Goal: Task Accomplishment & Management: Manage account settings

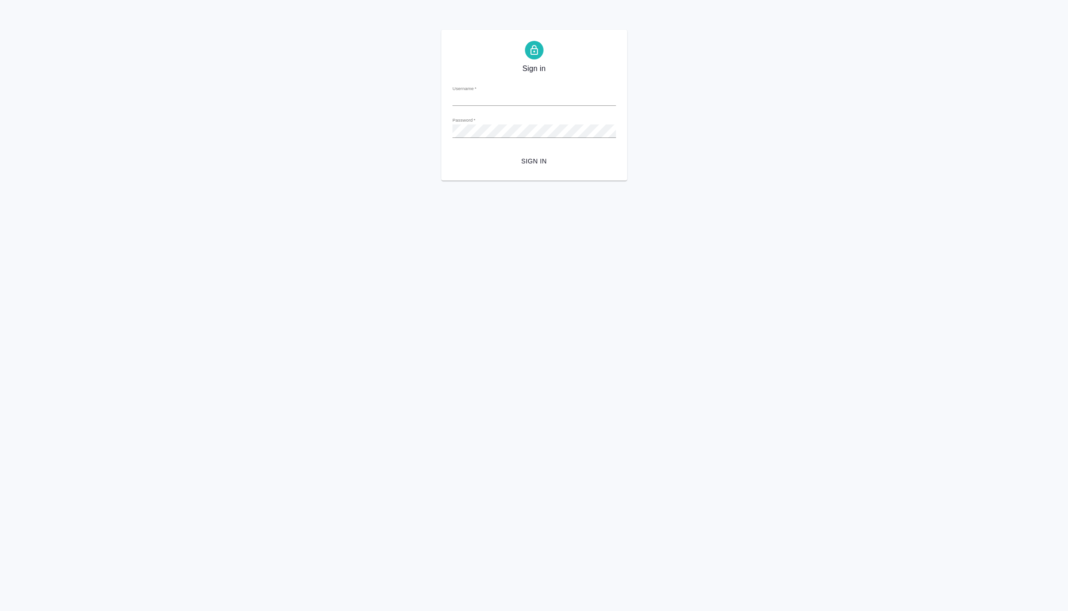
type input "e.vasilev@awatera.com"
click at [523, 164] on span "Sign in" at bounding box center [534, 162] width 149 height 12
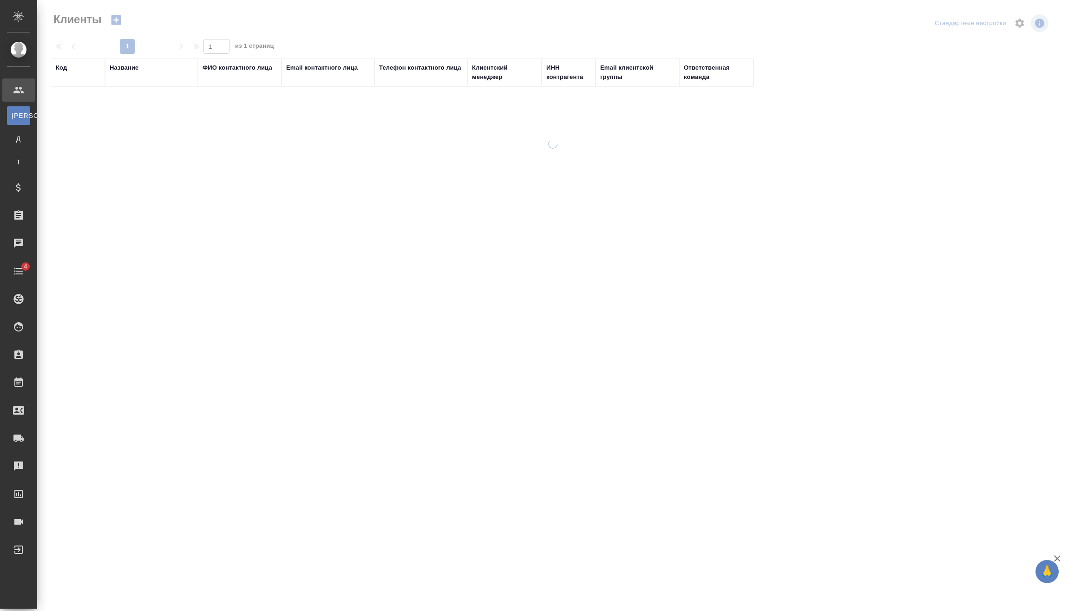
select select "RU"
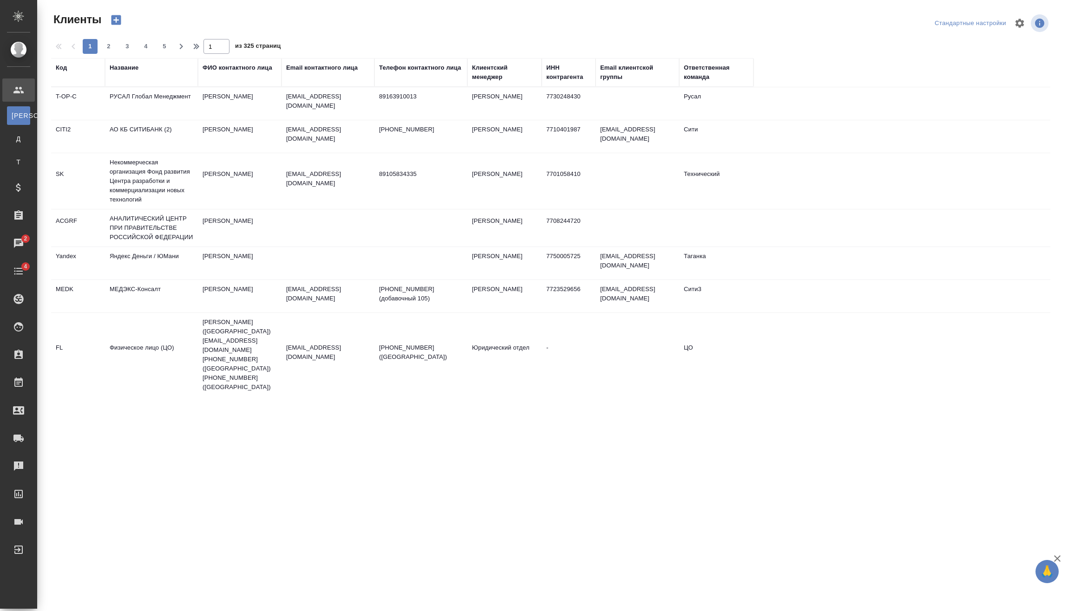
click at [125, 67] on div "Название" at bounding box center [124, 67] width 29 height 9
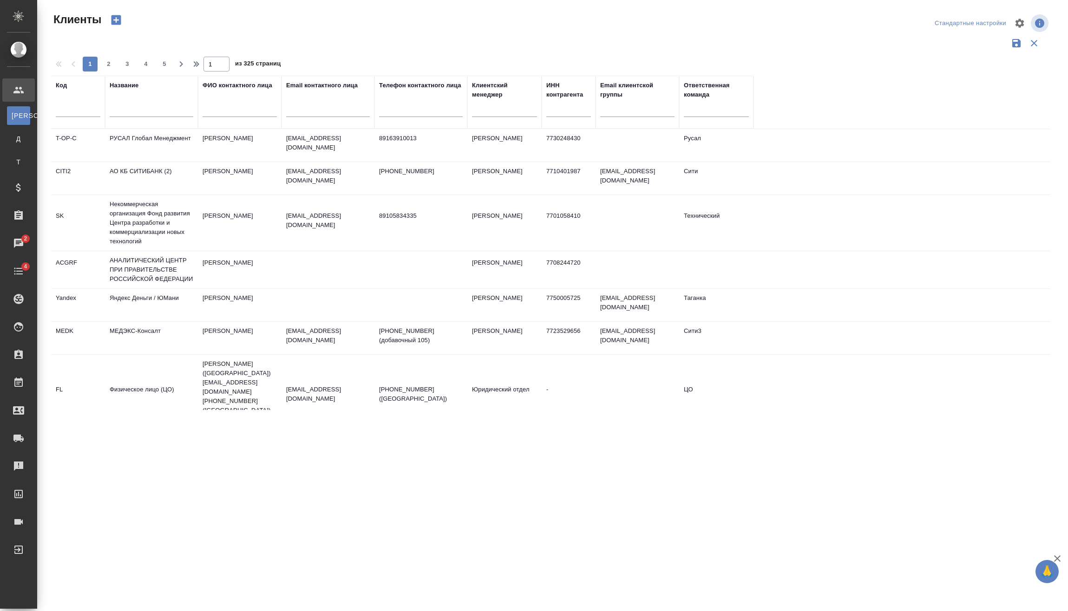
click at [135, 96] on div "Название" at bounding box center [152, 102] width 84 height 43
click at [141, 108] on input "text" at bounding box center [152, 111] width 84 height 12
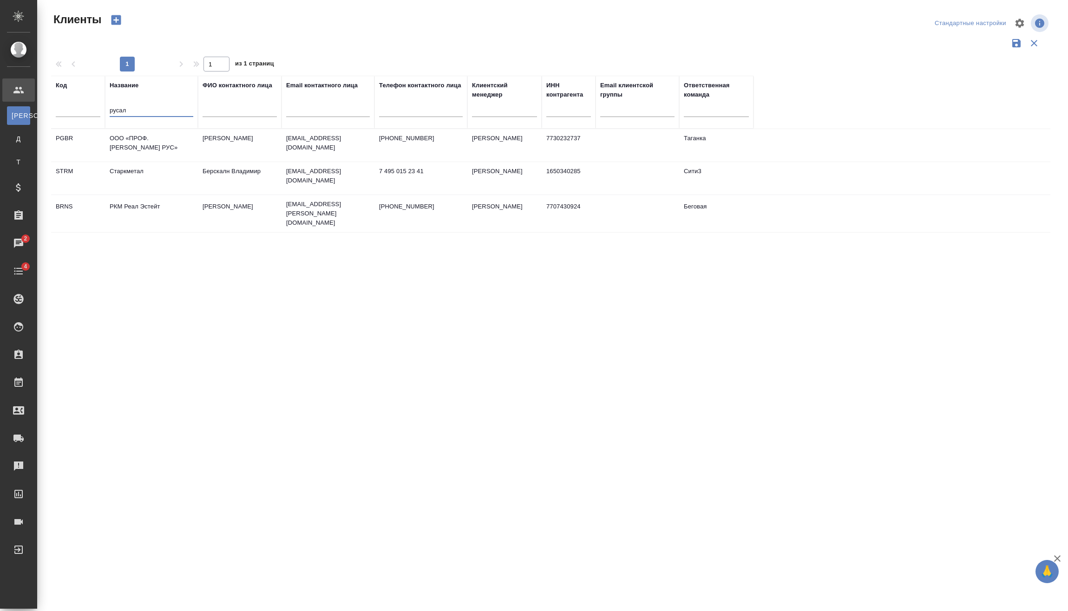
type input "русал"
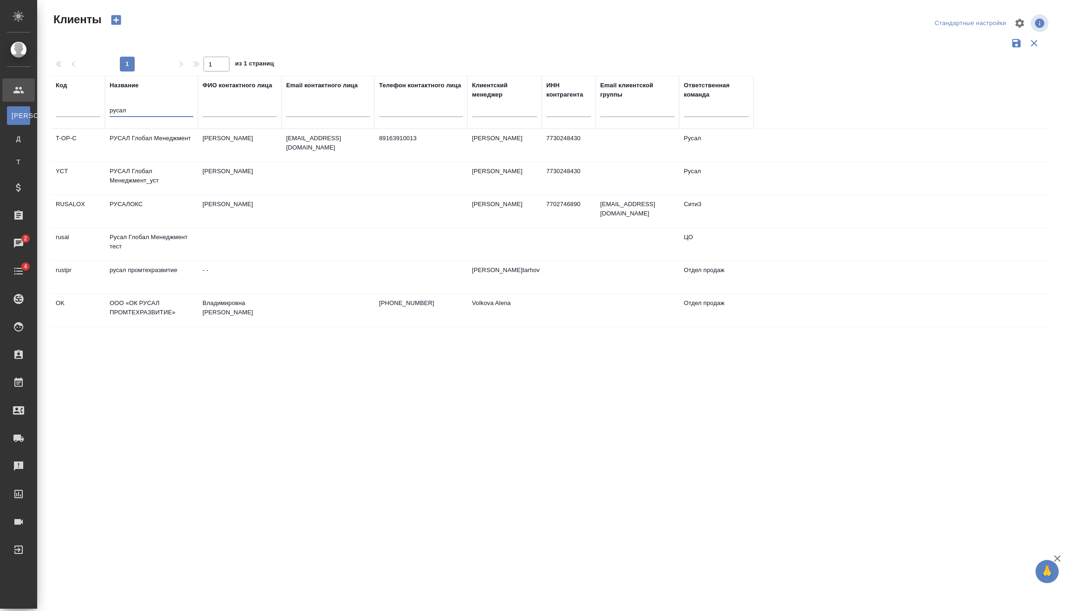
click at [244, 161] on td "Абдуразакова Самира" at bounding box center [240, 145] width 84 height 33
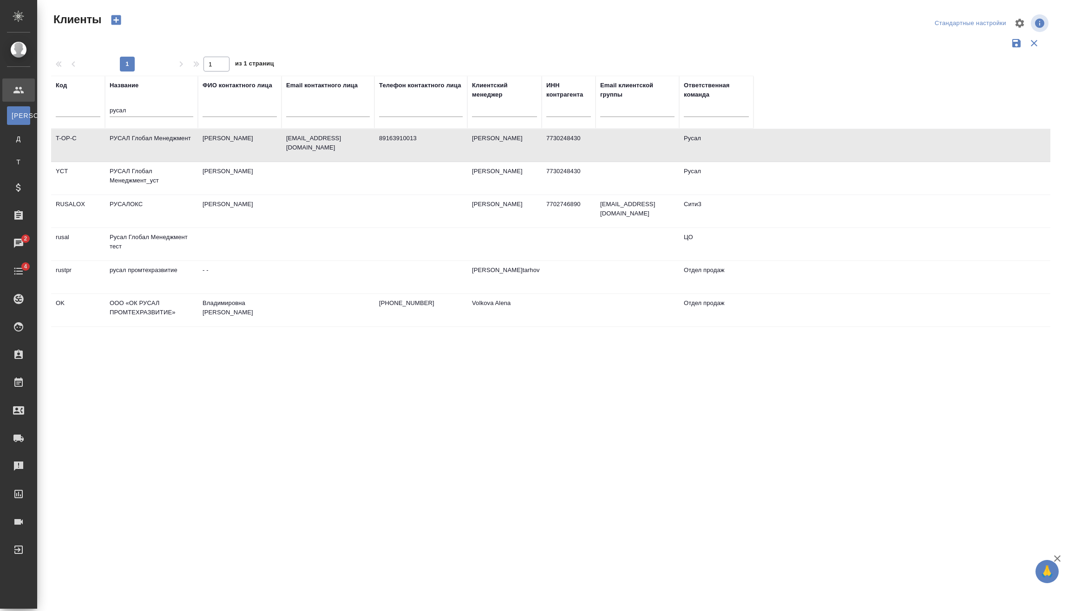
click at [243, 171] on td "Исаев Максим" at bounding box center [240, 178] width 84 height 33
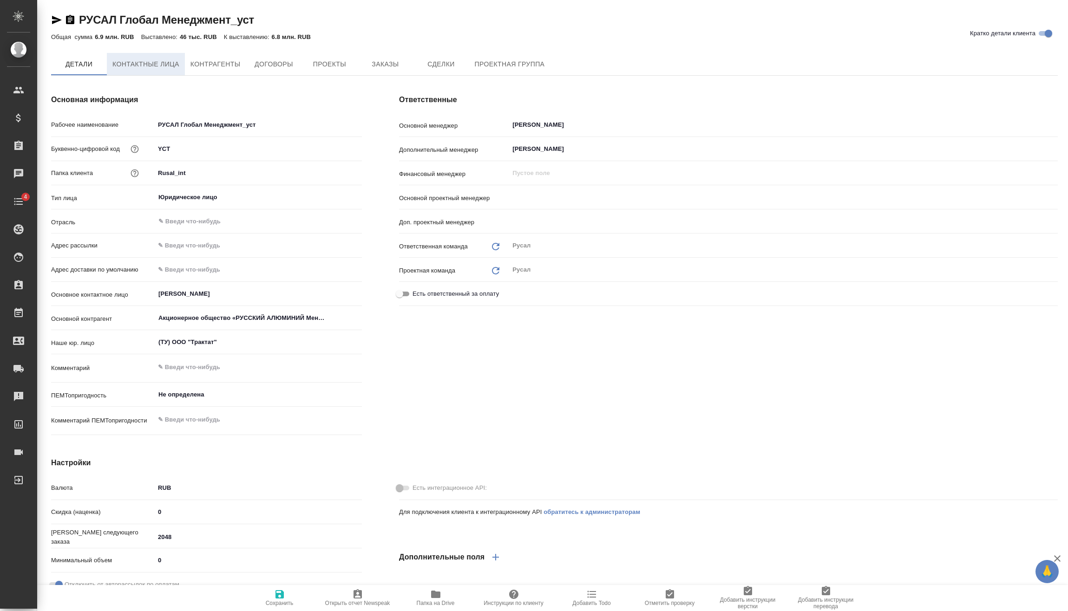
type input "[PERSON_NAME]"
type input "Меньшикова Александра"
type textarea "x"
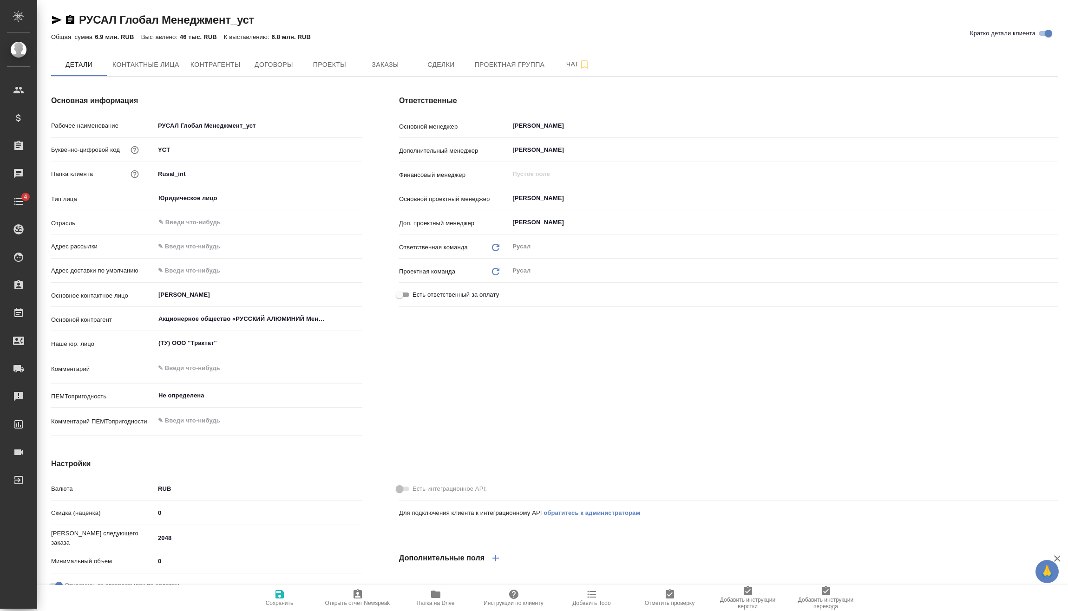
type textarea "x"
click at [379, 69] on span "Заказы" at bounding box center [385, 65] width 45 height 12
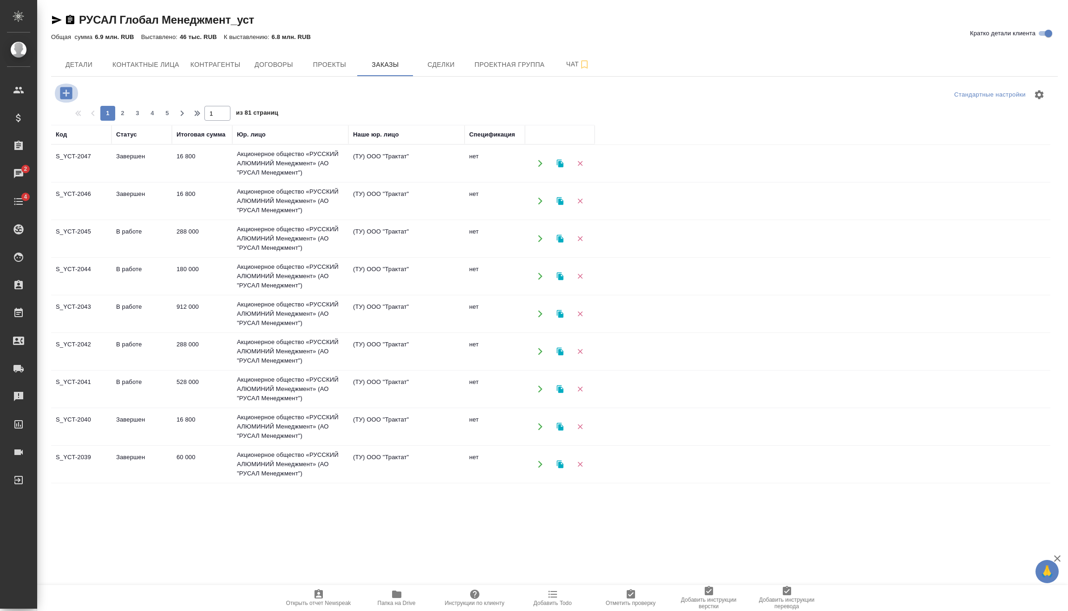
click at [72, 93] on icon "button" at bounding box center [66, 93] width 16 height 16
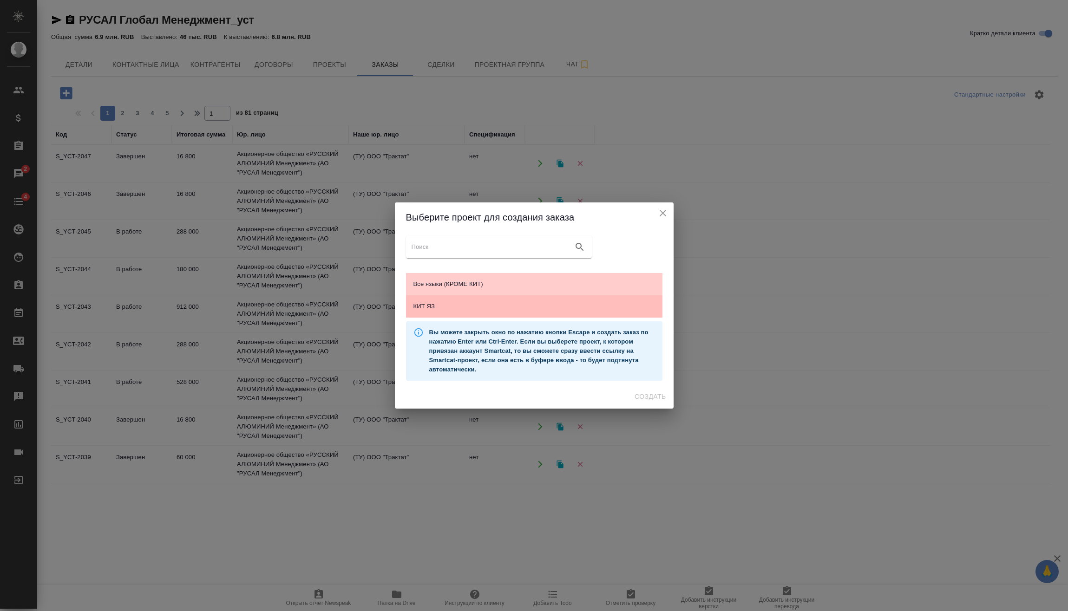
click at [555, 312] on div "КИТ ЯЗ" at bounding box center [534, 306] width 256 height 22
click at [658, 393] on span "Создать" at bounding box center [649, 397] width 31 height 12
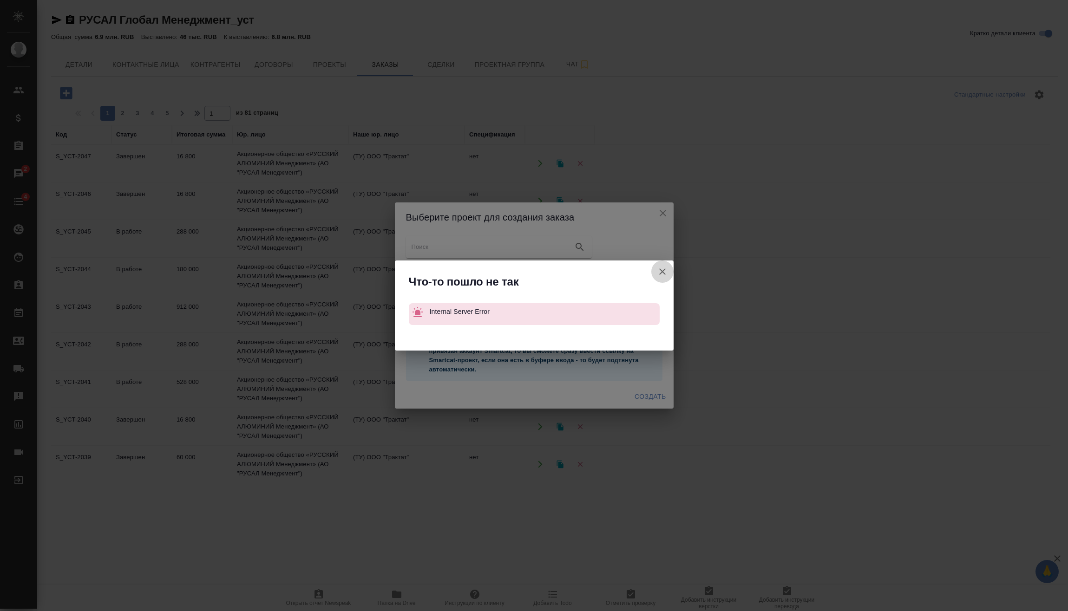
click at [661, 272] on icon "button" at bounding box center [662, 271] width 11 height 11
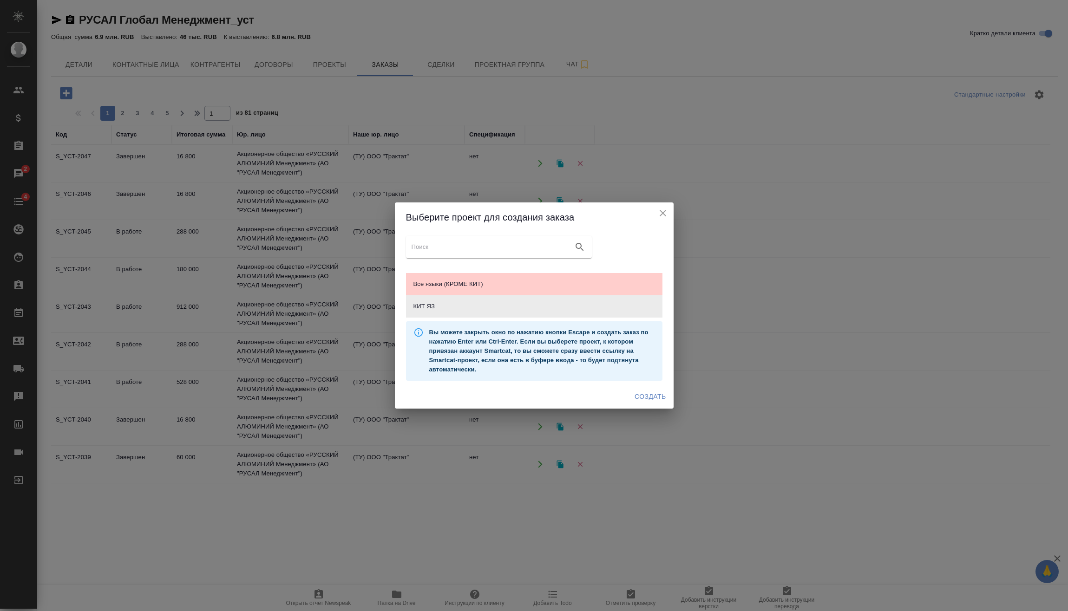
click at [666, 214] on icon "close" at bounding box center [662, 213] width 11 height 11
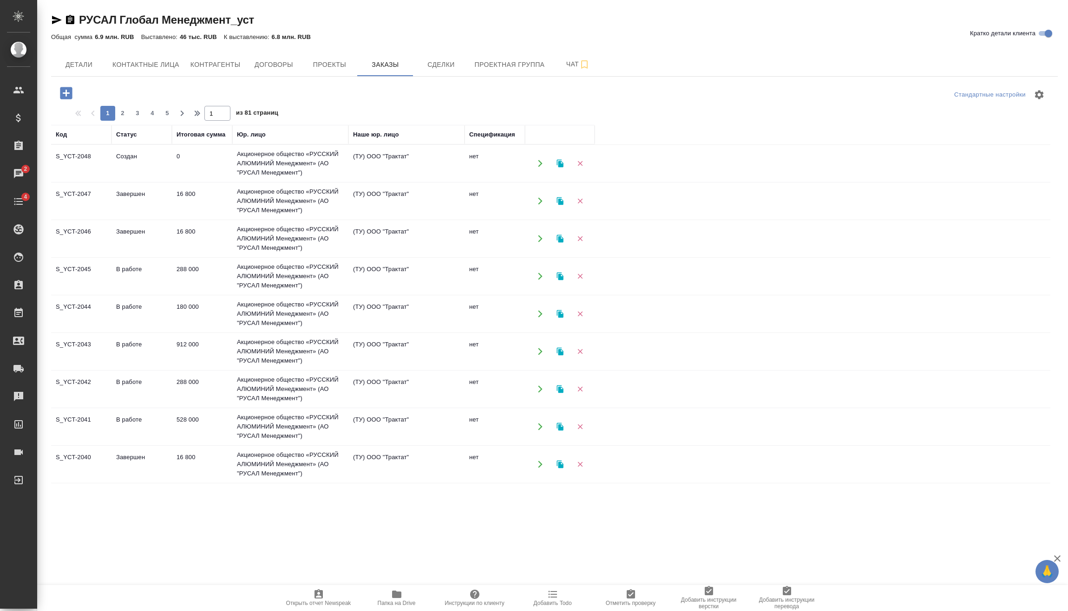
click at [155, 159] on td "Создан" at bounding box center [141, 163] width 60 height 33
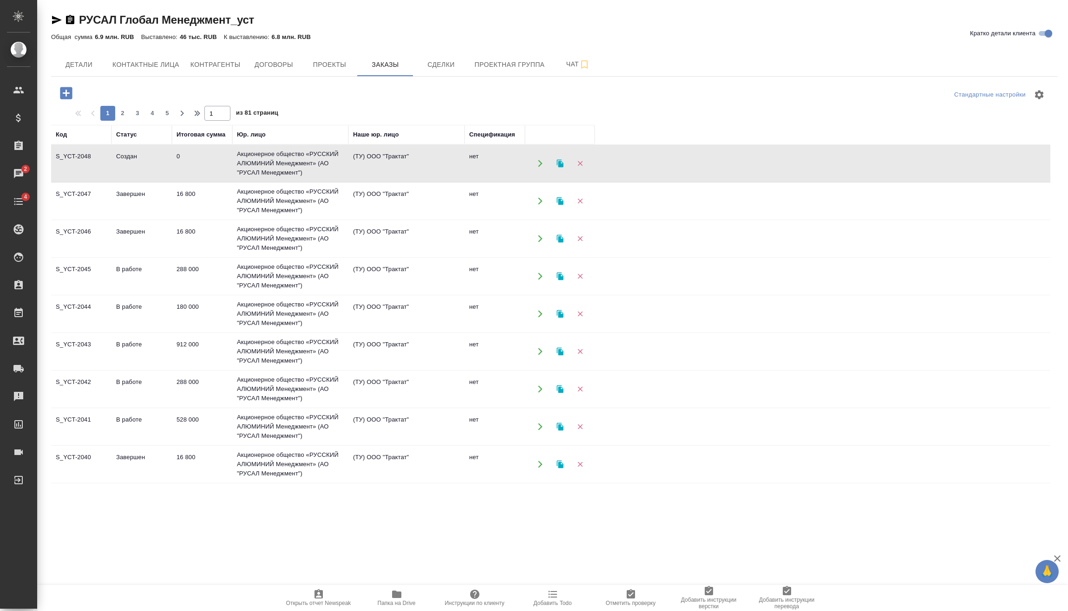
click at [155, 159] on td "Создан" at bounding box center [141, 163] width 60 height 33
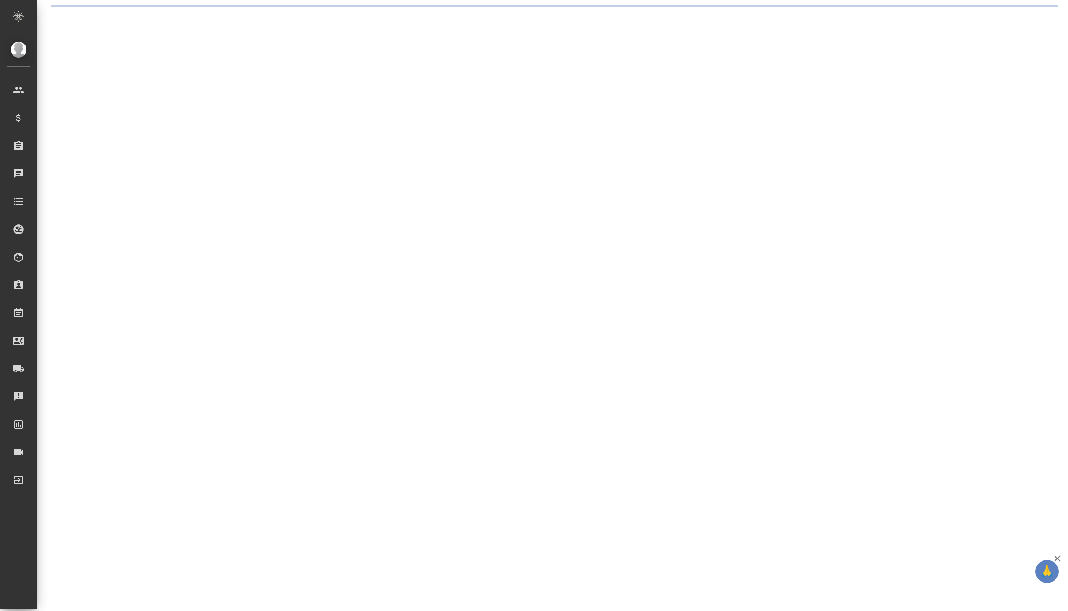
select select "RU"
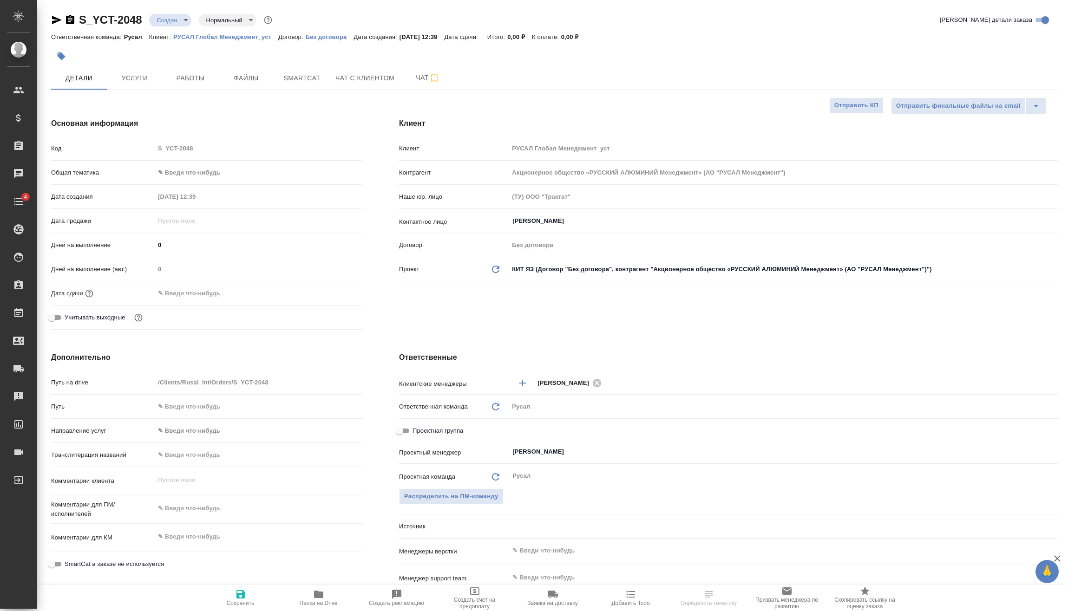
type textarea "x"
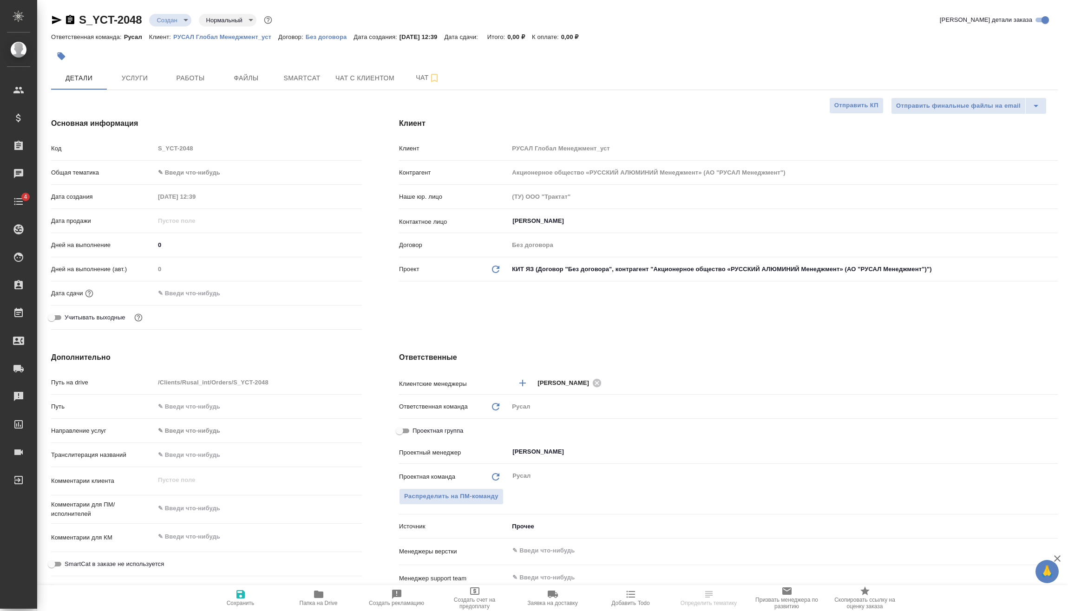
type textarea "x"
click at [201, 171] on body "🙏 .cls-1 fill:#fff; AWATERA Vasilev Evgeniy Клиенты Спецификации Заказы Чаты 4 …" at bounding box center [534, 305] width 1068 height 611
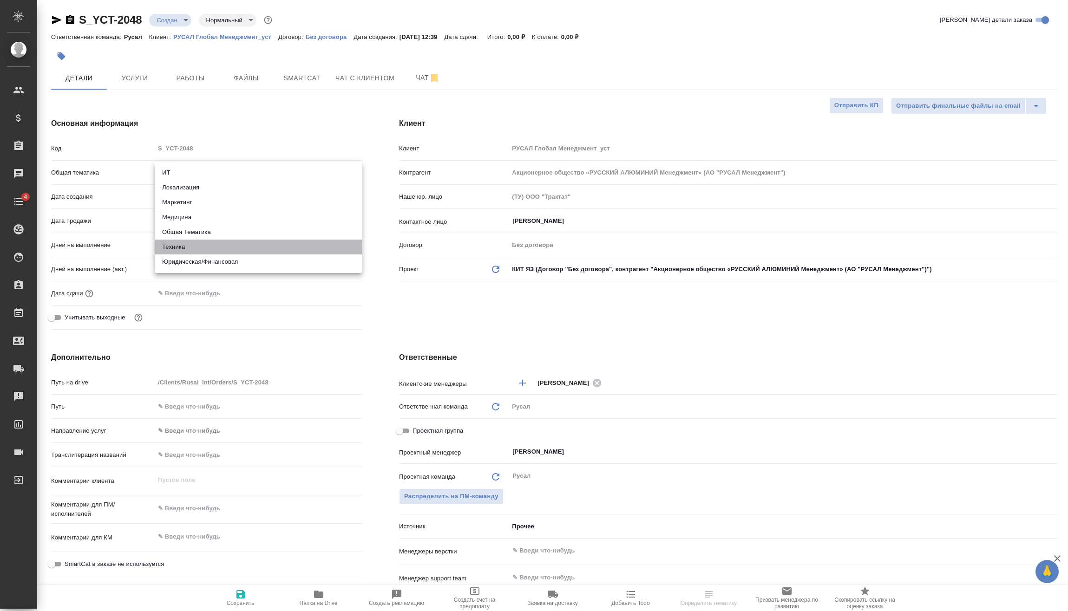
click at [218, 242] on li "Техника" at bounding box center [258, 247] width 207 height 15
type input "tech"
type textarea "x"
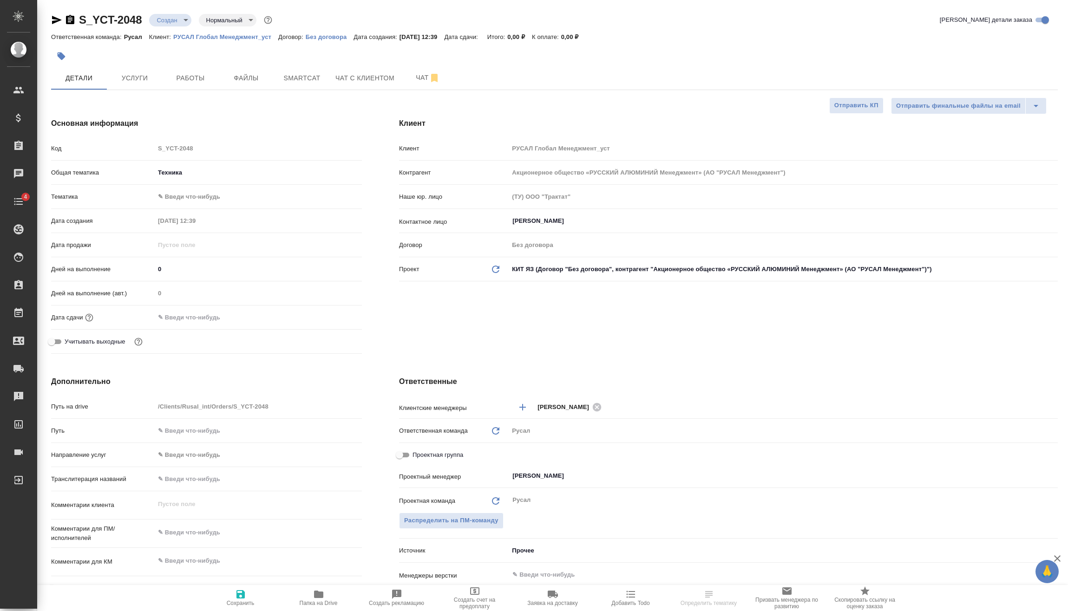
click at [200, 192] on body "🙏 .cls-1 fill:#fff; AWATERA Vasilev Evgeniy Клиенты Спецификации Заказы Чаты 4 …" at bounding box center [534, 305] width 1068 height 611
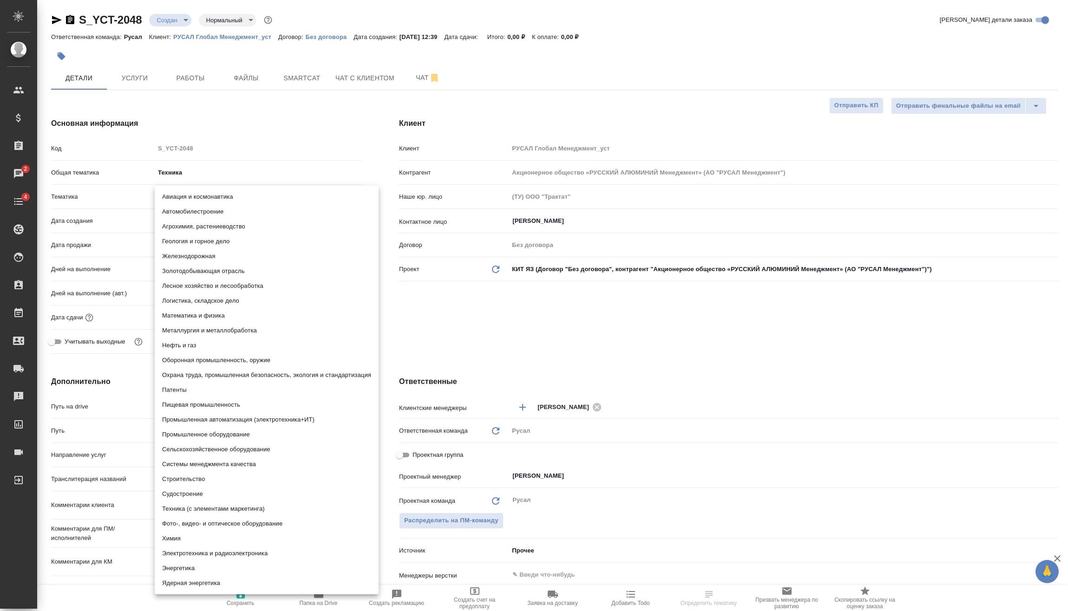
click at [226, 324] on li "Металлургия и металлобработка" at bounding box center [267, 330] width 224 height 15
type textarea "x"
type input "60014e23f7d9dc5f480a3cf8"
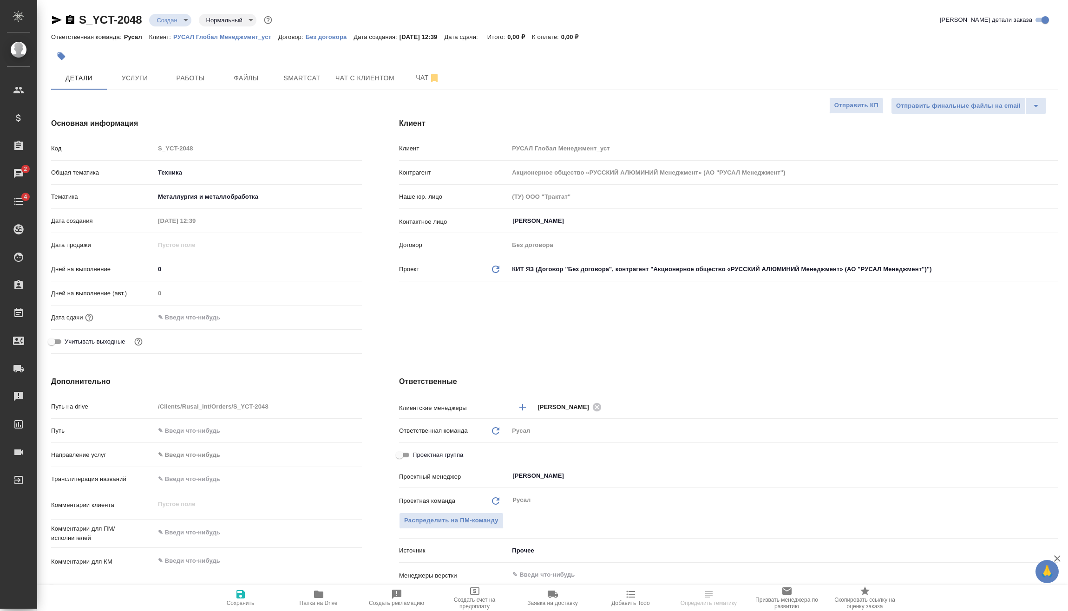
click at [216, 316] on input "text" at bounding box center [195, 317] width 81 height 13
click at [340, 320] on icon "button" at bounding box center [334, 317] width 11 height 11
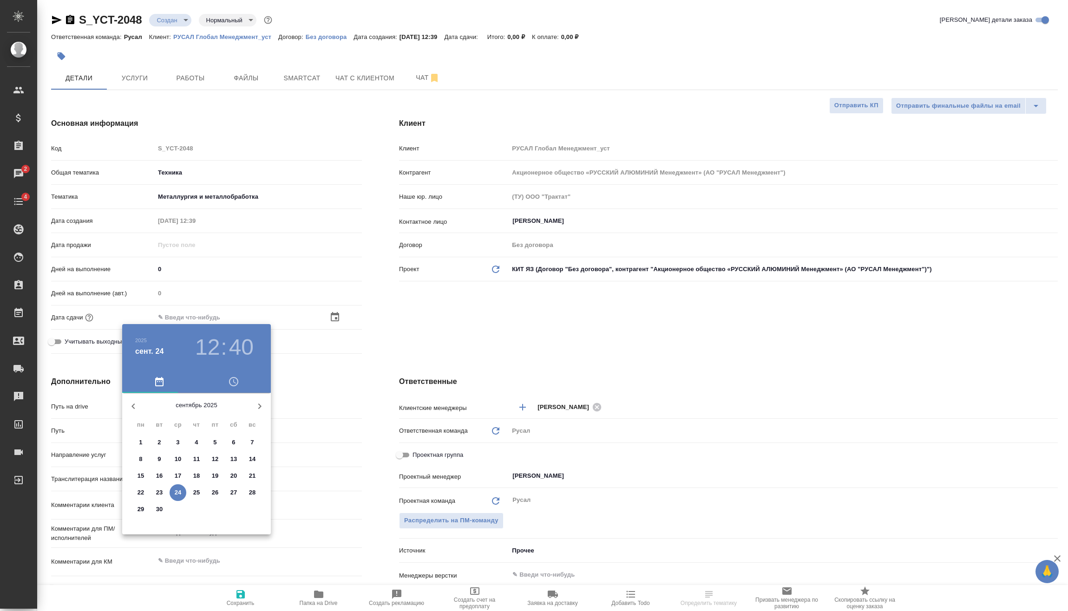
click at [219, 346] on h3 "12" at bounding box center [207, 347] width 25 height 26
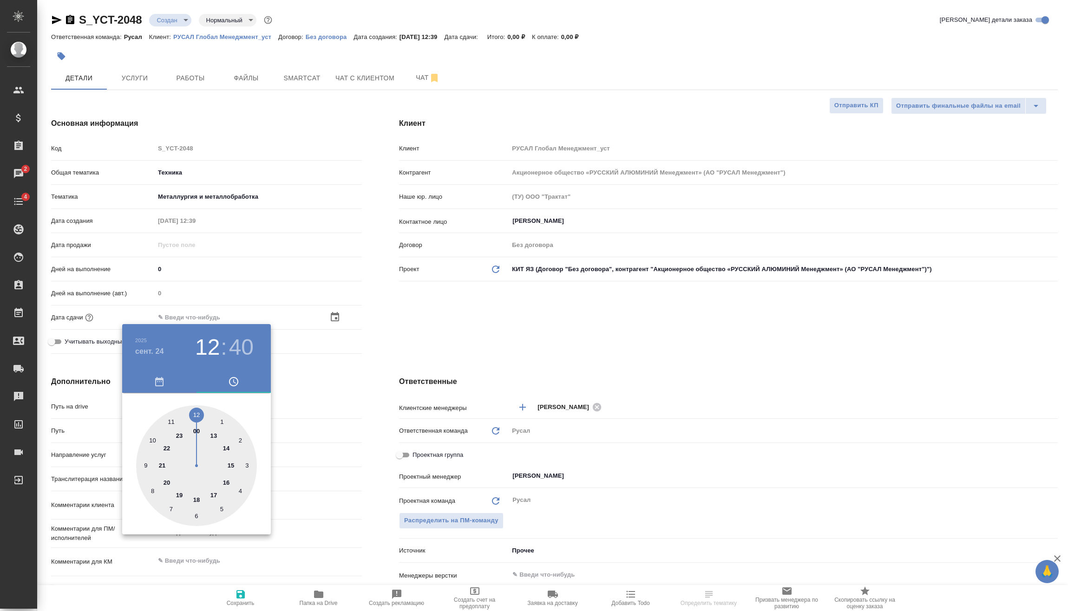
click at [200, 497] on div at bounding box center [196, 465] width 121 height 121
type input "24.09.2025 18:40"
type textarea "x"
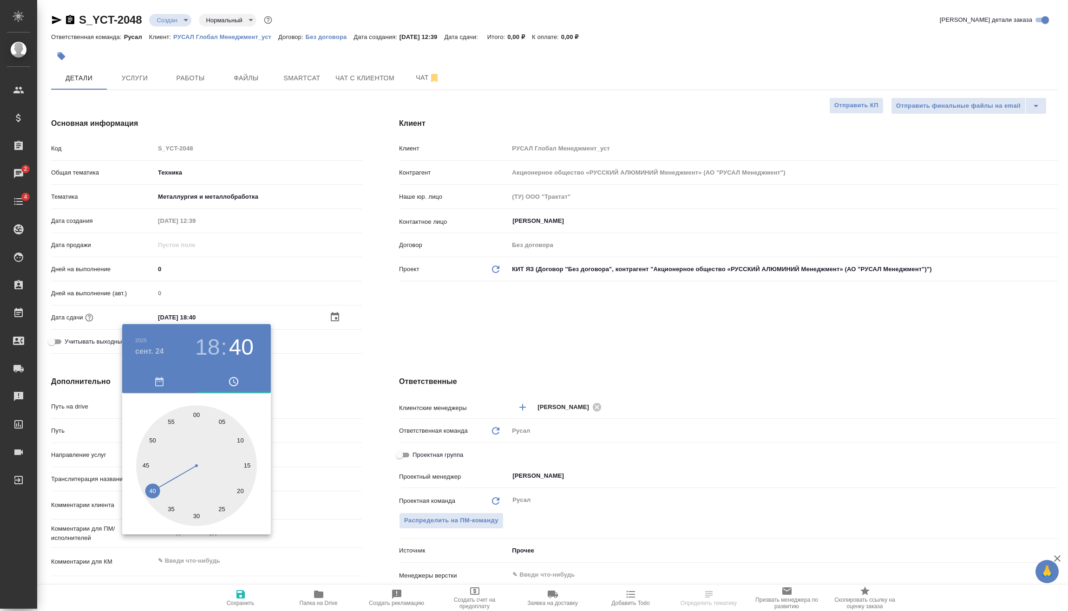
click at [196, 511] on div at bounding box center [196, 465] width 121 height 121
type input "[DATE] 18:30"
type textarea "x"
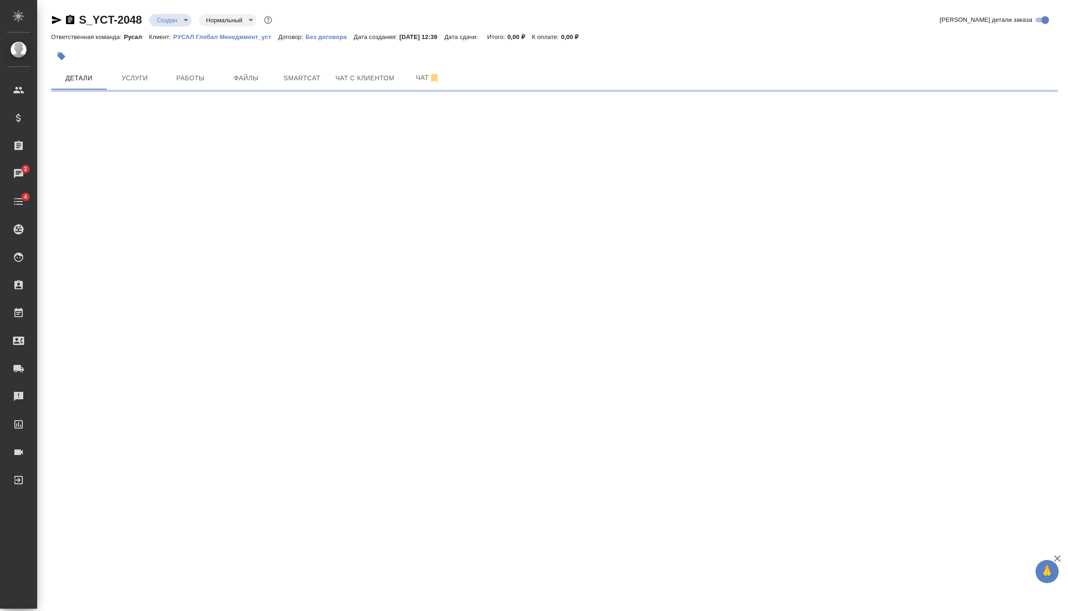
click at [327, 420] on div ".cls-1 fill:#fff; AWATERA Vasilev Evgeniy Клиенты Спецификации Заказы 2 Чаты 4 …" at bounding box center [534, 305] width 1068 height 611
select select "RU"
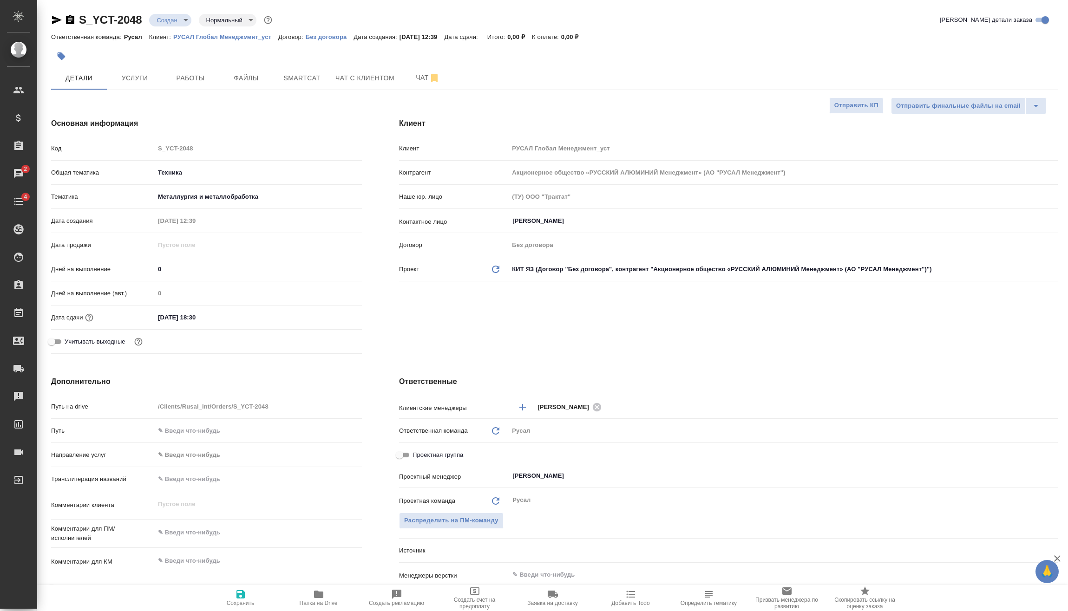
type textarea "x"
click at [204, 530] on textarea at bounding box center [258, 533] width 207 height 16
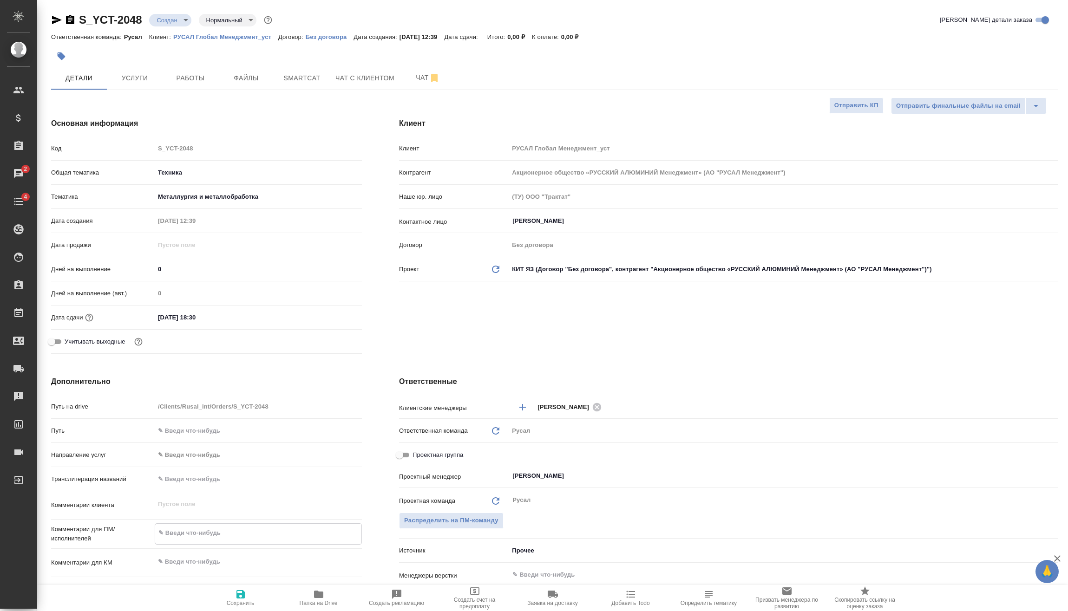
type textarea "x"
type textarea "2"
type textarea "x"
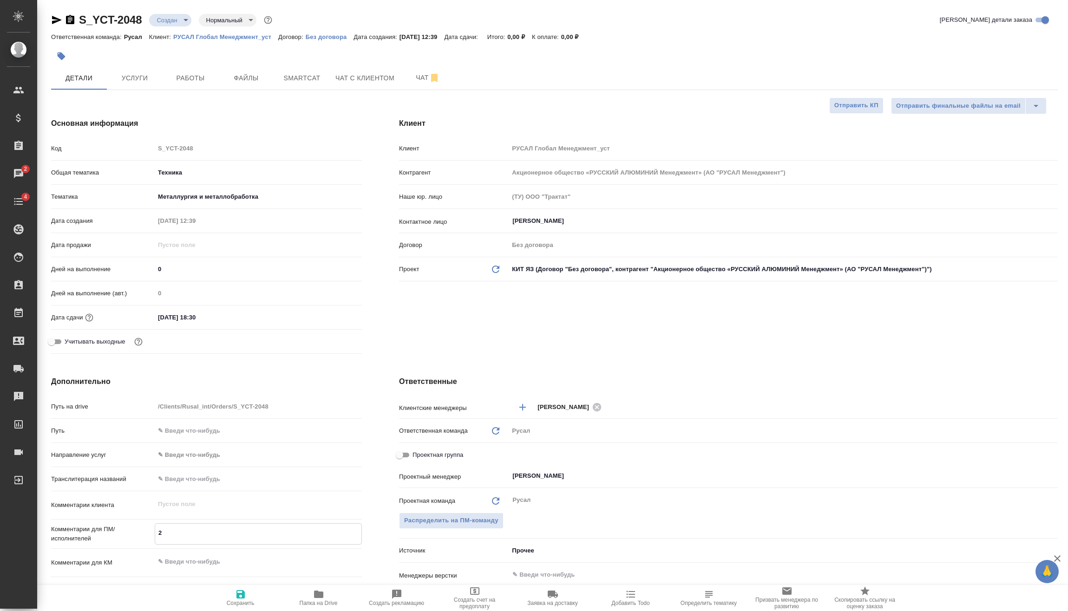
type textarea "24"
type textarea "x"
type textarea "24."
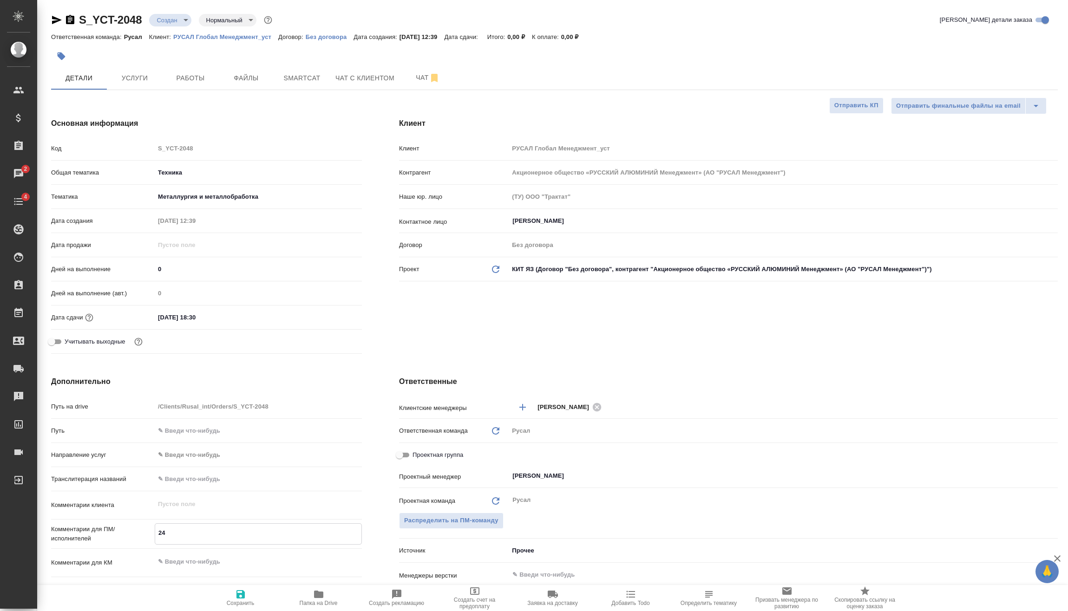
type textarea "x"
type textarea "24.0"
type textarea "x"
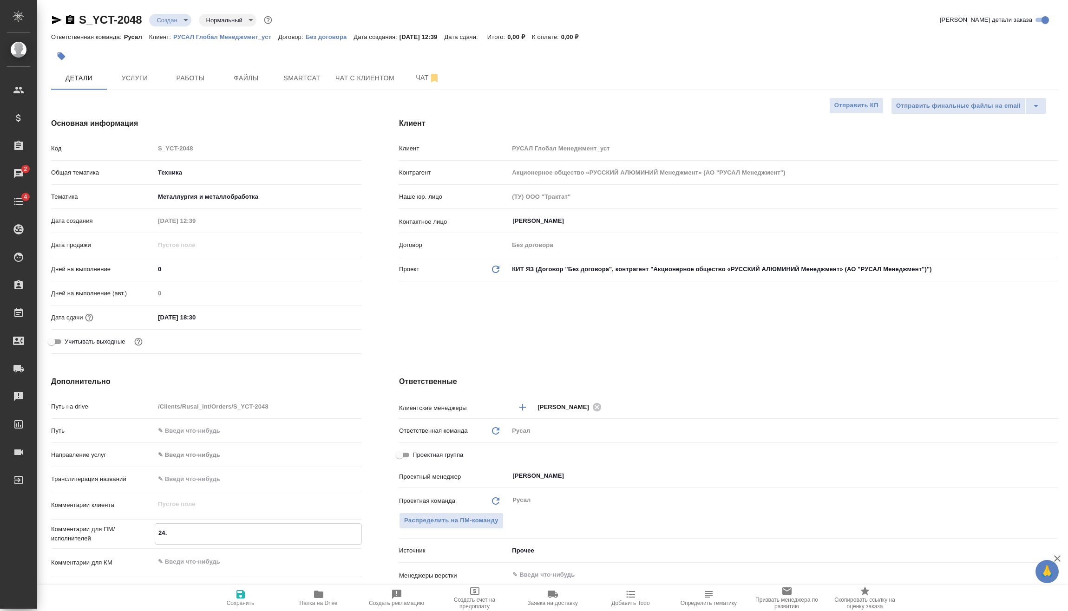
type textarea "x"
type textarea "24.09"
type textarea "x"
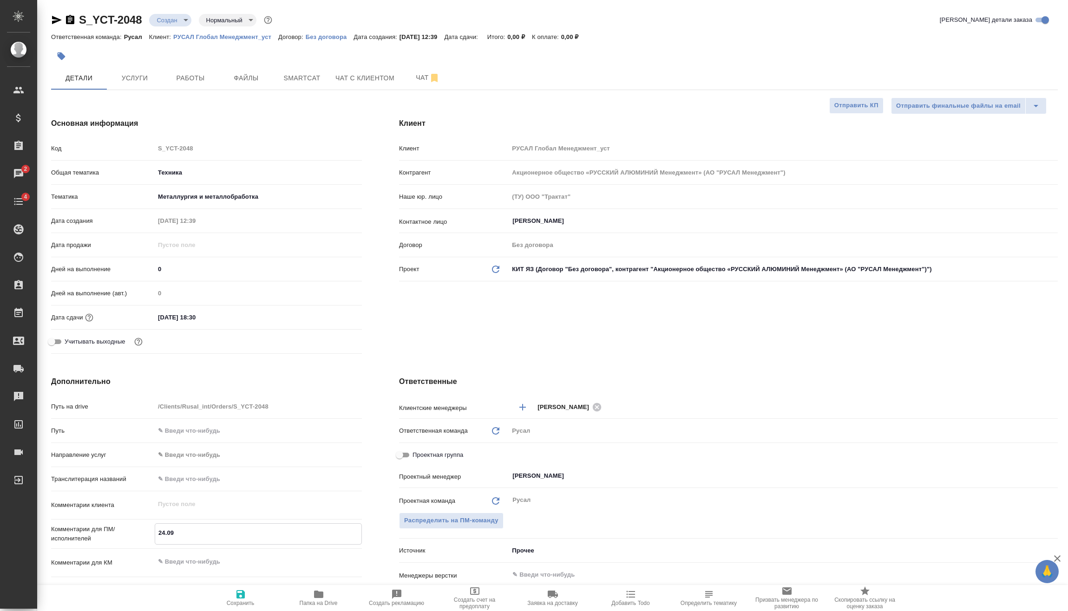
type textarea "x"
type textarea "24.09"
type textarea "x"
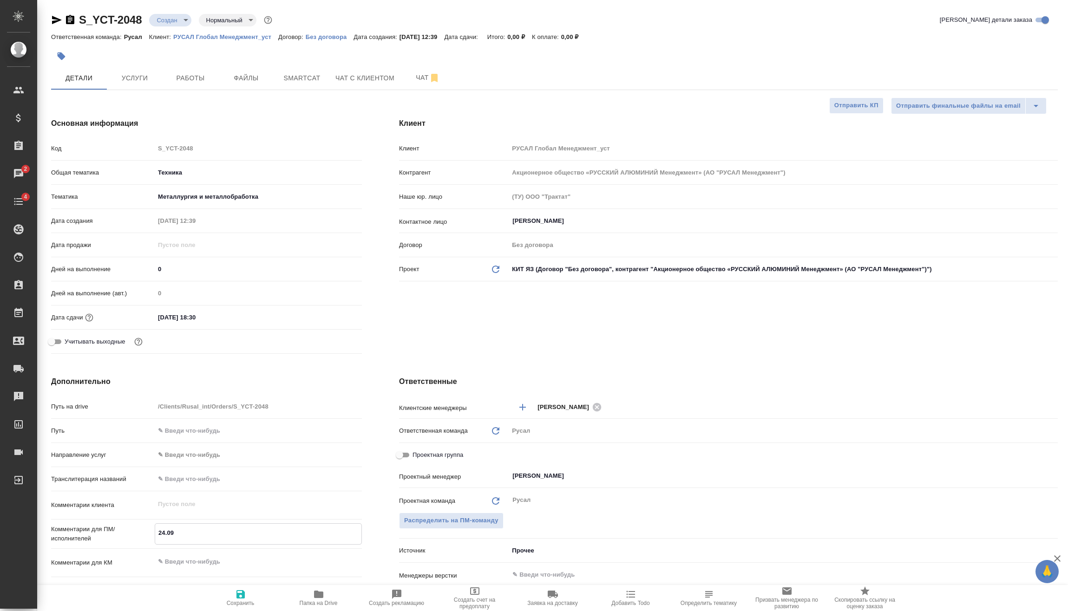
type textarea "24.09 К"
type textarea "x"
type textarea "24.09 Кл"
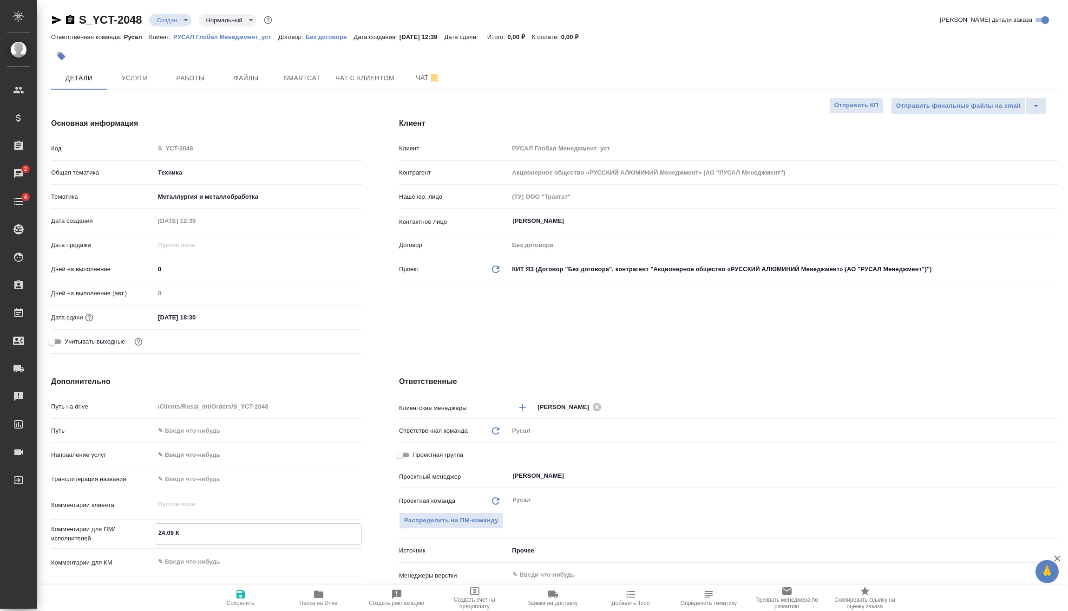
type textarea "x"
type textarea "24.09 Кли"
type textarea "x"
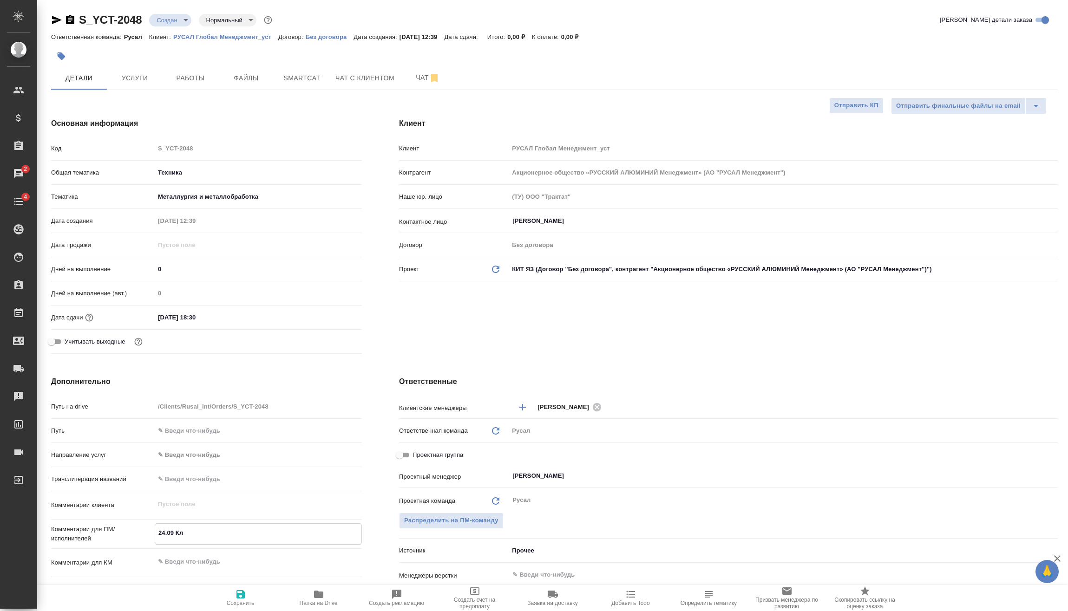
type textarea "x"
type textarea "24.09 Клип"
type textarea "x"
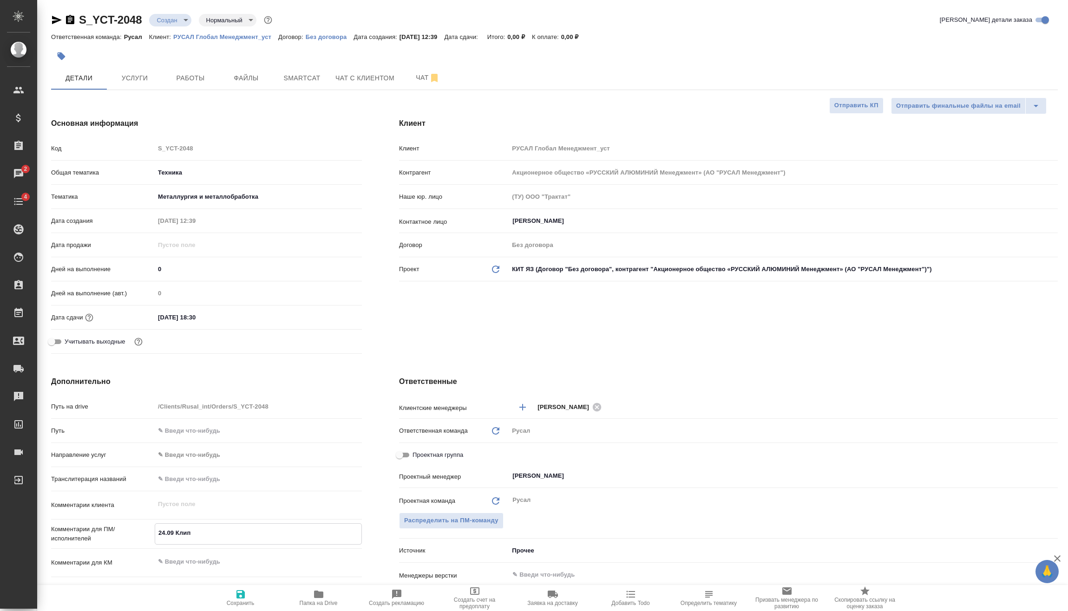
type textarea "x"
type textarea "24.09 Клипи"
type textarea "x"
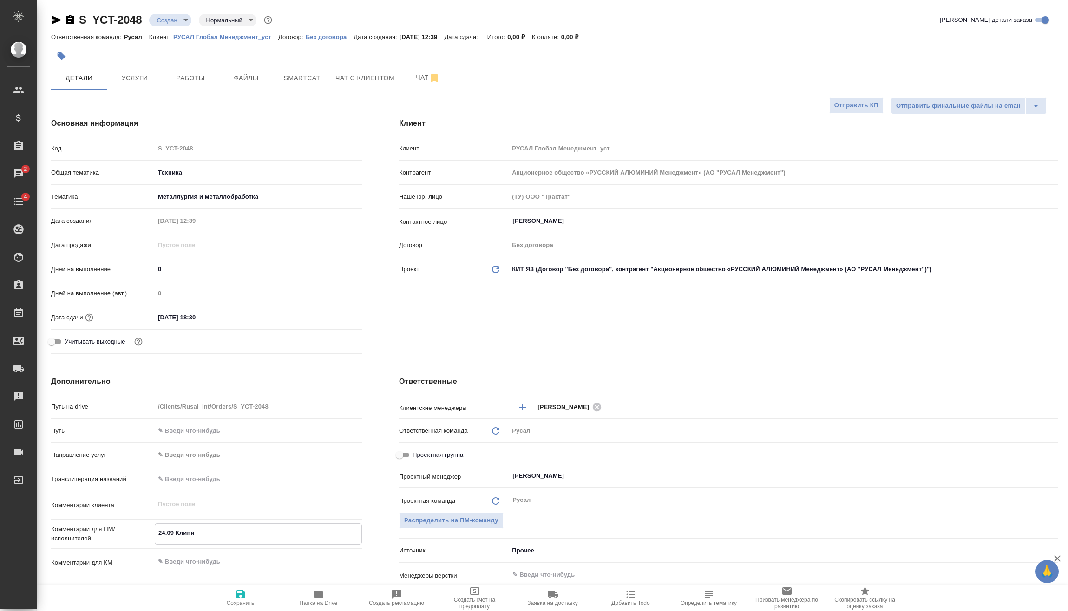
type textarea "24.09 Клипин"
type textarea "x"
type textarea "24.09 Клипин"
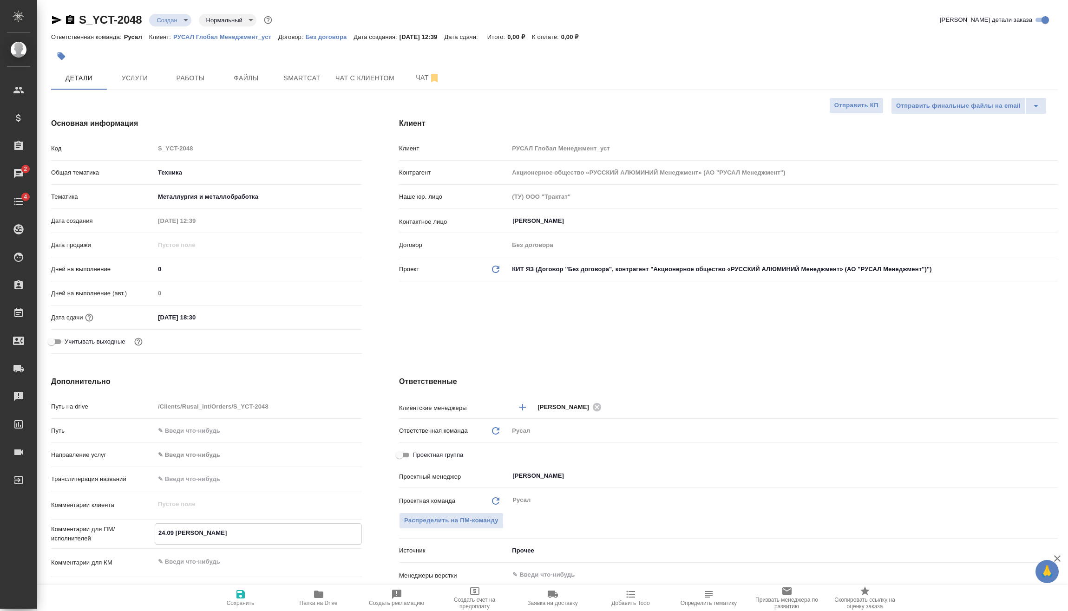
type textarea "x"
type textarea "24.09 Клипин о"
type textarea "x"
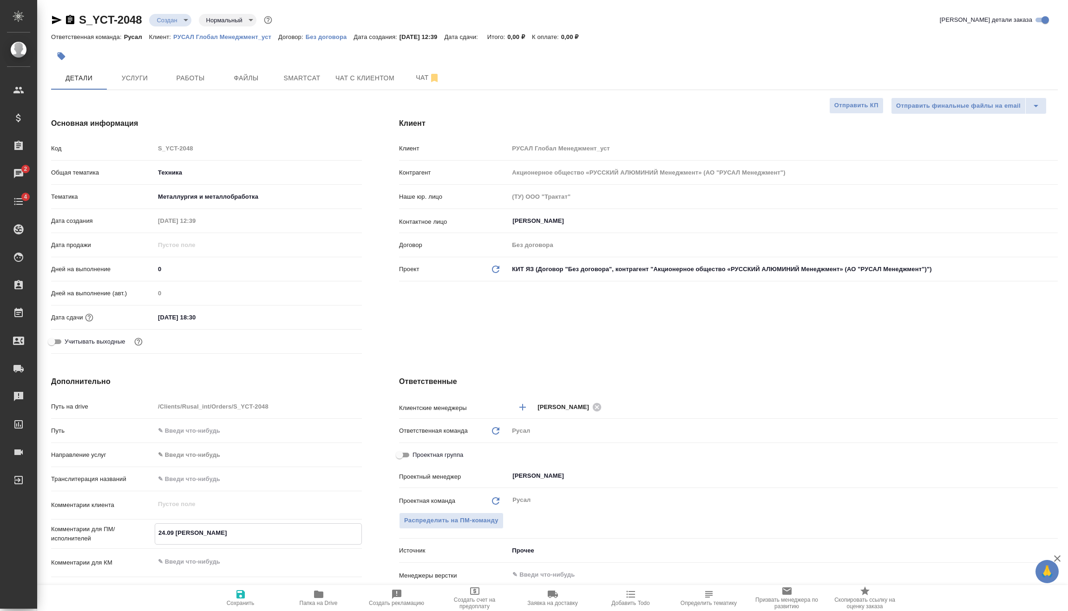
type textarea "x"
type textarea "24.09 Клипин он"
type textarea "x"
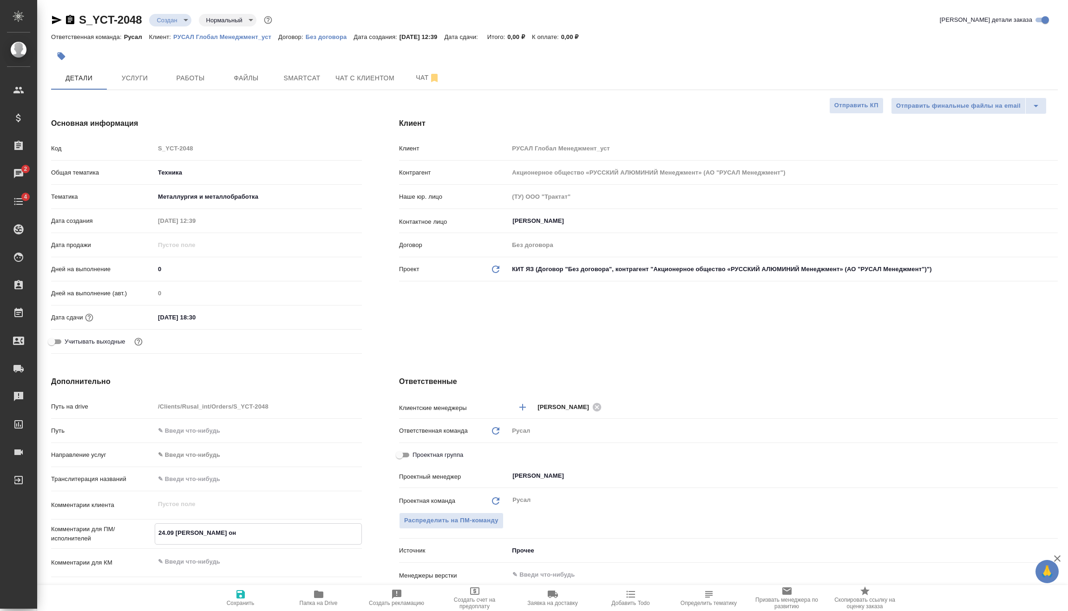
type textarea "x"
type textarea "24.09 Клипин онл"
type textarea "x"
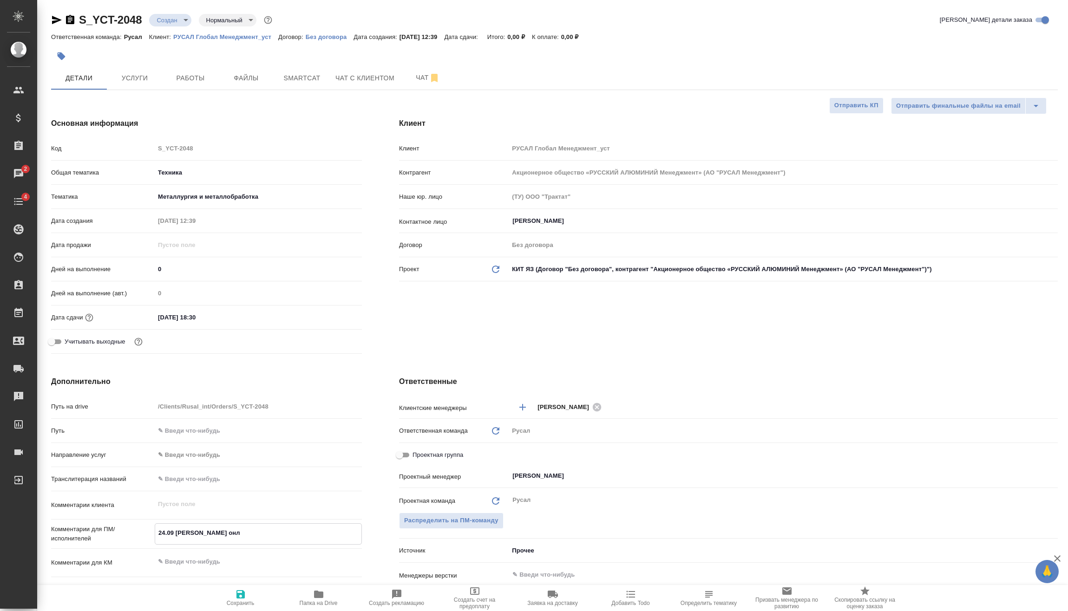
type textarea "24.09 Клипин онла"
type textarea "x"
type textarea "24.09 Клипин онлай"
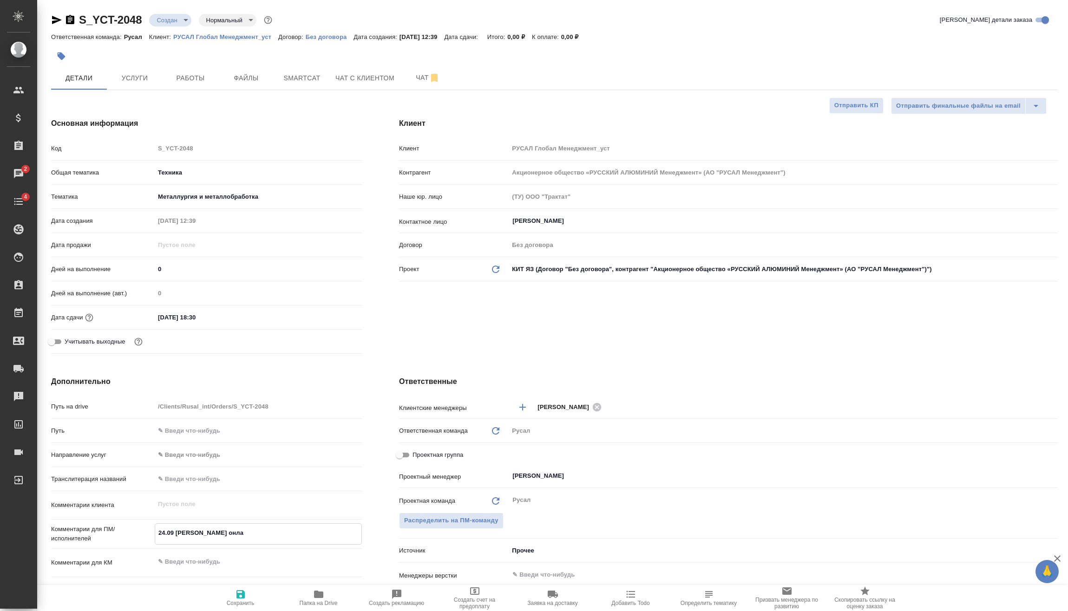
type textarea "x"
type textarea "24.09 Клипин онлайн"
type textarea "x"
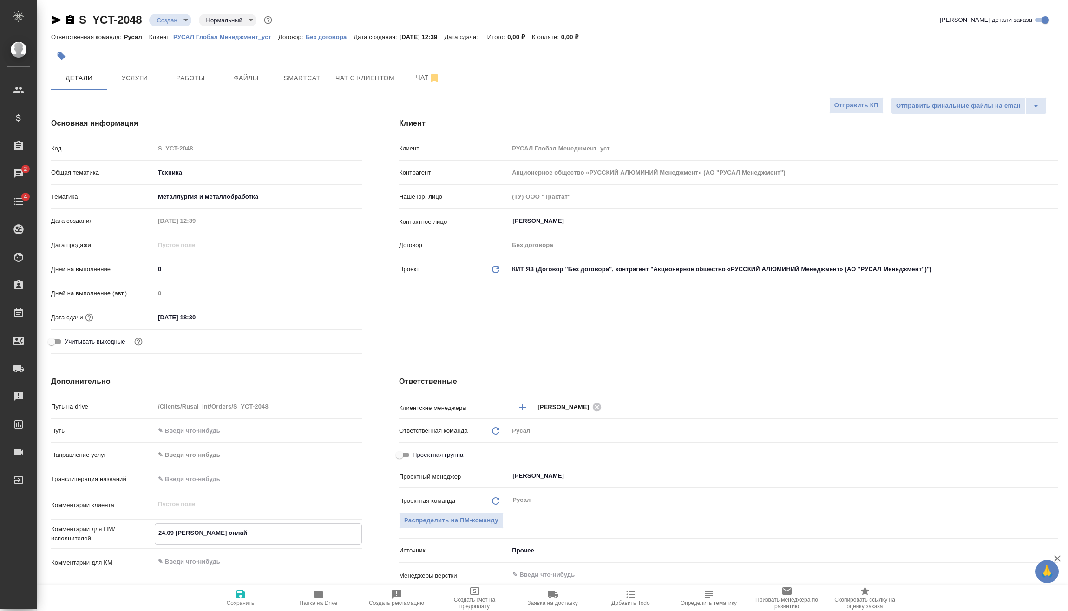
type textarea "x"
type textarea "24.09 Клипин онлайн"
type textarea "x"
click at [240, 601] on span "Сохранить" at bounding box center [241, 603] width 28 height 7
type textarea "x"
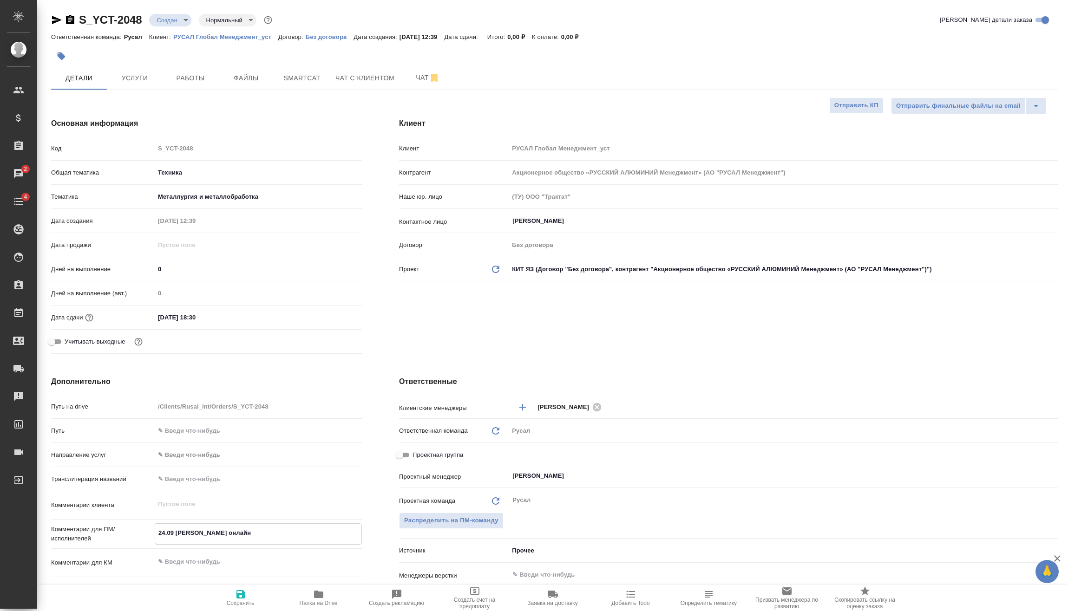
type textarea "x"
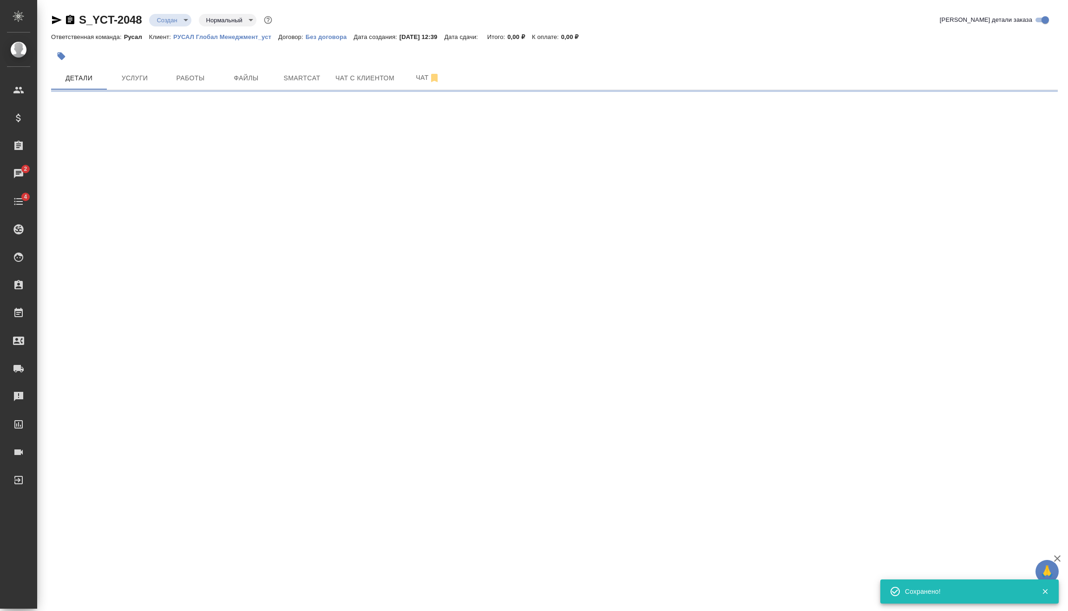
select select "RU"
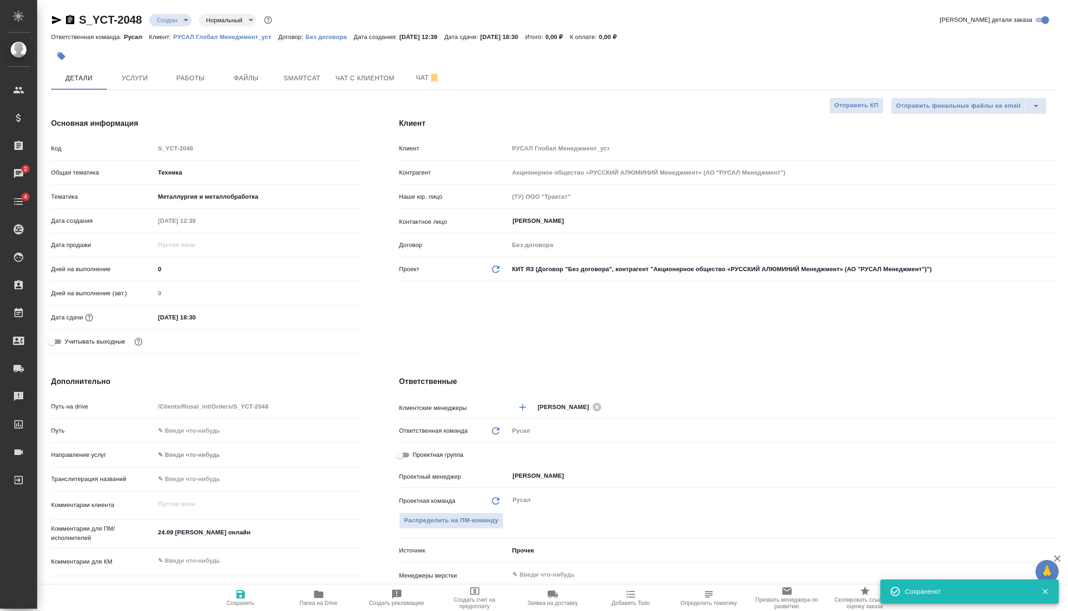
type textarea "x"
click at [174, 28] on div "S_YCT-2048 Создан new Нормальный normal Кратко детали заказа" at bounding box center [554, 22] width 1006 height 19
click at [179, 20] on body "🙏 .cls-1 fill:#fff; AWATERA Vasilev Evgeniy Клиенты Спецификации Заказы 2 Чаты …" at bounding box center [534, 305] width 1068 height 611
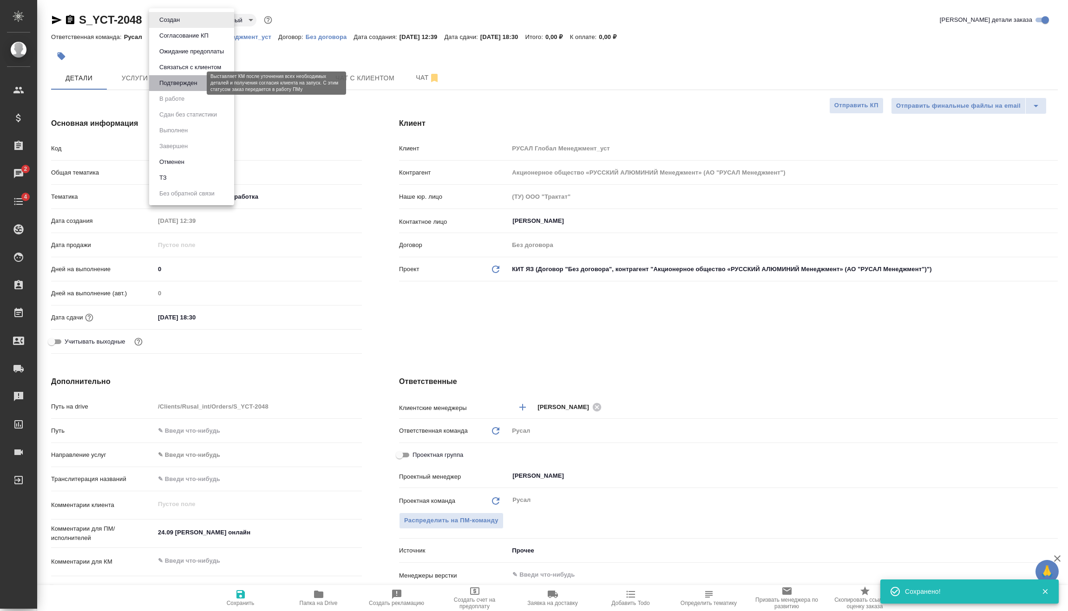
click at [181, 79] on button "Подтвержден" at bounding box center [179, 83] width 44 height 10
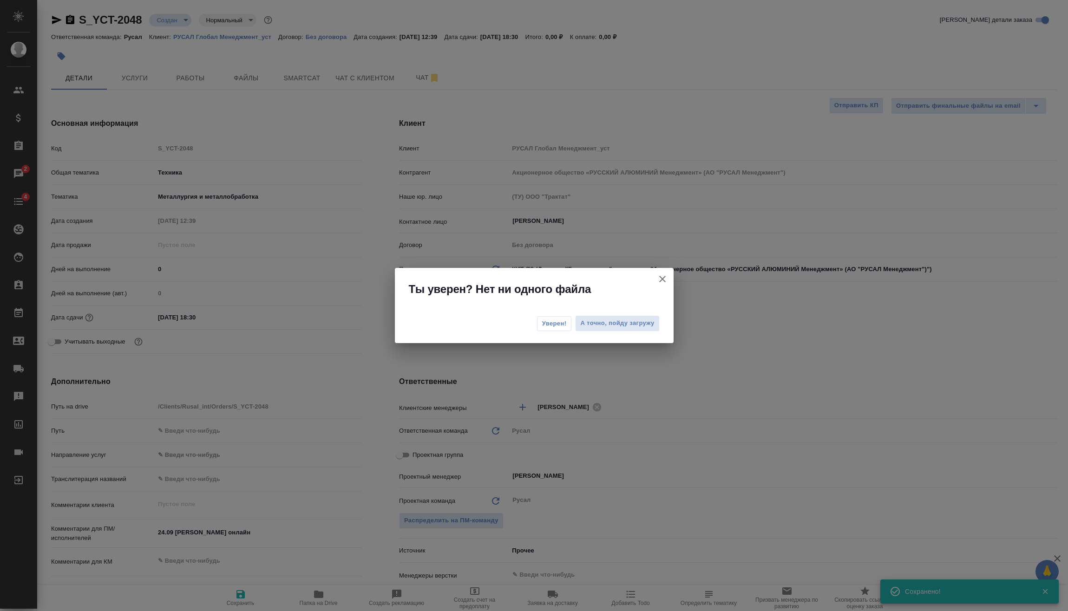
click at [555, 324] on span "Уверен!" at bounding box center [554, 323] width 25 height 9
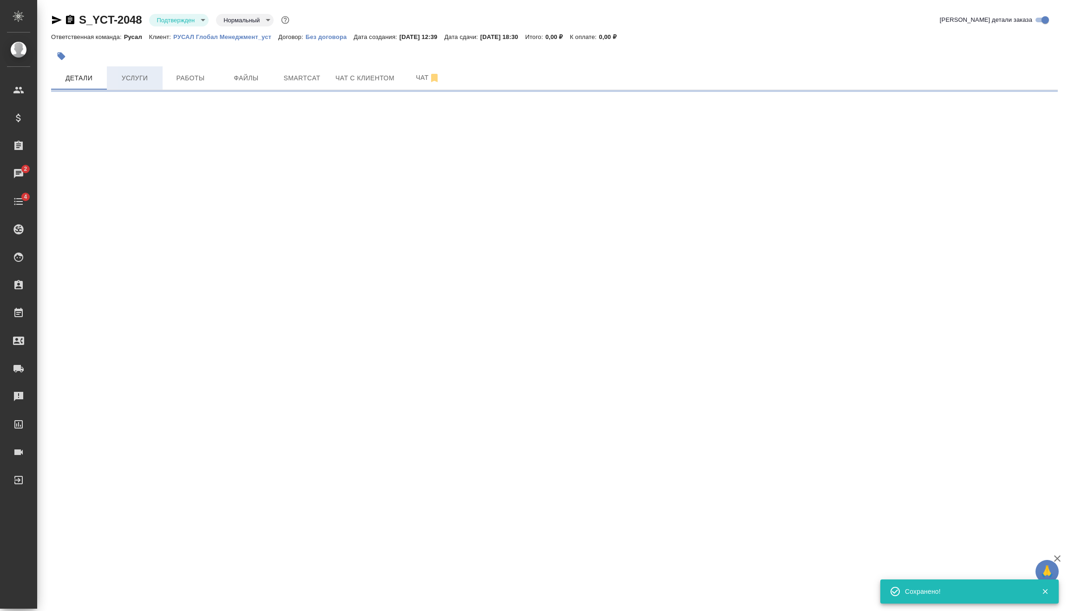
select select "RU"
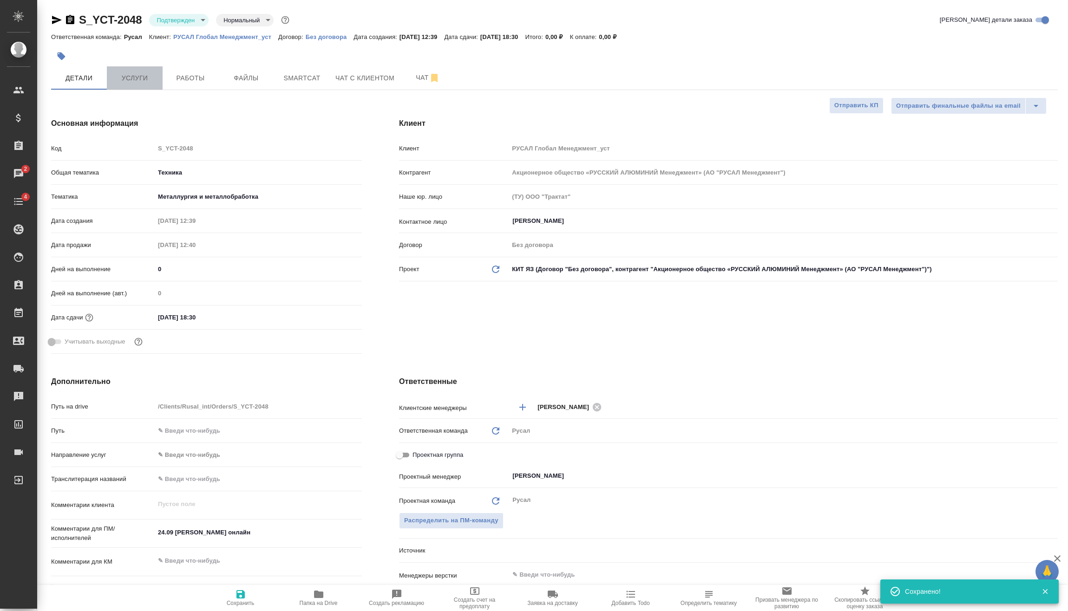
click at [147, 77] on span "Услуги" at bounding box center [134, 78] width 45 height 12
type textarea "x"
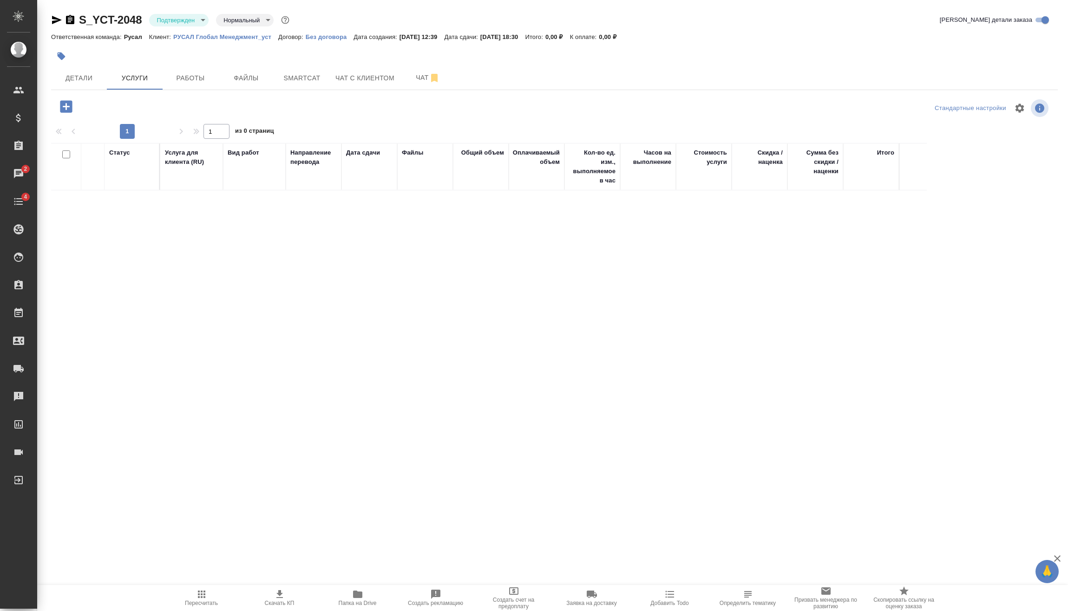
click at [67, 103] on icon "button" at bounding box center [66, 106] width 12 height 12
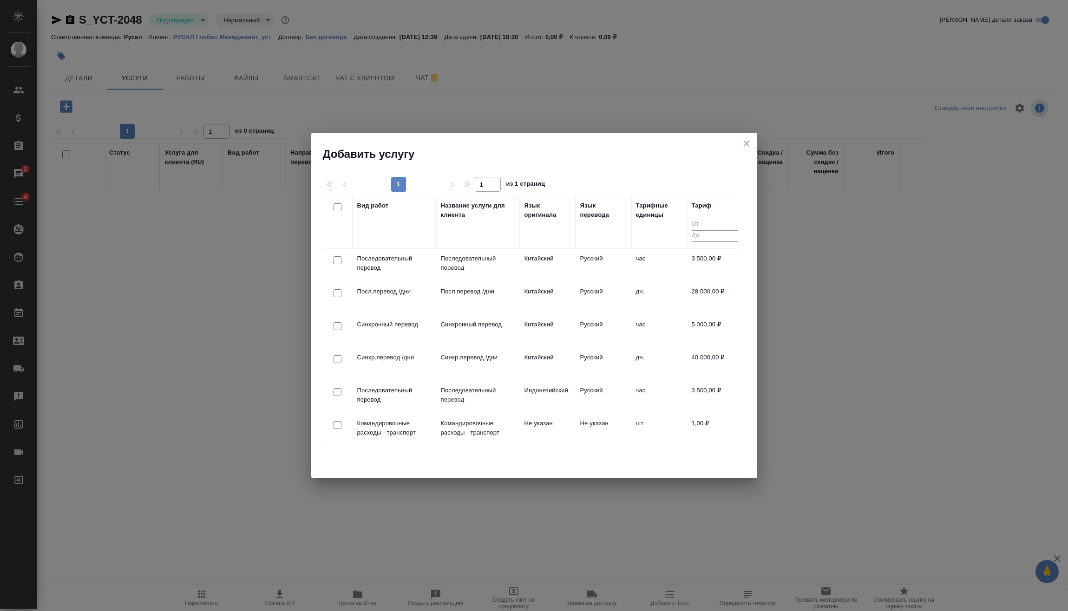
click at [338, 262] on input "checkbox" at bounding box center [337, 260] width 8 height 8
checkbox input "true"
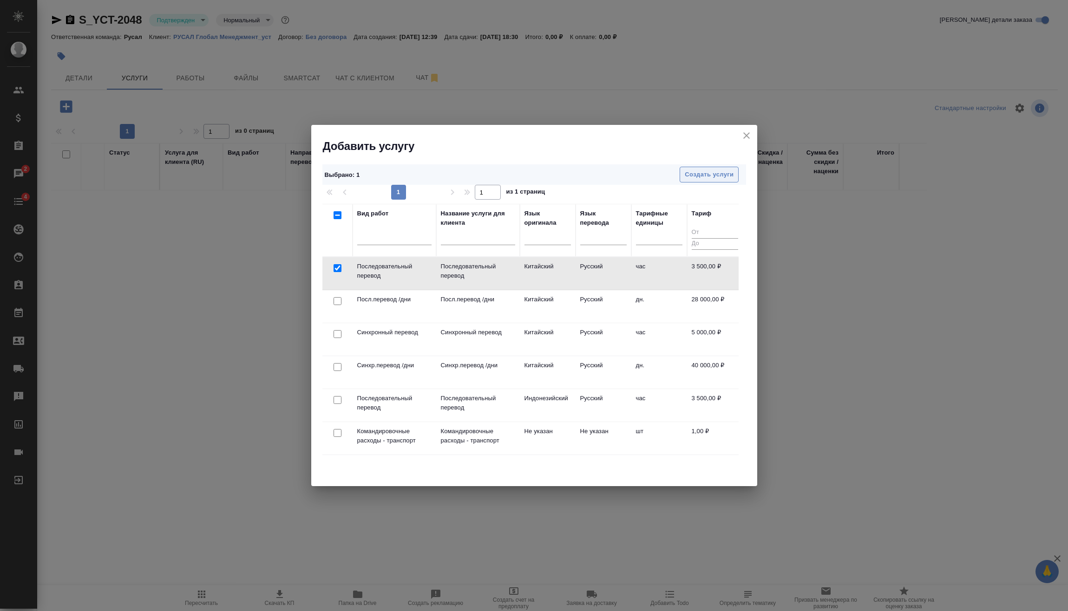
click at [736, 173] on button "Создать услуги" at bounding box center [708, 175] width 59 height 16
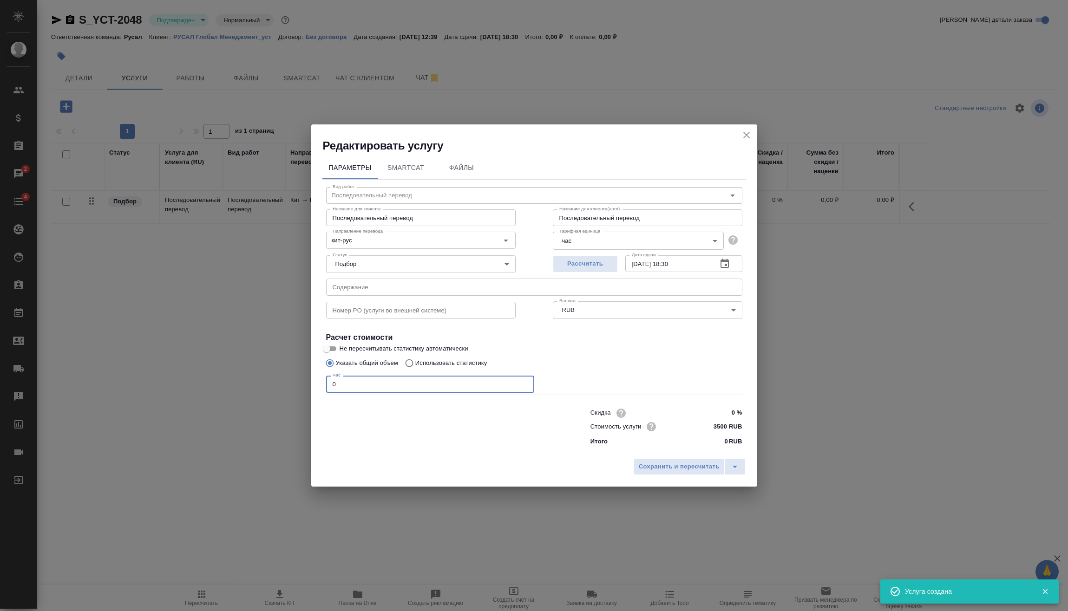
drag, startPoint x: 375, startPoint y: 385, endPoint x: 236, endPoint y: 392, distance: 139.0
click at [234, 397] on div "Редактировать услугу Параметры SmartCat Файлы Вид работ Последовательный перево…" at bounding box center [534, 305] width 1068 height 611
type input "6"
click at [649, 462] on span "Сохранить и пересчитать" at bounding box center [679, 467] width 81 height 11
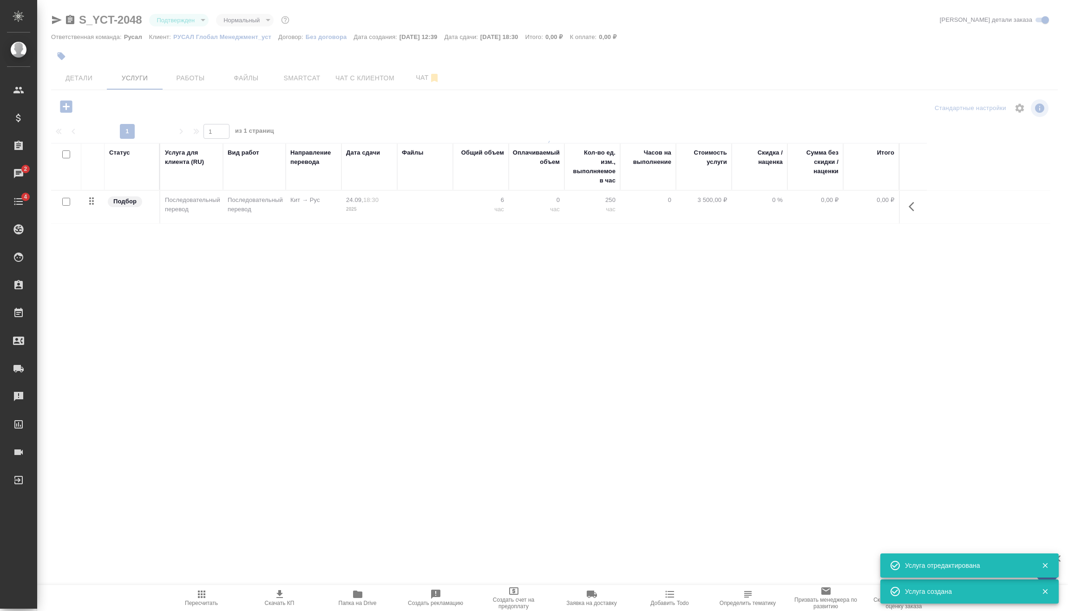
type input "urgent"
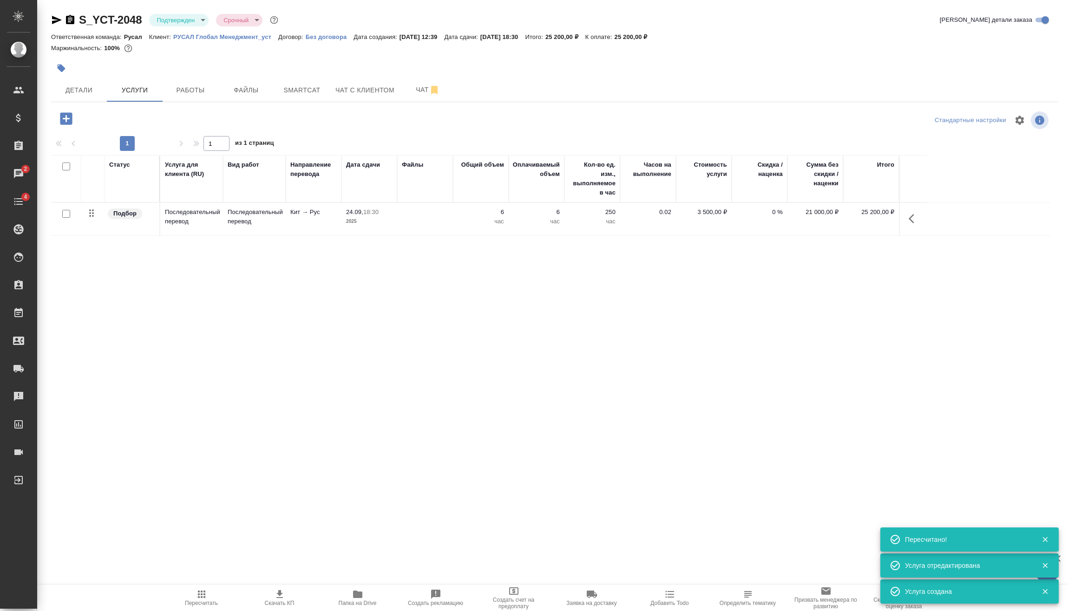
click at [202, 599] on icon "button" at bounding box center [201, 594] width 11 height 11
click at [172, 95] on span "Работы" at bounding box center [190, 91] width 45 height 12
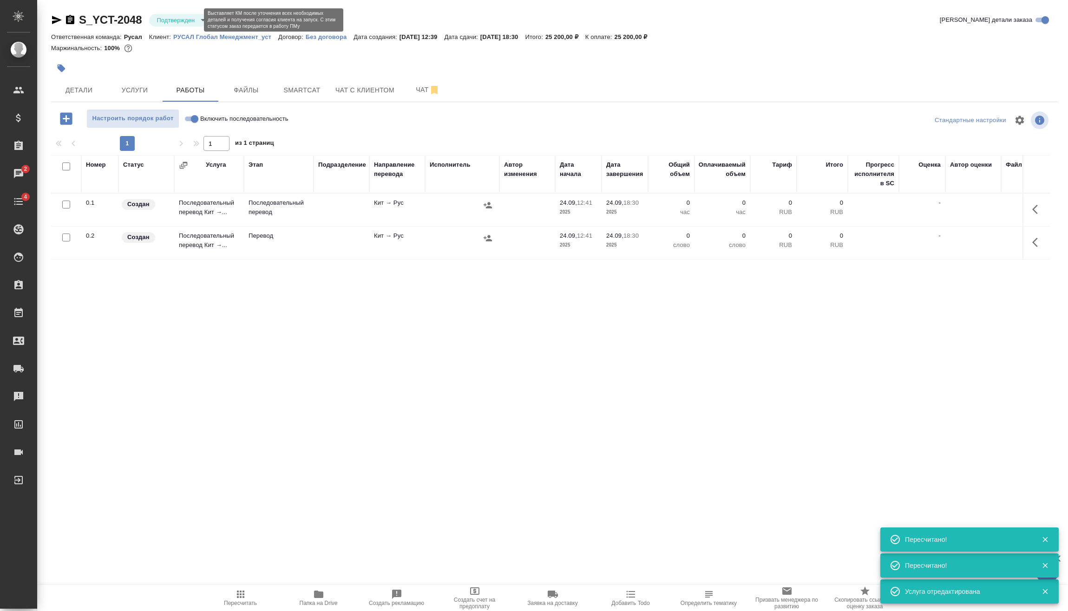
click at [191, 17] on body "🙏 .cls-1 fill:#fff; AWATERA Vasilev Evgeniy Клиенты Спецификации Заказы 2 Чаты …" at bounding box center [534, 305] width 1068 height 611
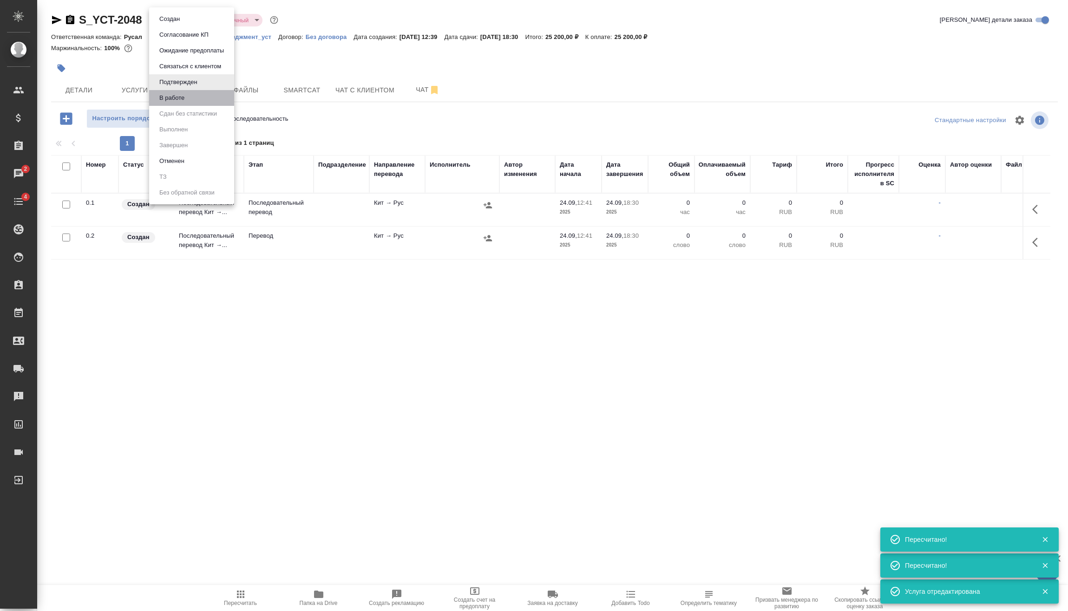
click at [194, 94] on li "В работе" at bounding box center [191, 98] width 85 height 16
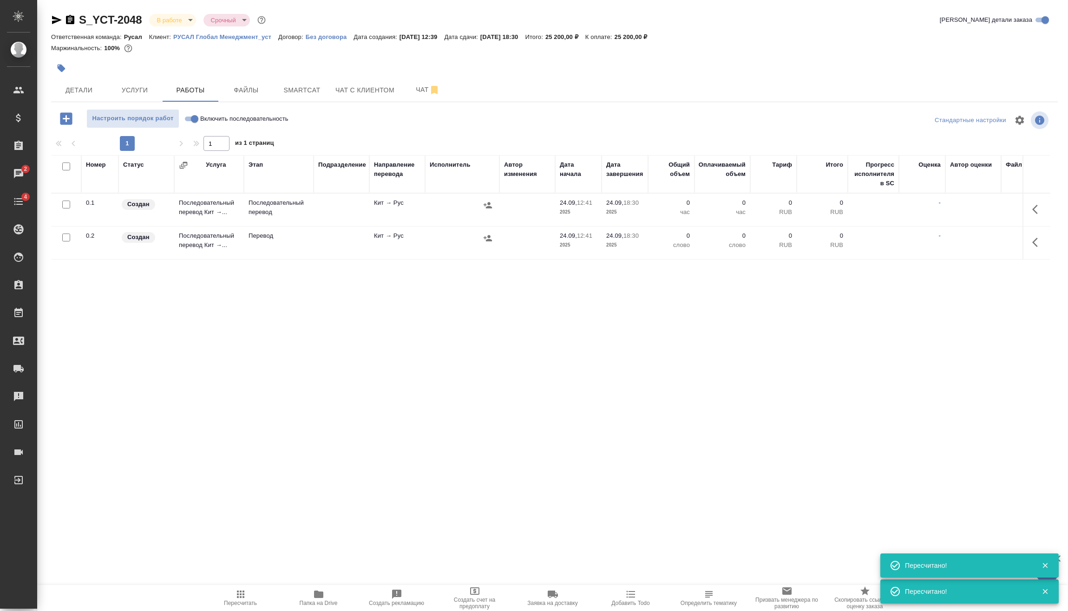
click at [190, 118] on input "Включить последовательность" at bounding box center [194, 118] width 33 height 11
checkbox input "true"
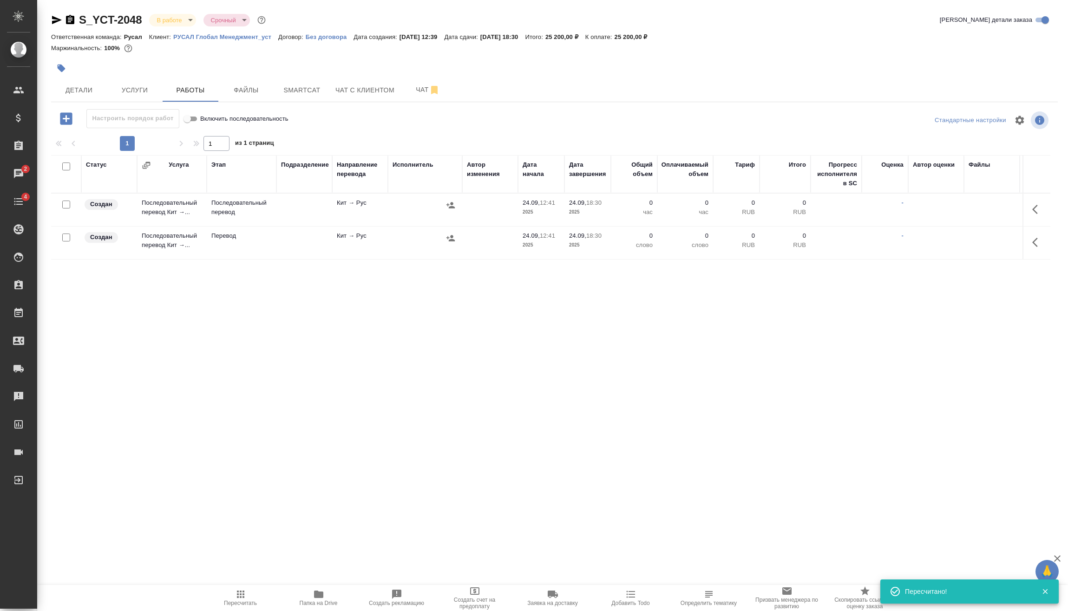
click at [66, 236] on input "checkbox" at bounding box center [66, 238] width 8 height 8
checkbox input "true"
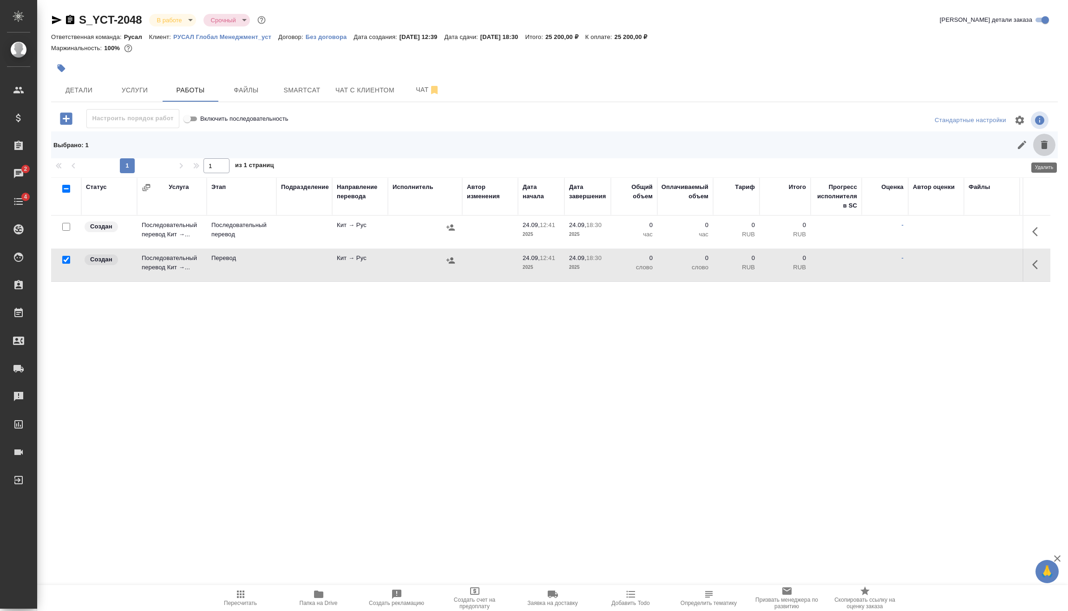
click at [1044, 151] on button "button" at bounding box center [1044, 145] width 22 height 22
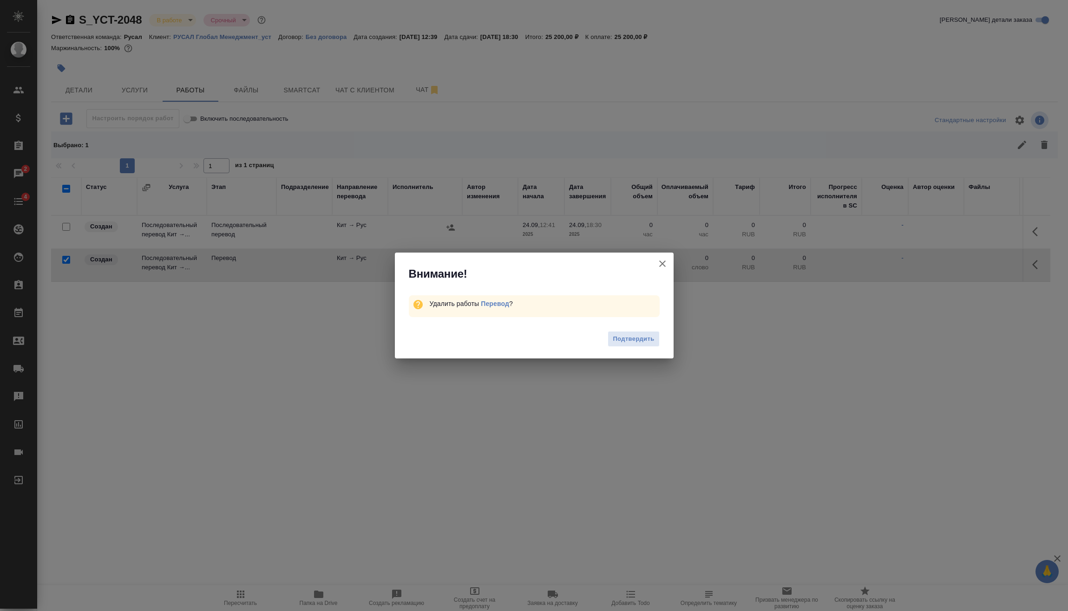
click at [634, 342] on span "Подтвердить" at bounding box center [633, 339] width 41 height 11
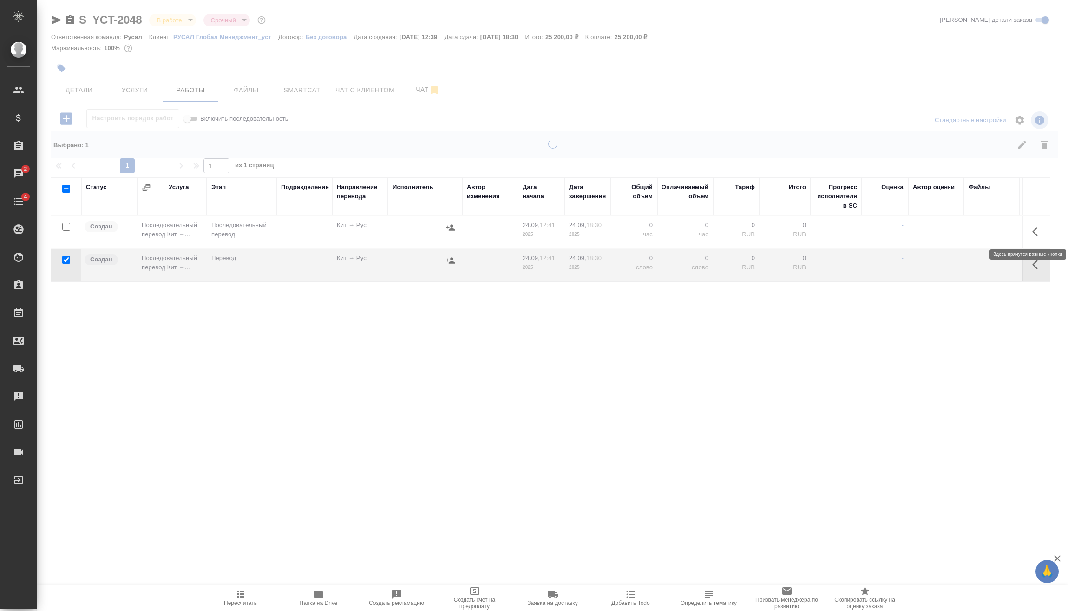
click at [1035, 230] on icon "button" at bounding box center [1035, 231] width 6 height 9
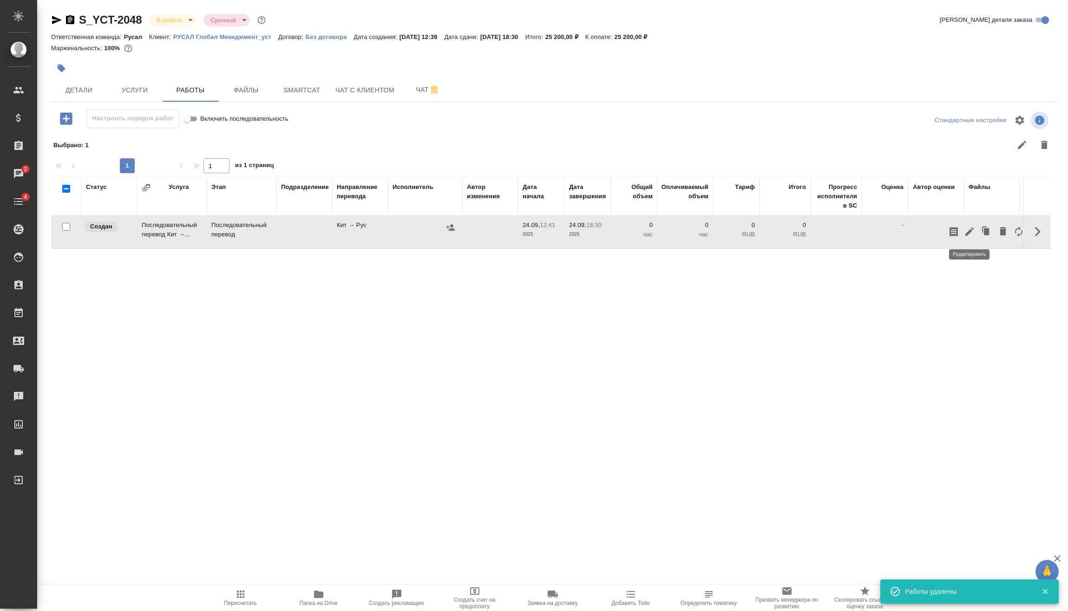
click at [971, 224] on button "button" at bounding box center [969, 232] width 16 height 22
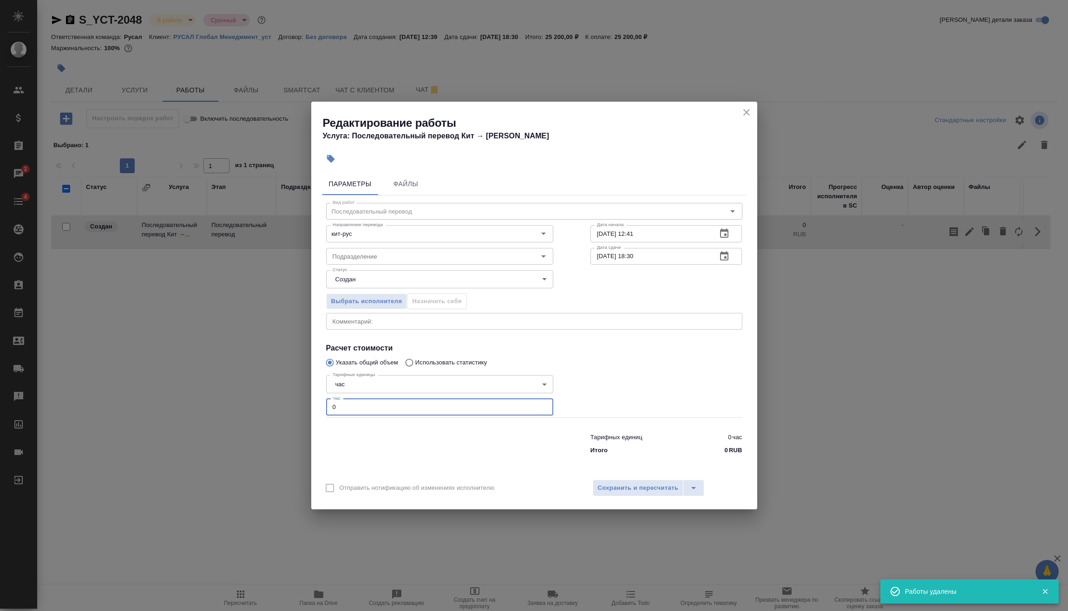
drag, startPoint x: 395, startPoint y: 411, endPoint x: 207, endPoint y: 434, distance: 189.5
click at [219, 433] on div "Редактирование работы Услуга: Последовательный перевод Кит → Рус Параметры Файл…" at bounding box center [534, 305] width 1068 height 611
type input "3"
click at [651, 489] on span "Сохранить и пересчитать" at bounding box center [638, 488] width 81 height 11
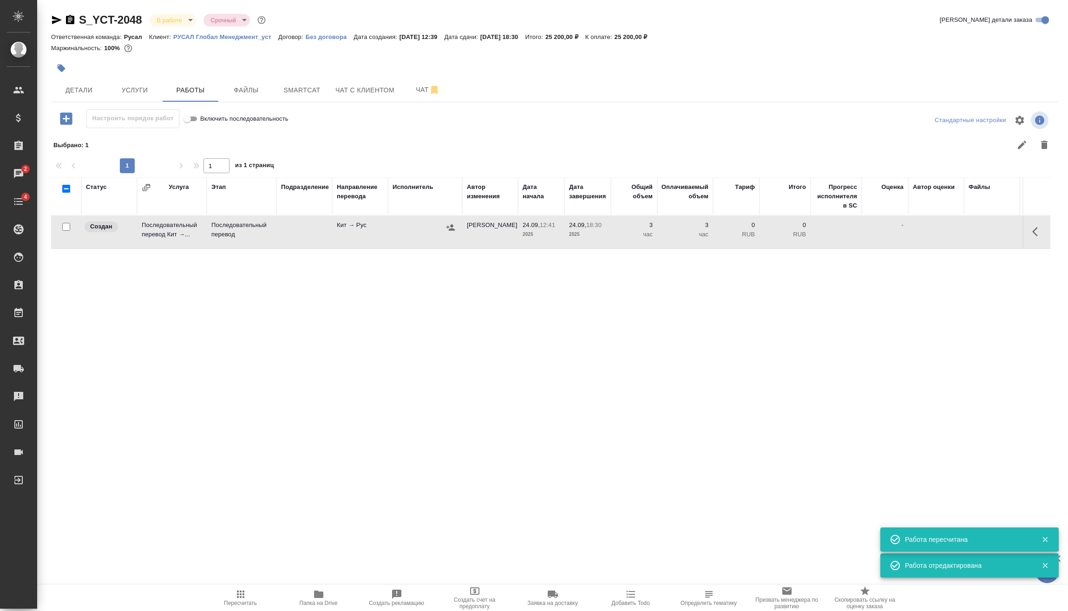
click at [458, 228] on td at bounding box center [425, 232] width 74 height 33
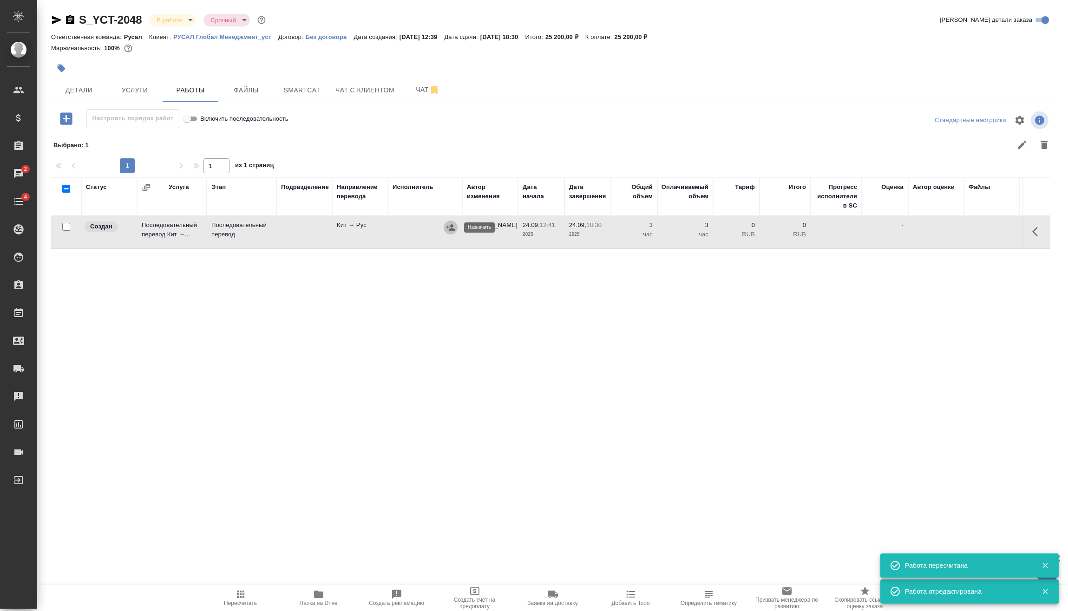
click at [451, 226] on icon "button" at bounding box center [450, 227] width 8 height 6
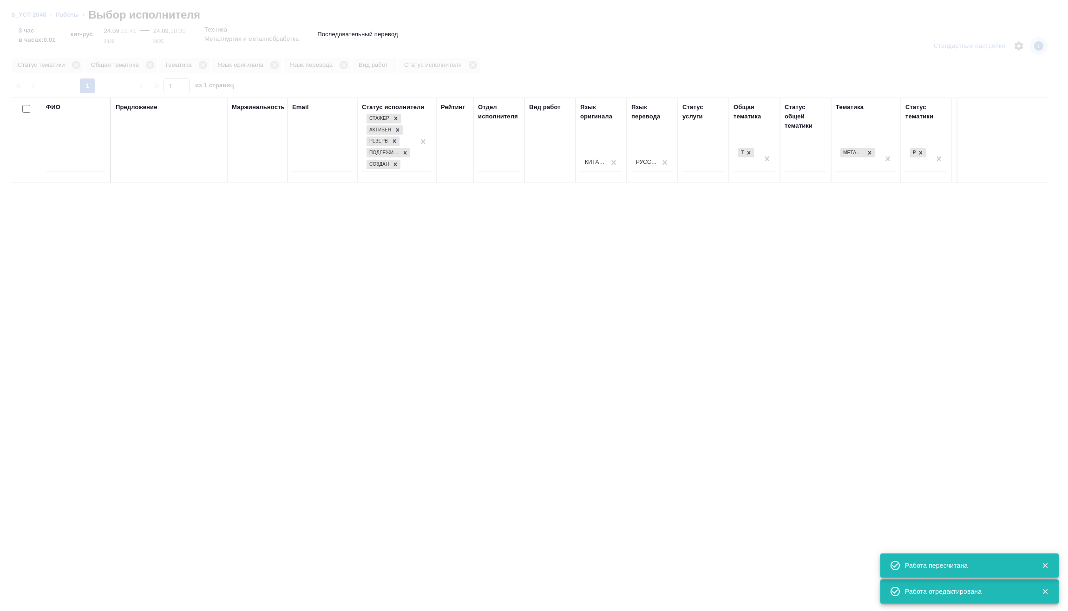
click at [87, 162] on input "text" at bounding box center [75, 166] width 59 height 12
click at [88, 162] on input "text" at bounding box center [75, 166] width 59 height 12
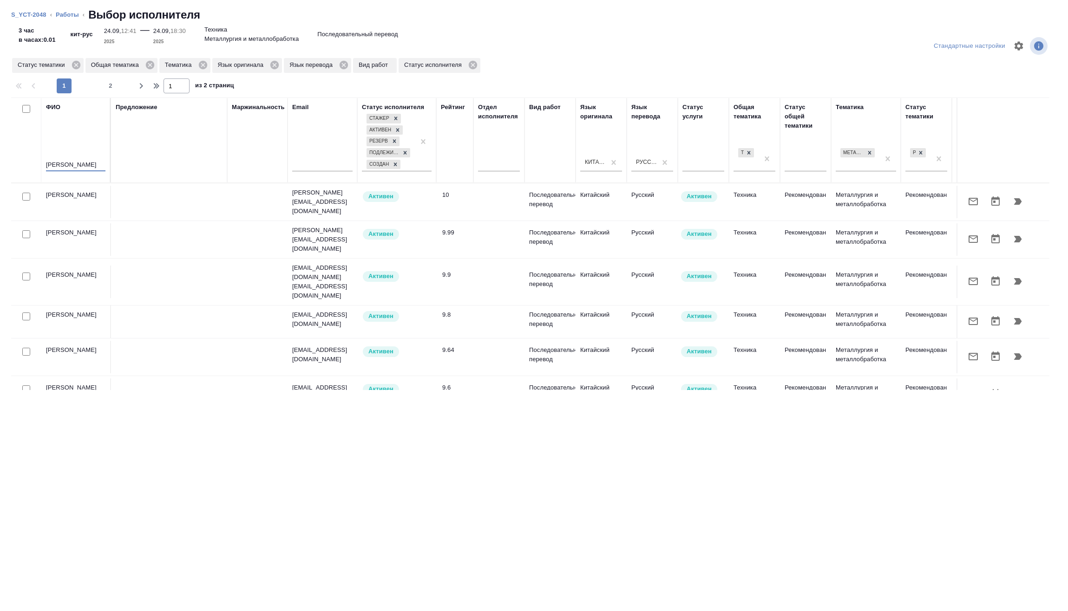
type input "клипин"
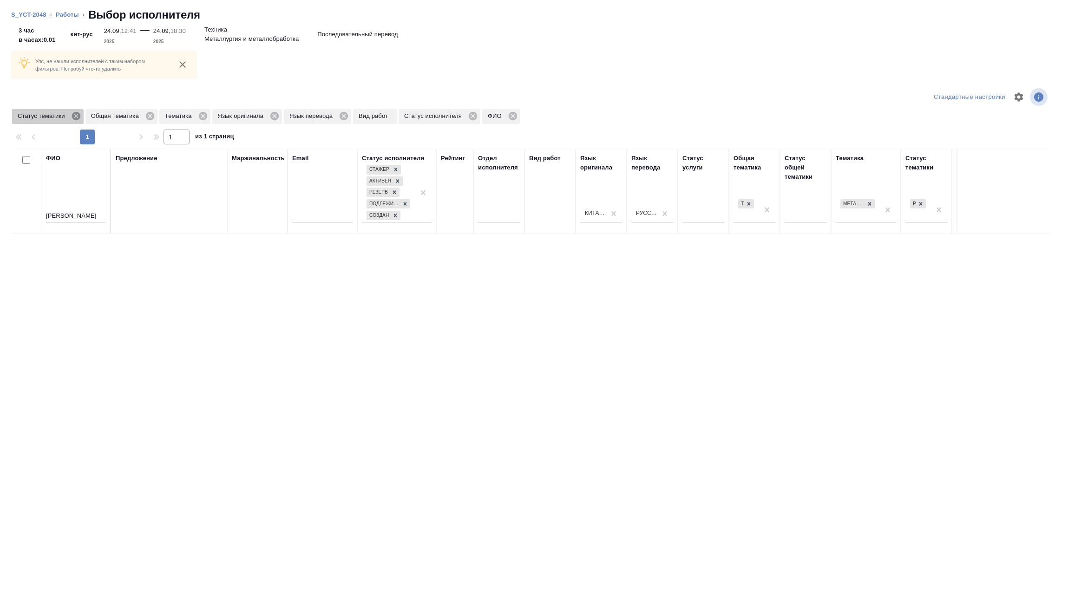
click at [77, 116] on icon at bounding box center [76, 116] width 8 height 8
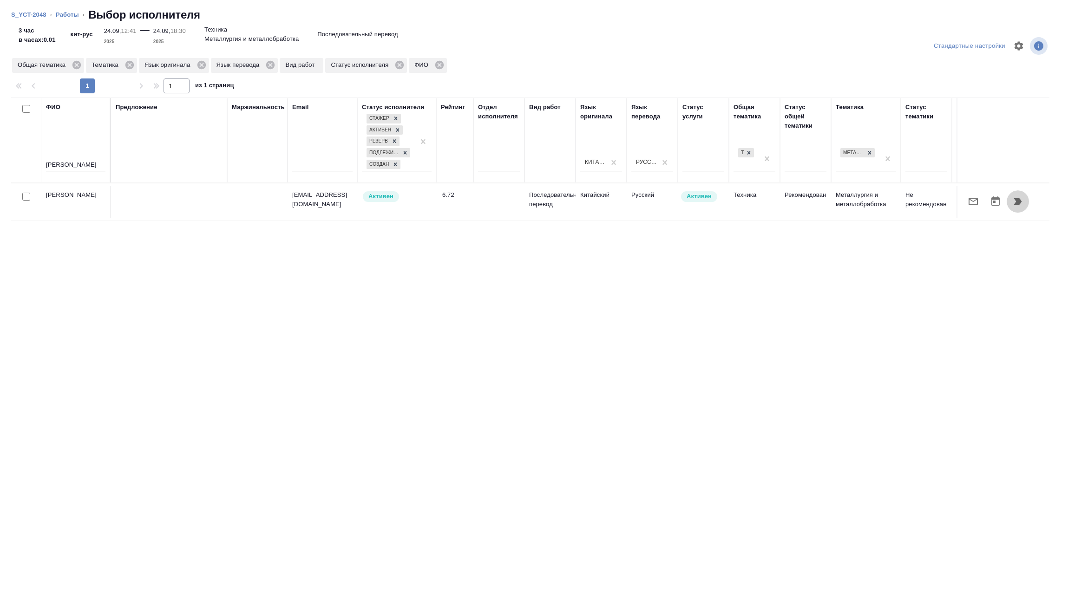
click at [1022, 200] on icon "button" at bounding box center [1017, 201] width 11 height 11
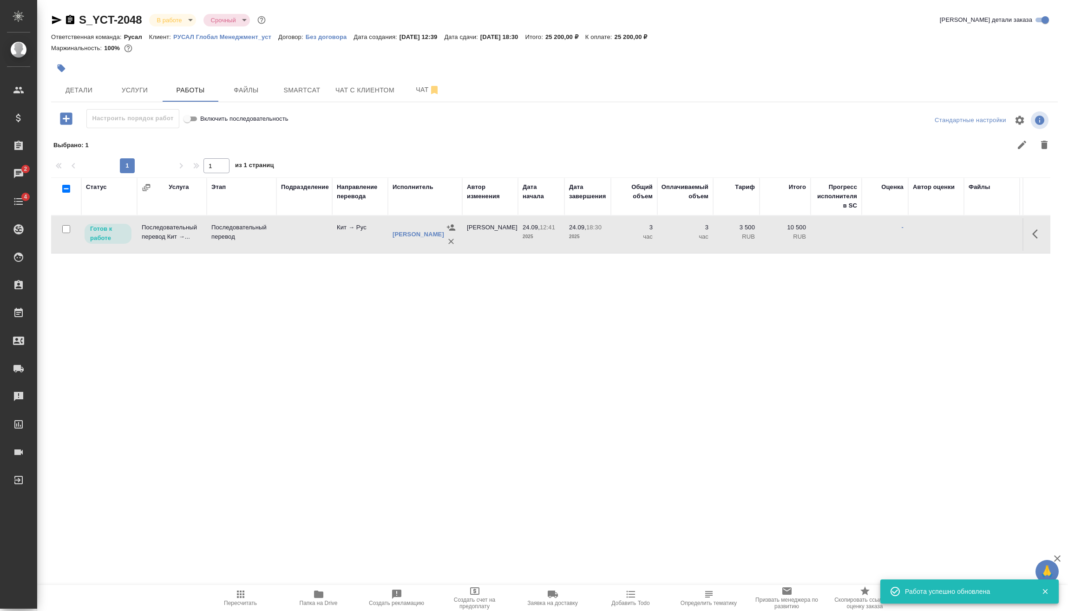
click at [236, 601] on span "Пересчитать" at bounding box center [240, 603] width 33 height 7
click at [180, 20] on body "🙏 .cls-1 fill:#fff; AWATERA Vasilev Evgeniy Клиенты Спецификации Заказы 2 Чаты …" at bounding box center [534, 305] width 1068 height 611
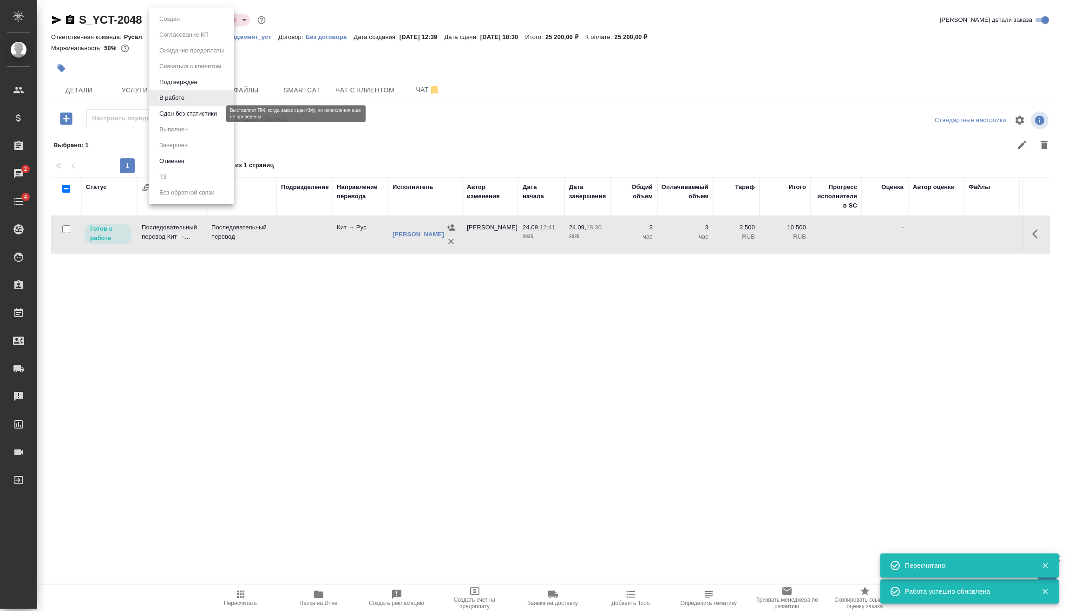
click at [180, 112] on button "Сдан без статистики" at bounding box center [188, 114] width 63 height 10
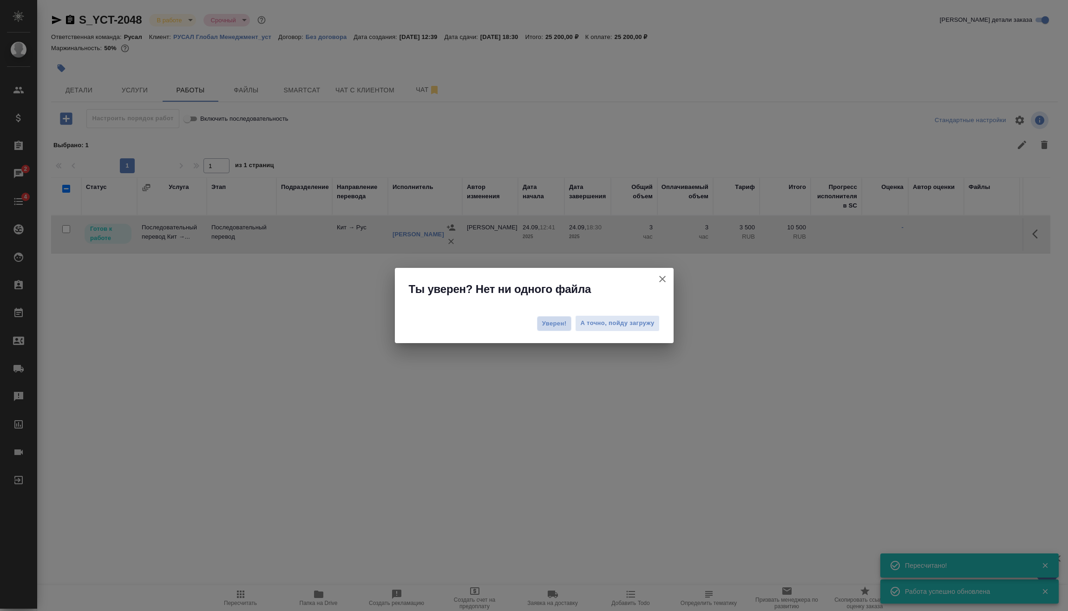
click at [563, 324] on span "Уверен!" at bounding box center [554, 323] width 25 height 9
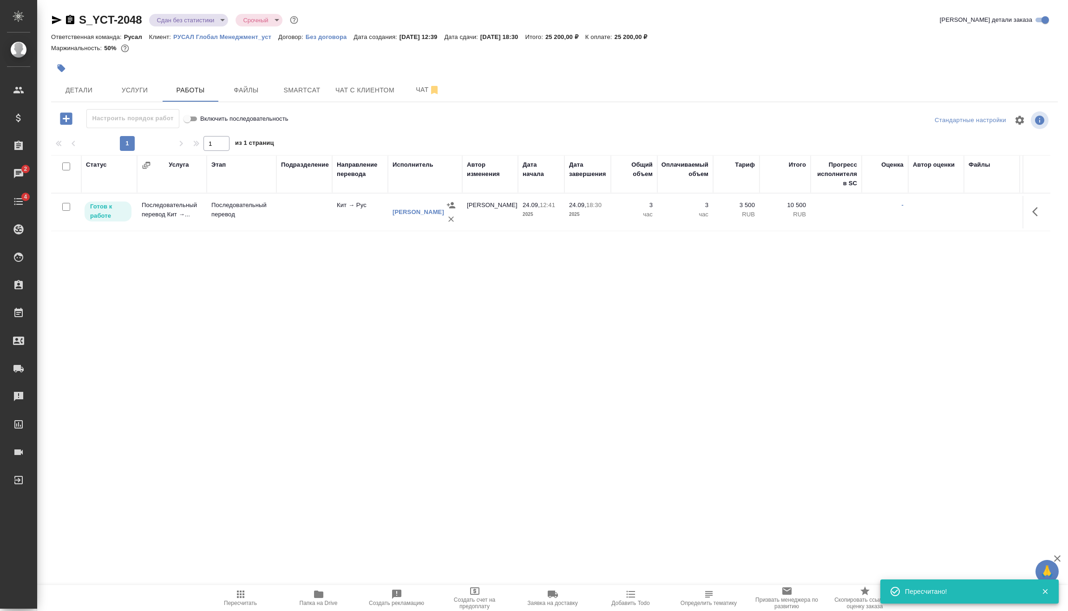
click at [176, 22] on body "🙏 .cls-1 fill:#fff; AWATERA Vasilev Evgeniy Клиенты Спецификации Заказы 2 Чаты …" at bounding box center [534, 305] width 1068 height 611
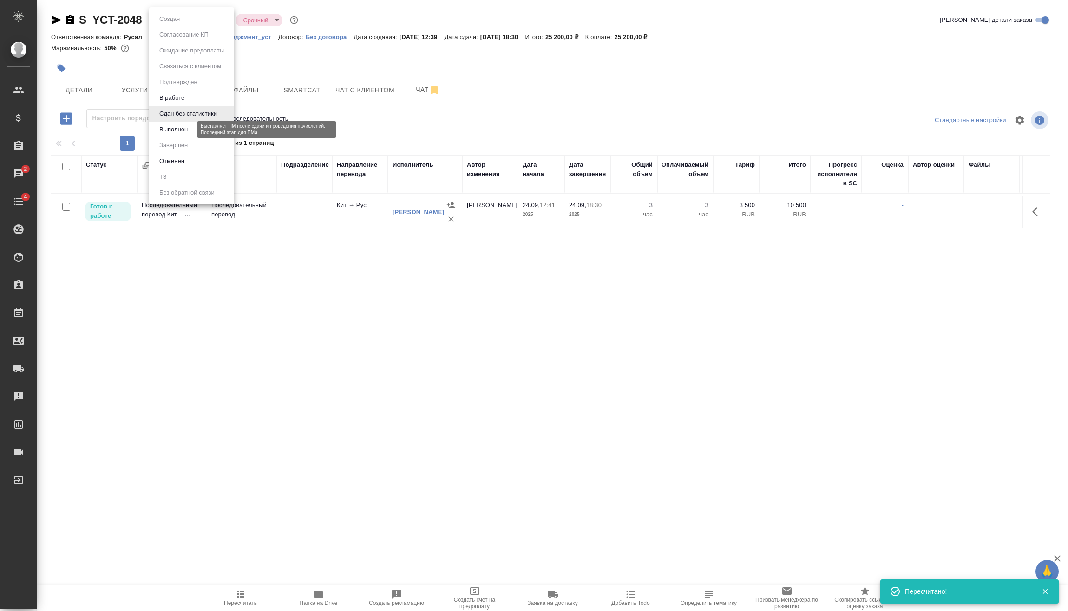
click at [176, 130] on button "Выполнен" at bounding box center [174, 129] width 34 height 10
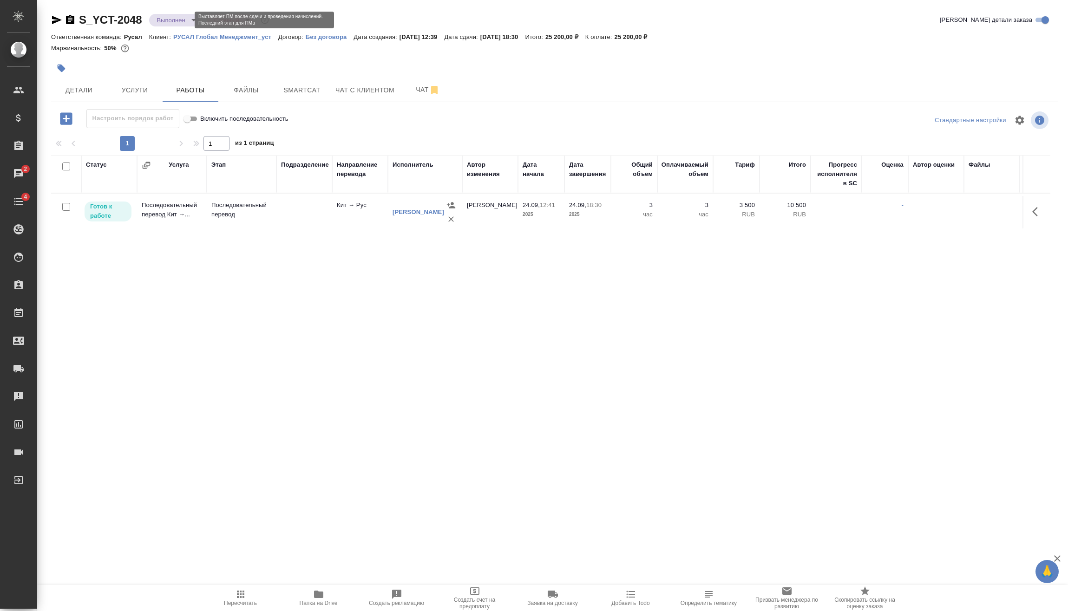
click at [176, 19] on body "🙏 .cls-1 fill:#fff; AWATERA Vasilev Evgeniy Клиенты Спецификации Заказы 2 Чаты …" at bounding box center [534, 305] width 1068 height 611
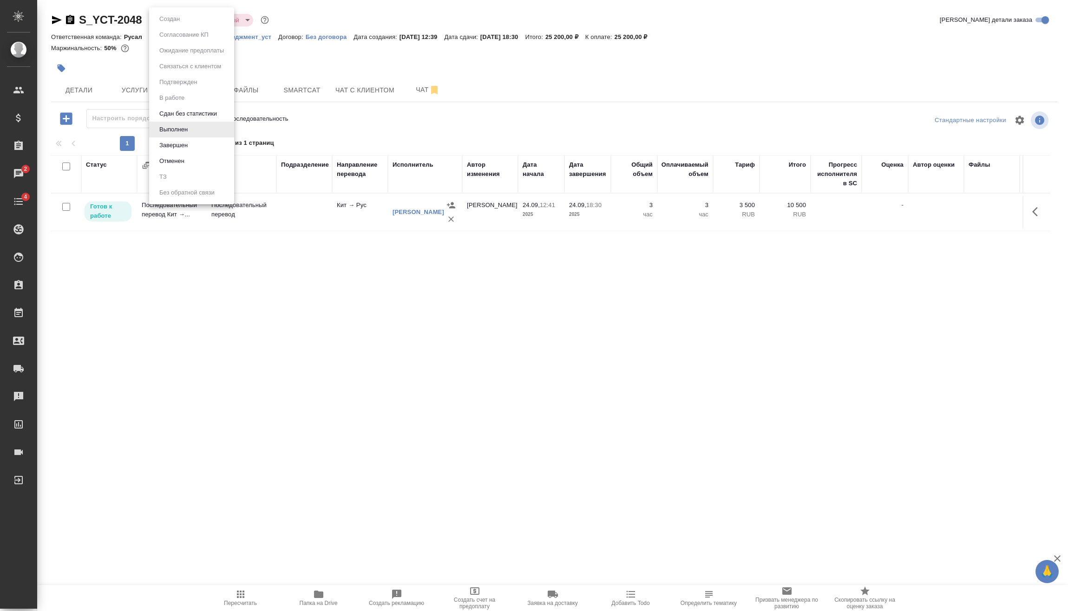
click at [102, 262] on div at bounding box center [534, 305] width 1068 height 611
drag, startPoint x: 68, startPoint y: 209, endPoint x: 166, endPoint y: 228, distance: 99.8
click at [69, 209] on input "checkbox" at bounding box center [66, 207] width 8 height 8
checkbox input "true"
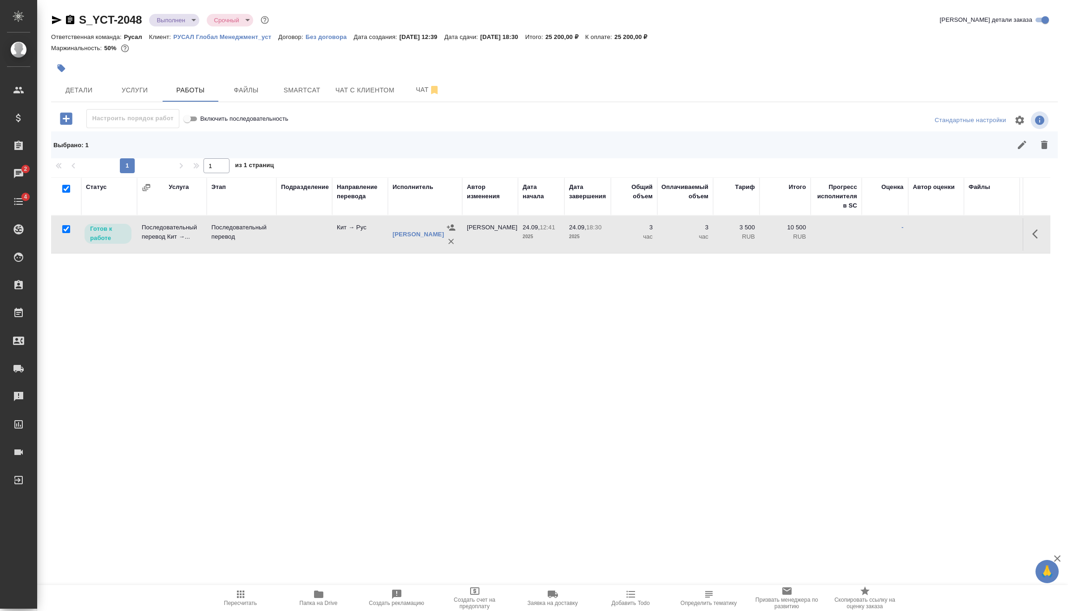
click at [1020, 144] on icon "button" at bounding box center [1021, 144] width 11 height 11
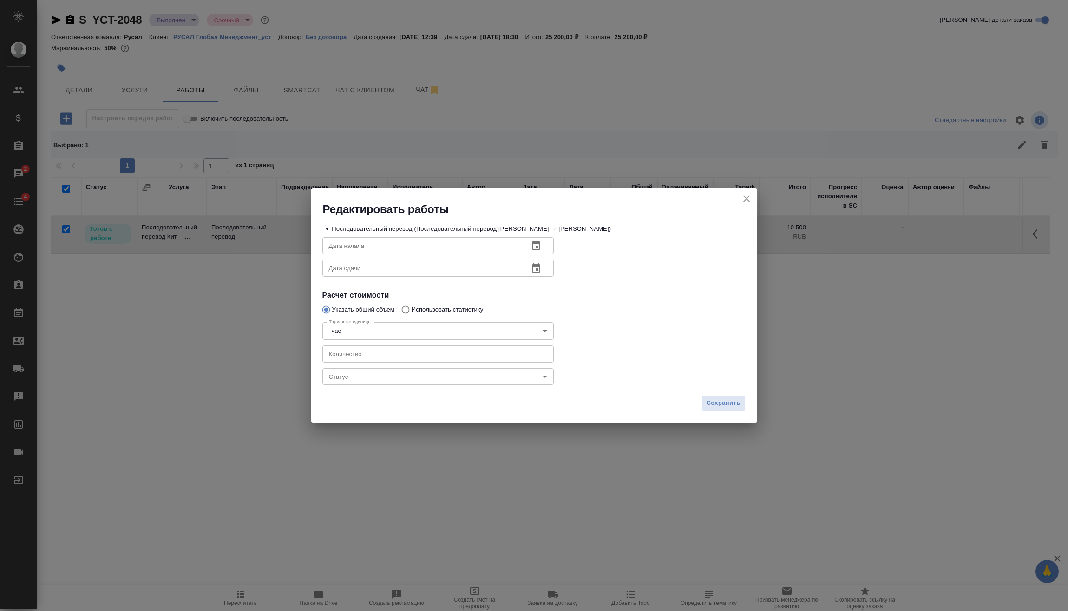
click at [438, 374] on body "🙏 .cls-1 fill:#fff; AWATERA Vasilev Evgeniy Клиенты Спецификации Заказы 2 Чаты …" at bounding box center [534, 305] width 1068 height 611
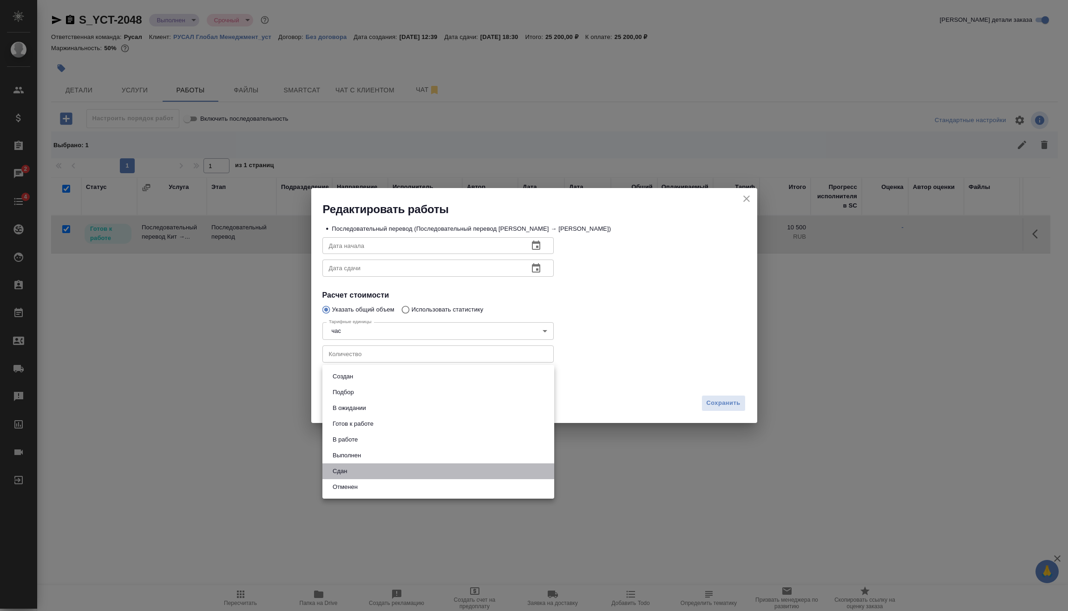
click at [366, 470] on li "Сдан" at bounding box center [438, 472] width 232 height 16
type input "closed"
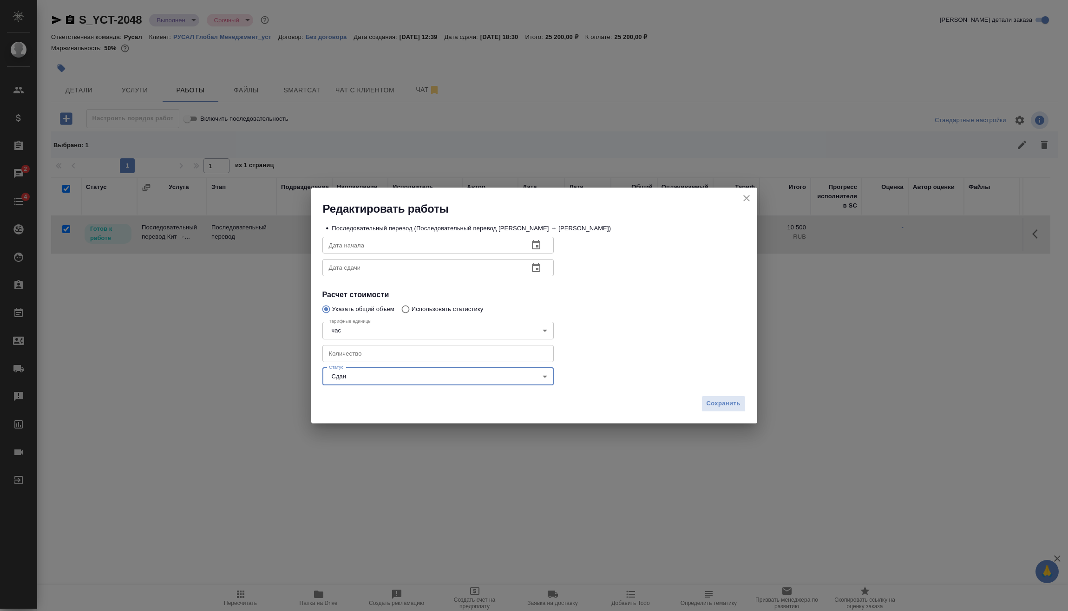
click at [728, 395] on div "Сохранить" at bounding box center [534, 407] width 446 height 33
click at [731, 398] on button "Сохранить" at bounding box center [723, 404] width 44 height 16
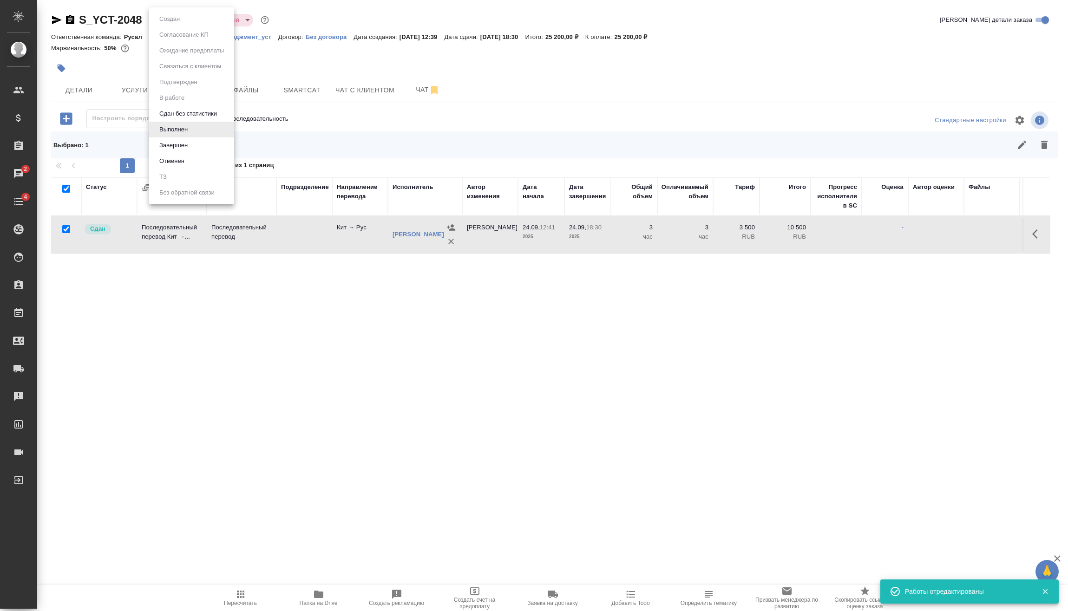
click at [177, 17] on body "🙏 .cls-1 fill:#fff; AWATERA Vasilev Evgeniy Клиенты Спецификации Заказы 2 Чаты …" at bounding box center [534, 305] width 1068 height 611
click at [166, 140] on li "Завершен" at bounding box center [191, 145] width 85 height 16
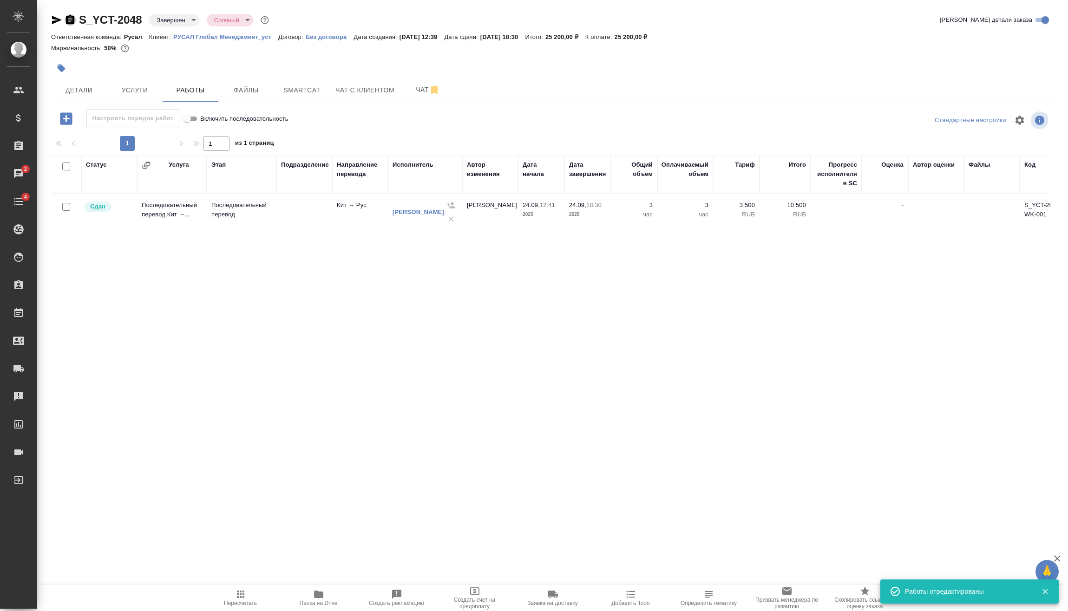
click at [67, 21] on icon "button" at bounding box center [70, 19] width 8 height 9
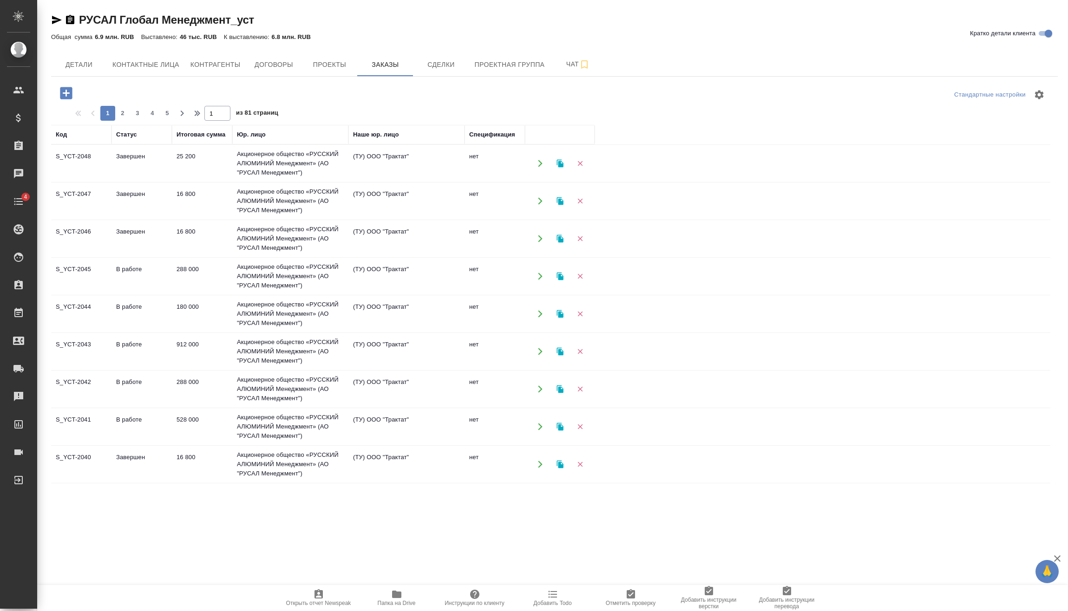
click at [68, 88] on icon "button" at bounding box center [66, 93] width 12 height 12
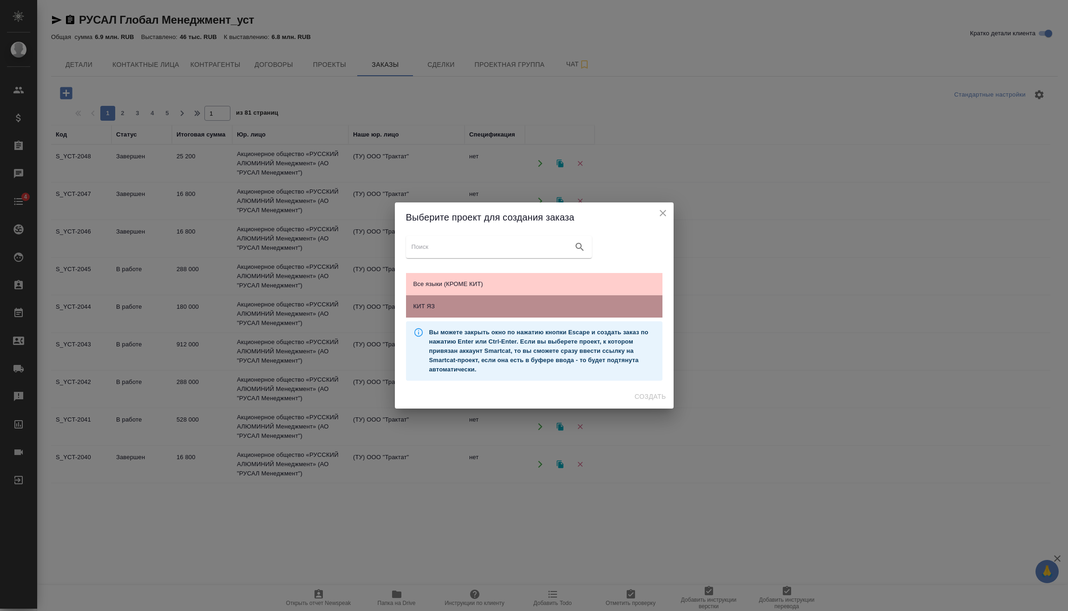
click at [516, 313] on div "КИТ ЯЗ" at bounding box center [534, 306] width 256 height 22
click at [641, 395] on span "Создать" at bounding box center [649, 397] width 31 height 12
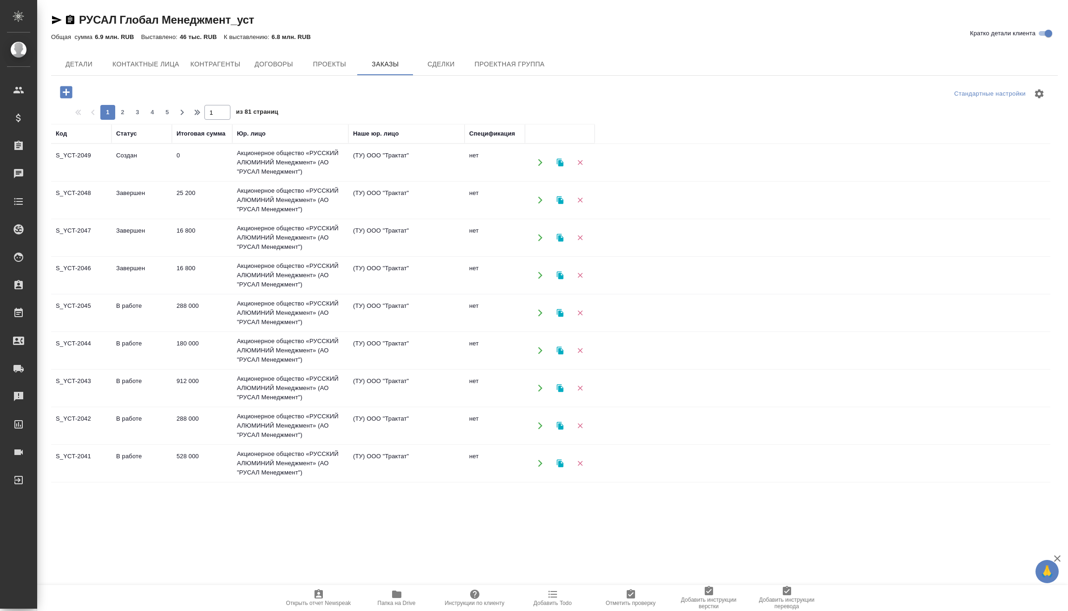
click at [180, 160] on td "0" at bounding box center [202, 162] width 60 height 33
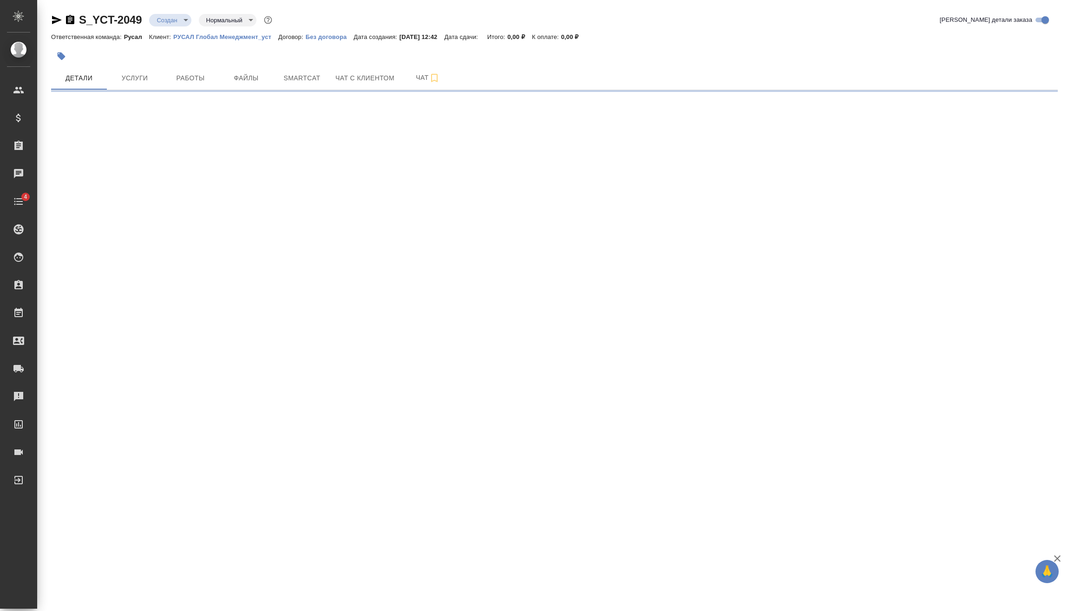
select select "RU"
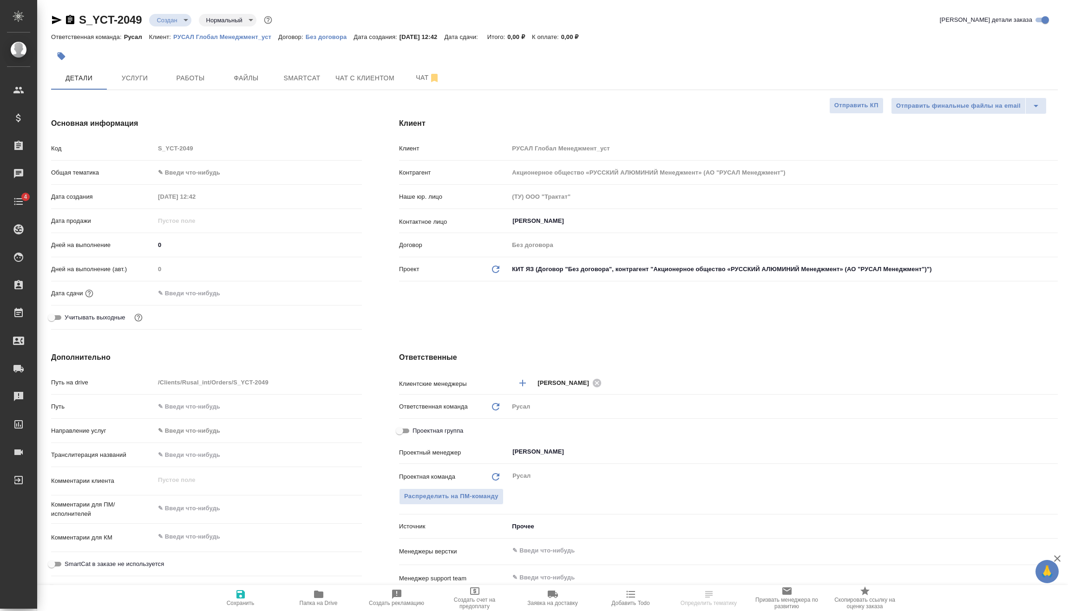
type textarea "x"
click at [180, 21] on body "🙏 .cls-1 fill:#fff; AWATERA [PERSON_NAME] Спецификации Заказы Чаты 4 Todo Проек…" at bounding box center [534, 305] width 1068 height 611
click at [190, 82] on button "Подтвержден" at bounding box center [179, 83] width 44 height 10
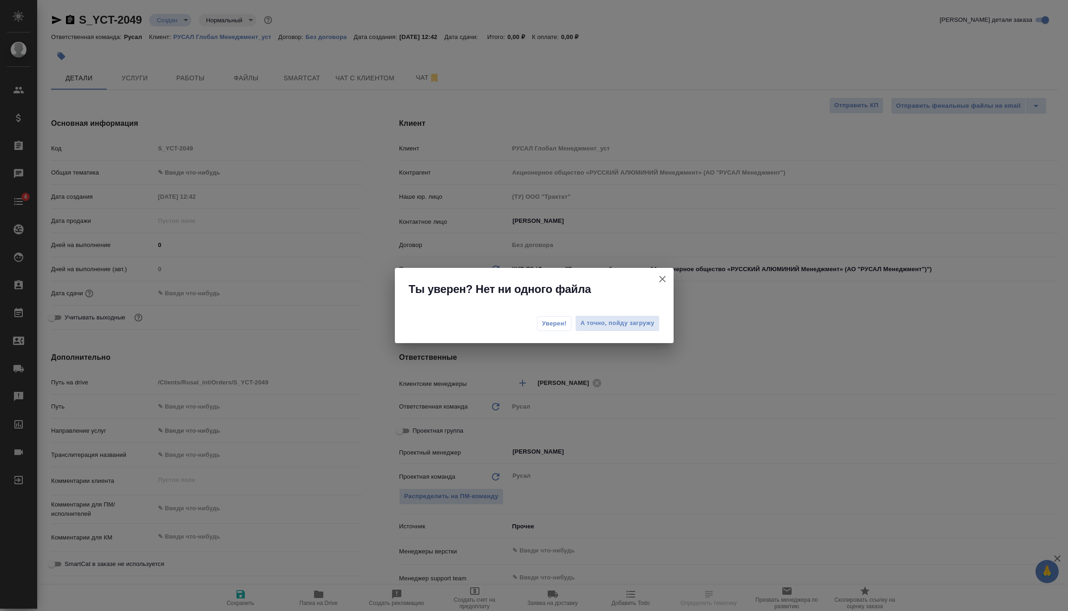
click at [545, 320] on span "Уверен!" at bounding box center [554, 323] width 25 height 9
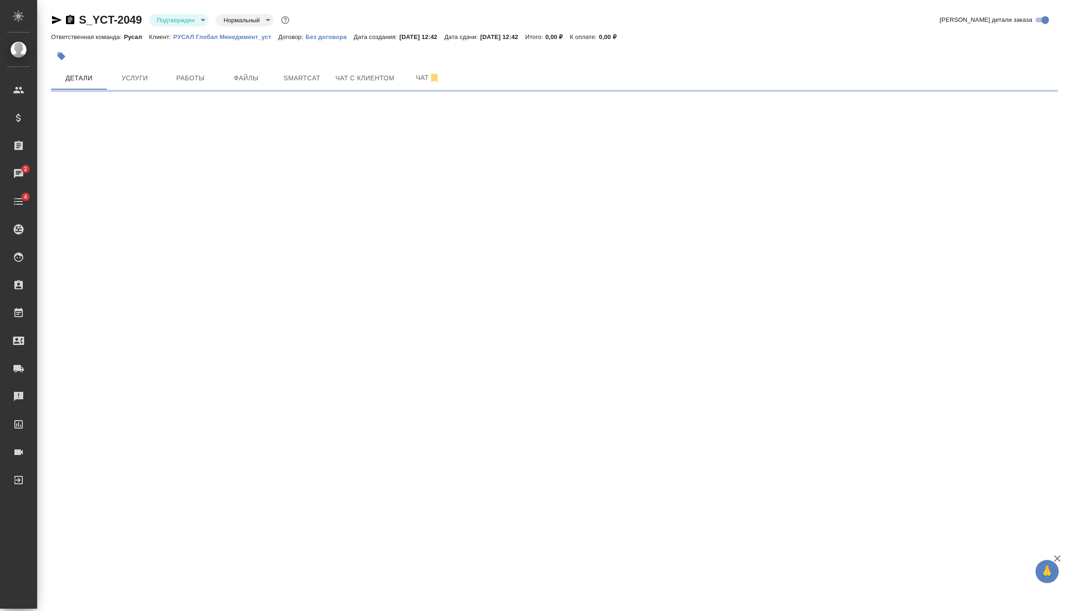
select select "RU"
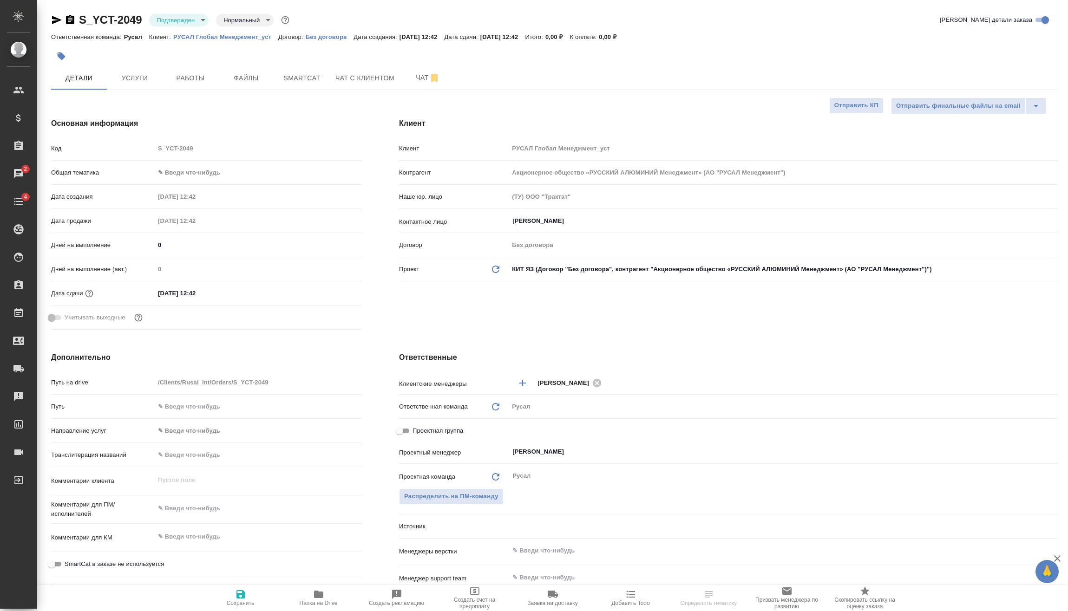
type textarea "x"
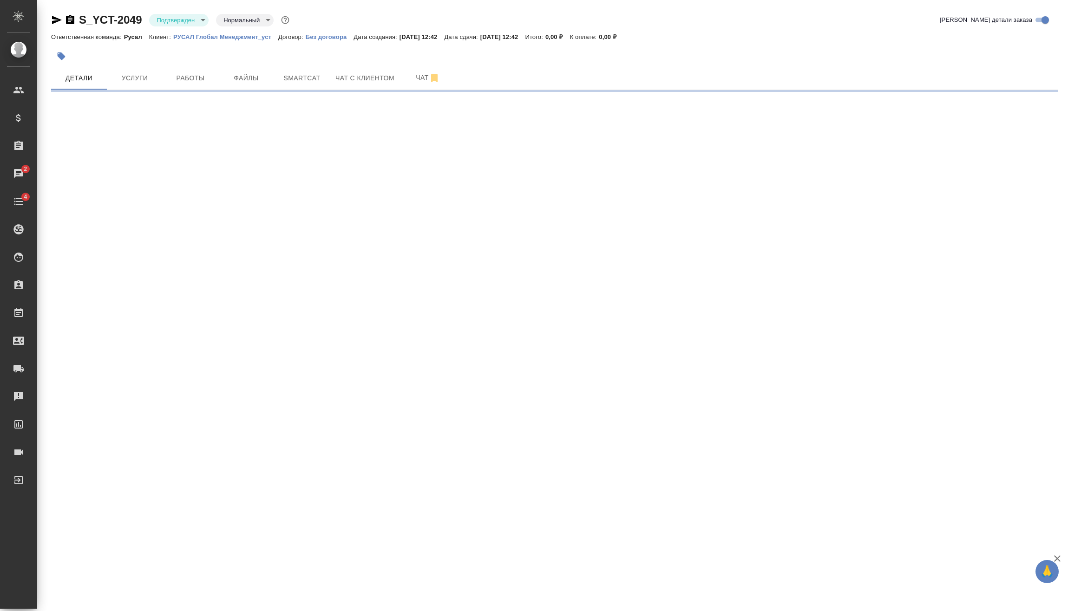
select select "RU"
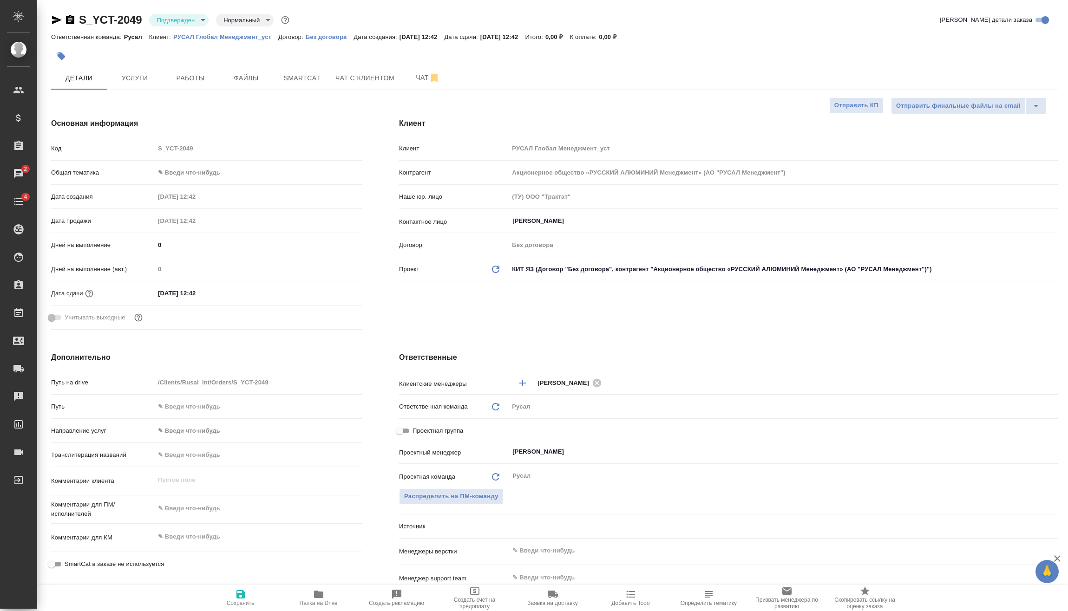
type textarea "x"
click at [206, 294] on input "[DATE] 12:42" at bounding box center [195, 293] width 81 height 13
click at [335, 292] on icon "button" at bounding box center [334, 292] width 11 height 11
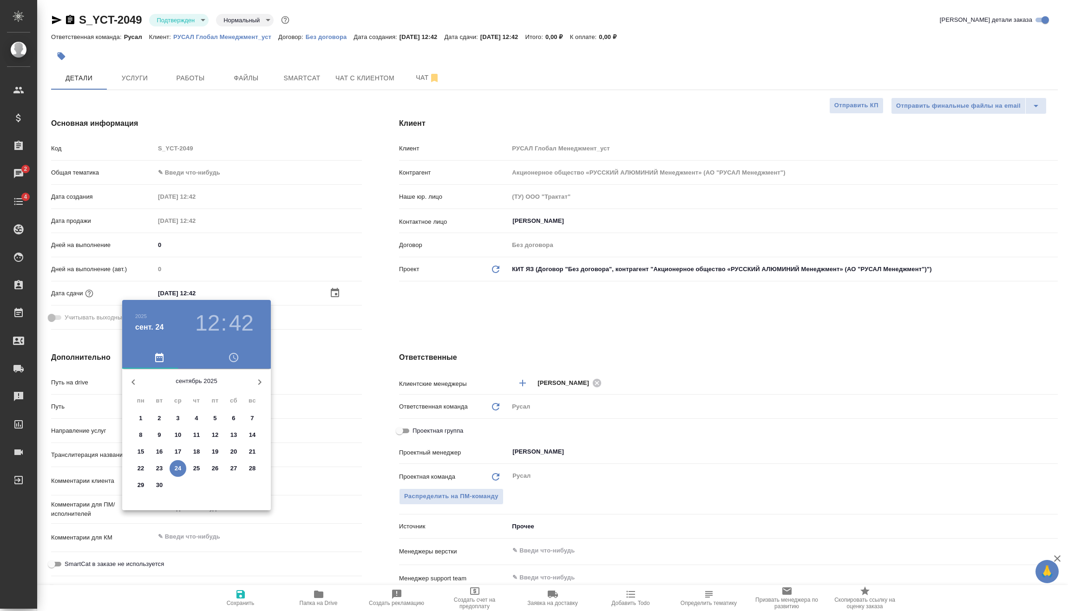
click at [203, 330] on h3 "12" at bounding box center [207, 323] width 25 height 26
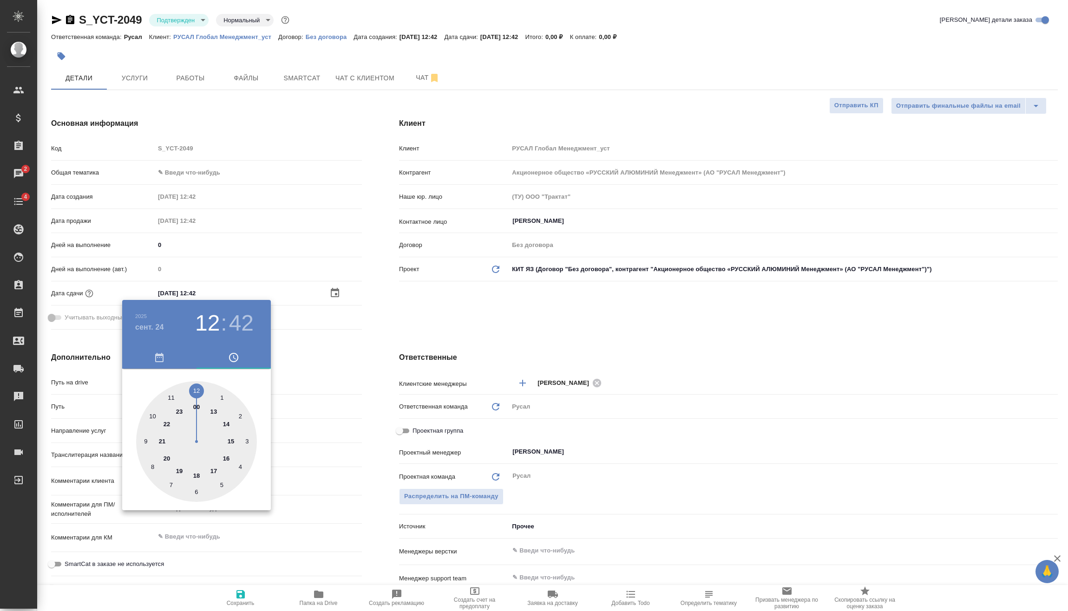
click at [196, 477] on div at bounding box center [196, 441] width 121 height 121
type input "[DATE] 18:42"
type textarea "x"
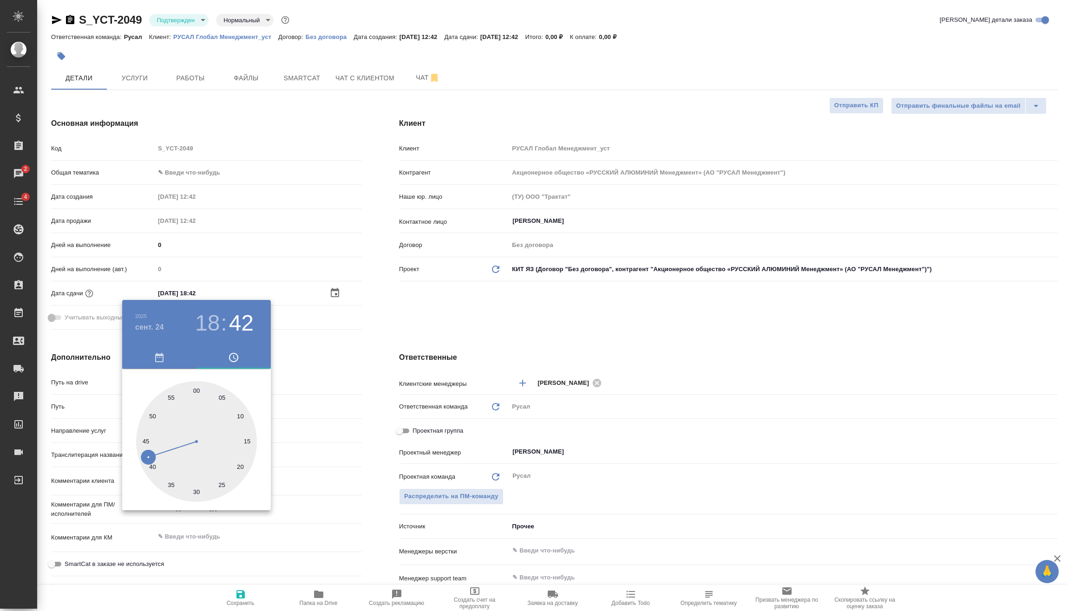
click at [198, 488] on div at bounding box center [196, 441] width 121 height 121
type input "[DATE] 18:30"
type textarea "x"
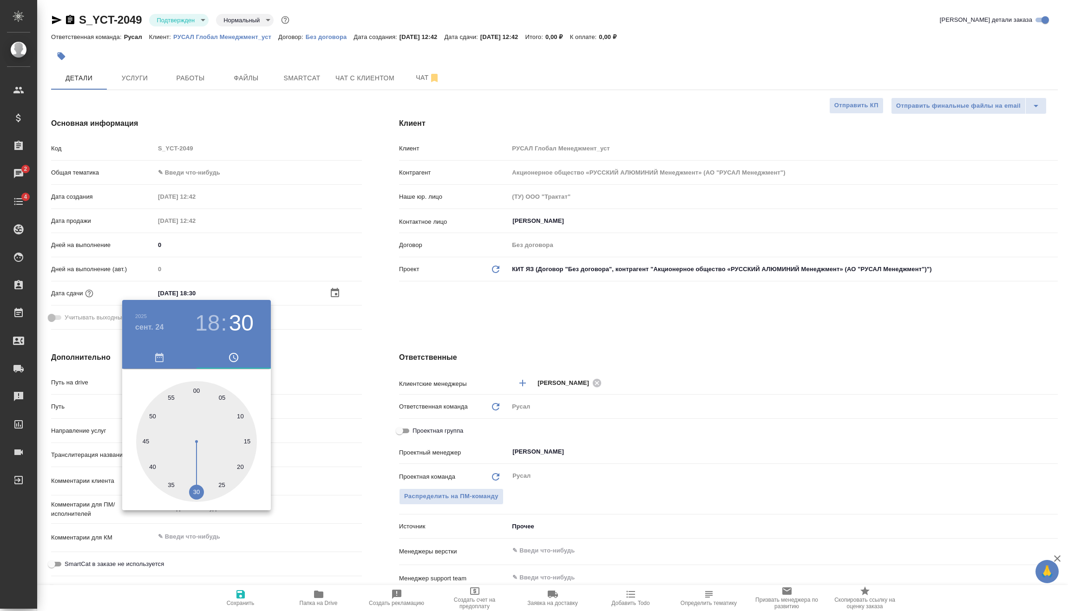
click at [314, 395] on div at bounding box center [534, 305] width 1068 height 611
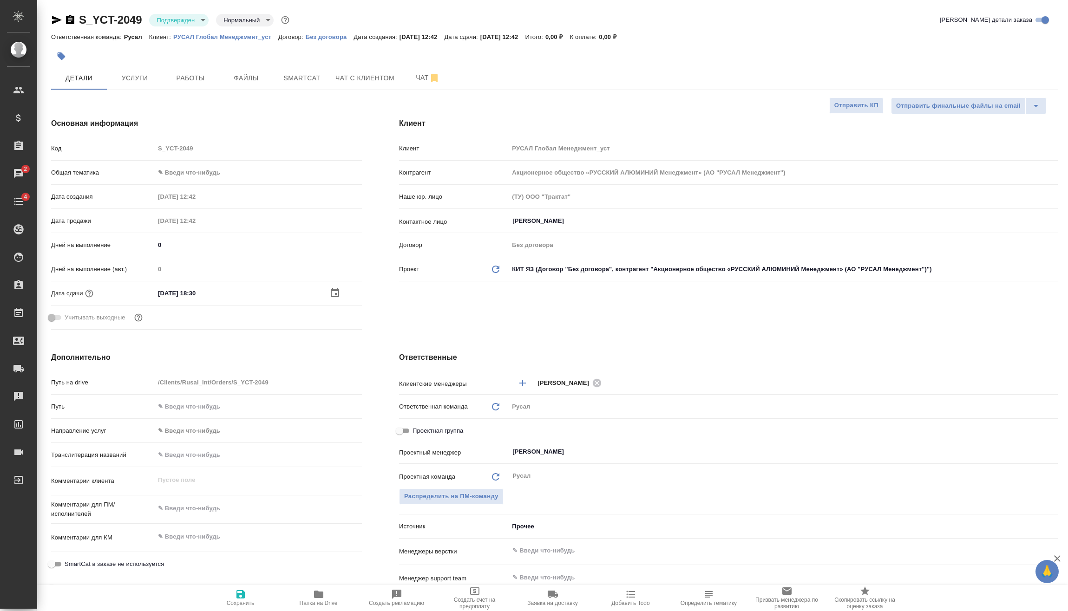
type textarea "x"
click at [226, 510] on textarea at bounding box center [258, 509] width 206 height 16
type textarea "x"
type textarea "2"
type textarea "x"
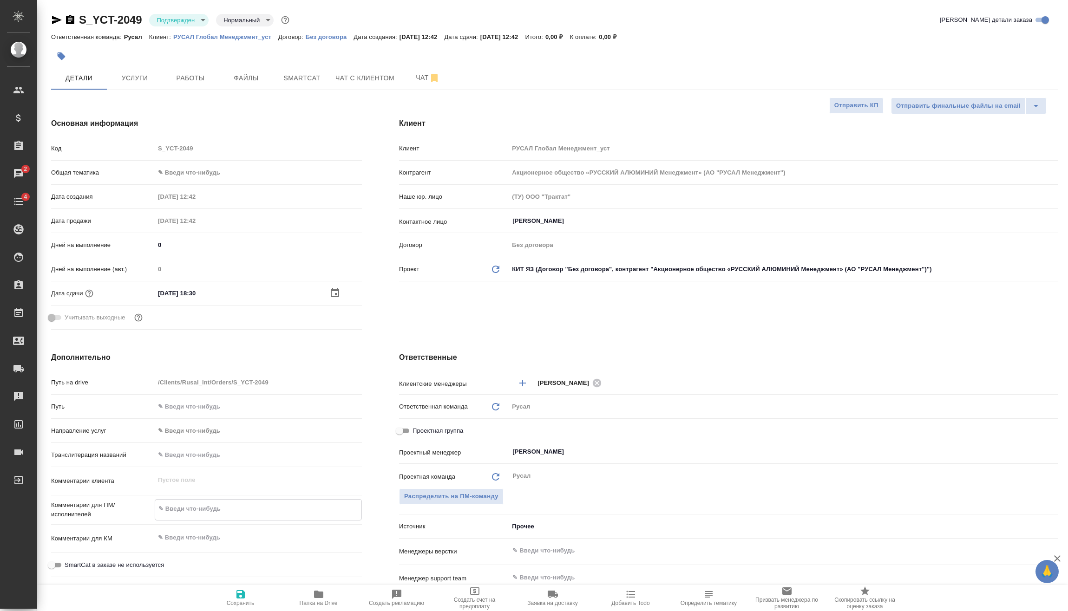
type textarea "x"
type textarea "24"
type textarea "x"
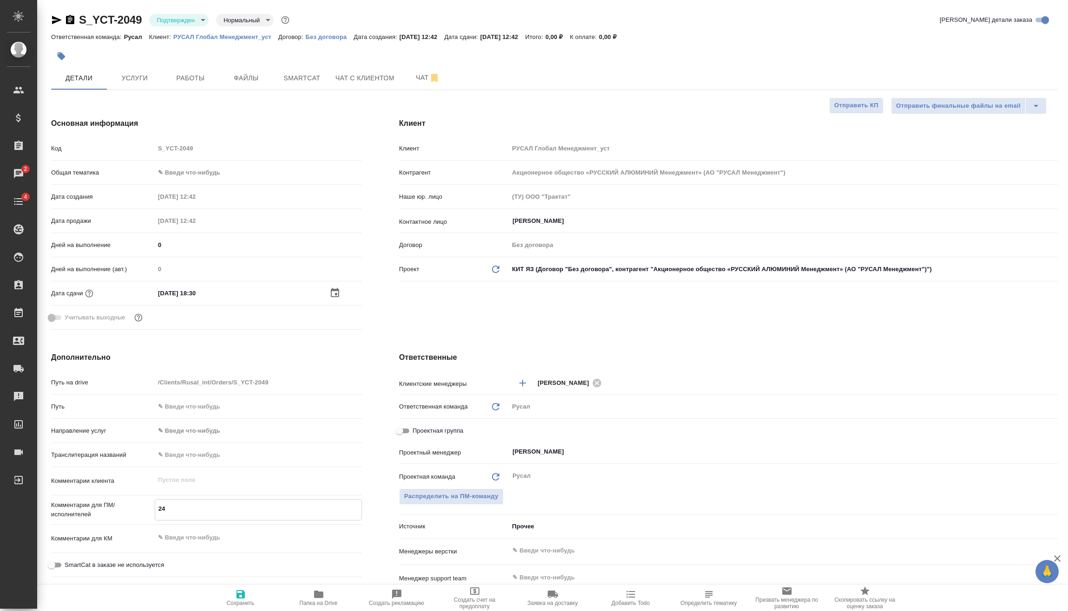
type textarea "x"
type textarea "24."
type textarea "x"
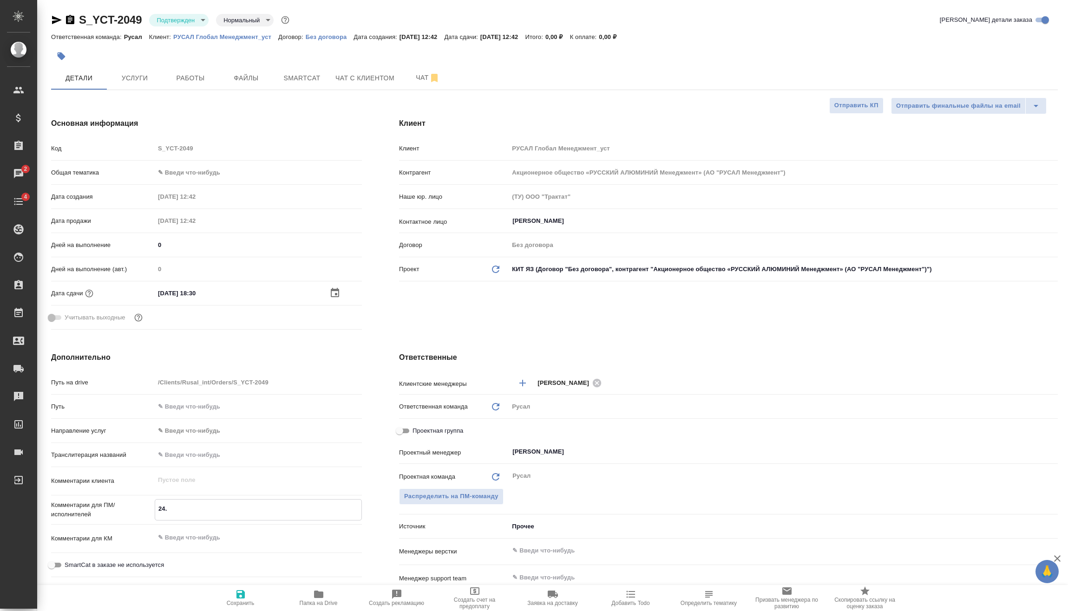
type textarea "24.0"
type textarea "x"
type textarea "24.09"
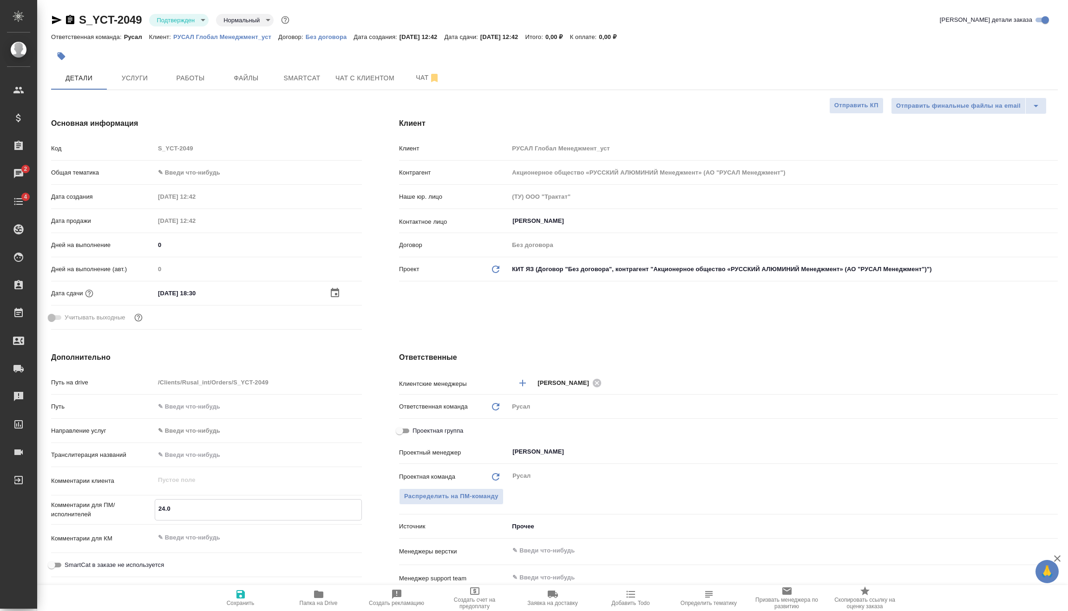
type textarea "x"
type textarea "24.09"
type textarea "x"
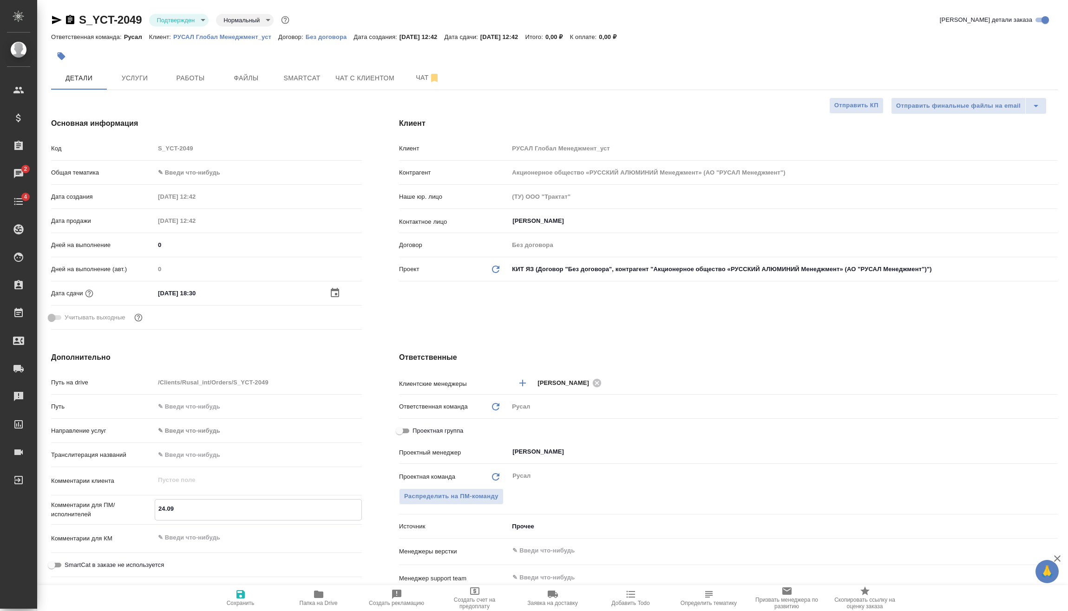
type textarea "x"
type textarea "24.09 Т"
type textarea "x"
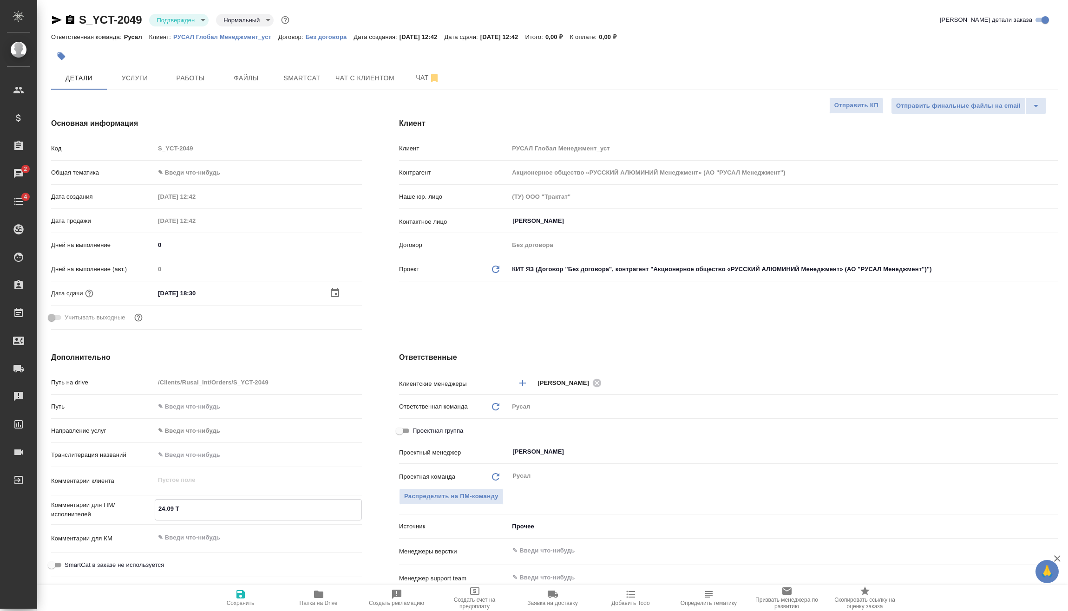
type textarea "x"
type textarea "24.09 Ту"
type textarea "x"
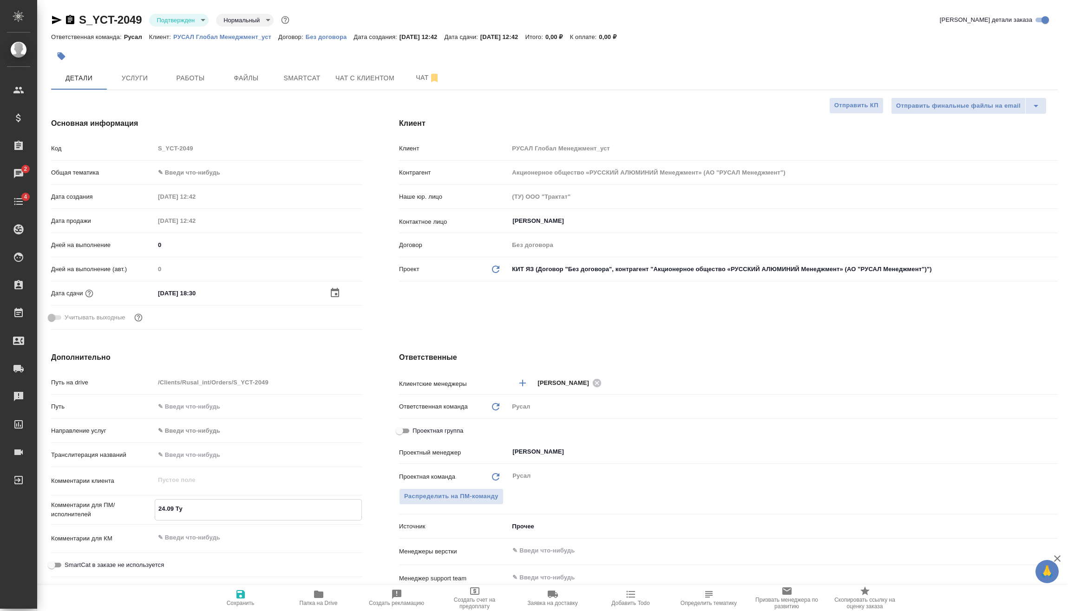
type textarea "24.09 Туя"
type textarea "x"
type textarea "24.09 Туяа"
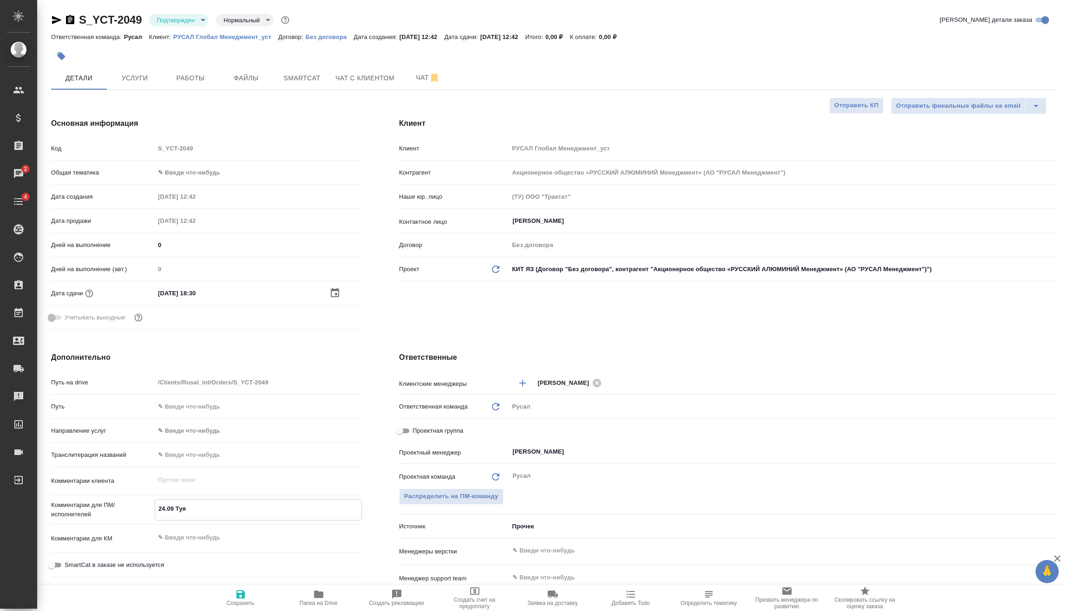
type textarea "x"
type textarea "24.09 Туяан"
type textarea "x"
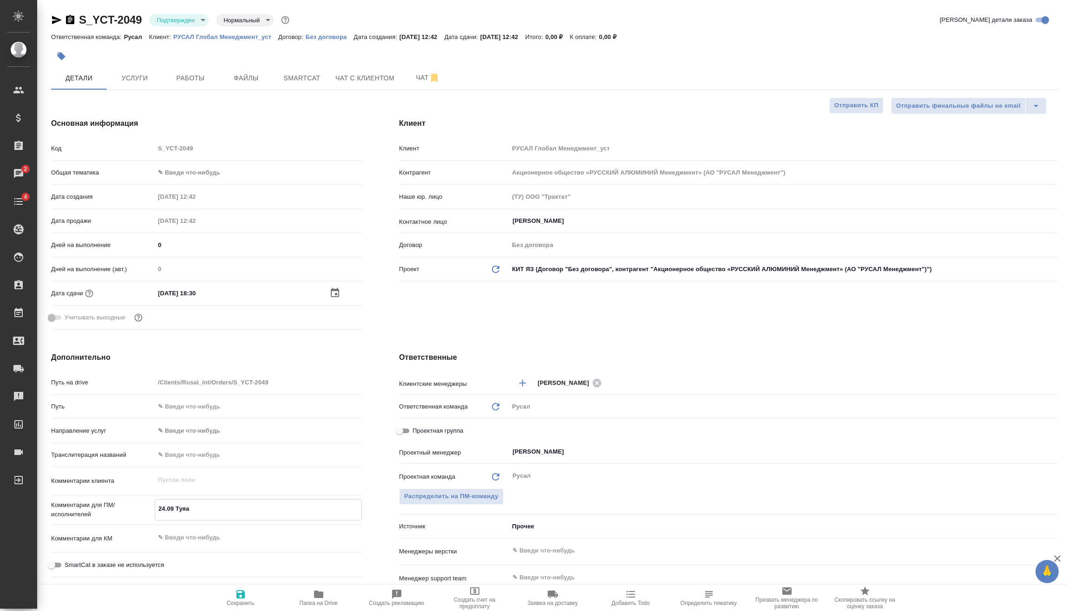
type textarea "x"
type textarea "24.09 Туяан"
type textarea "x"
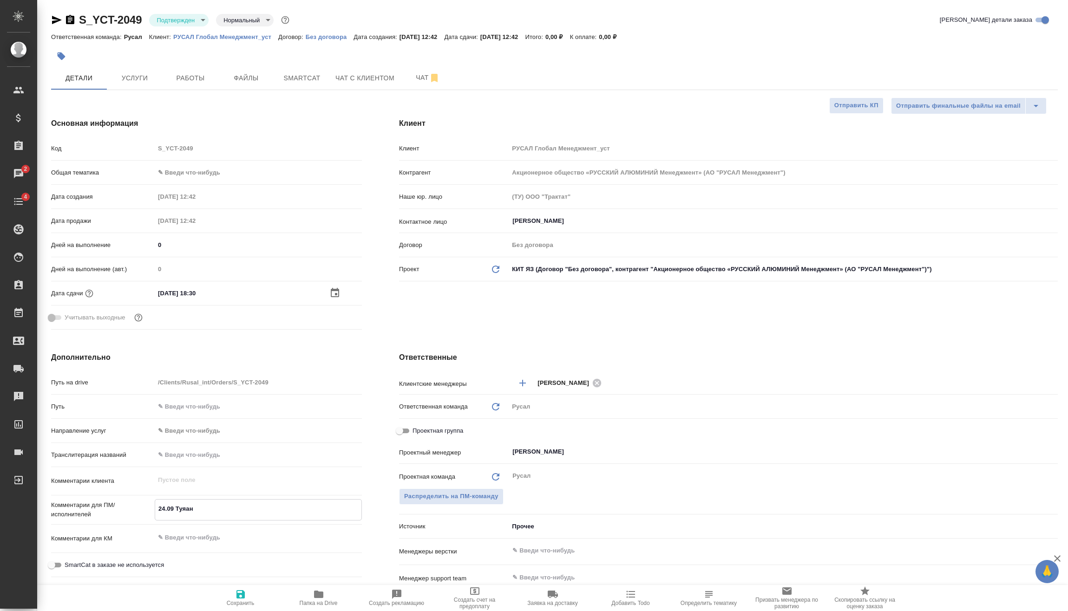
type textarea "x"
type textarea "24.09 Туяан"
type textarea "x"
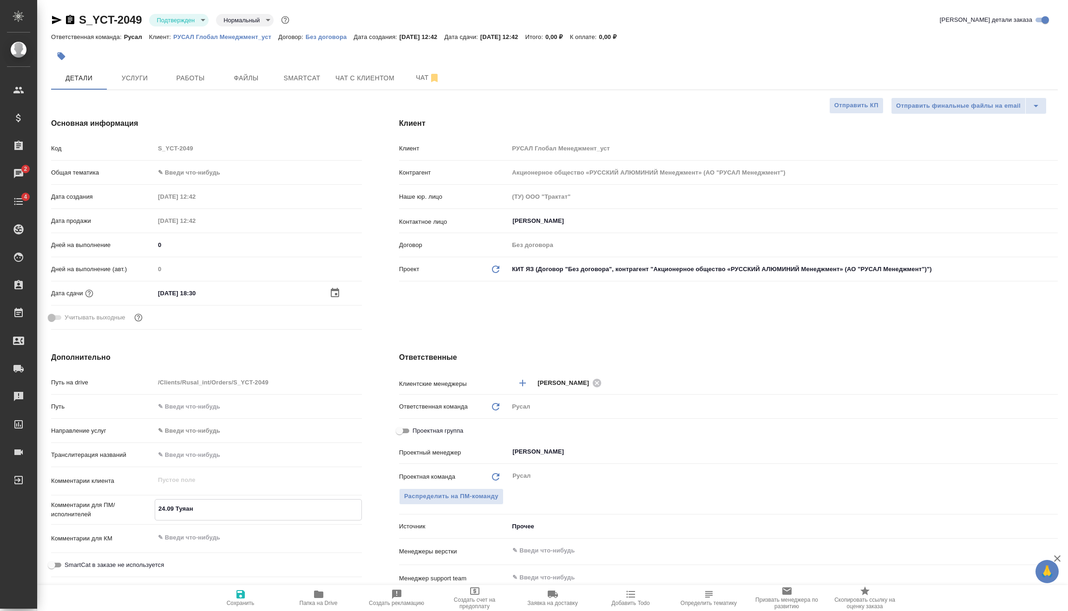
type textarea "24.09 Туяа"
type textarea "x"
type textarea "24.09 Туя"
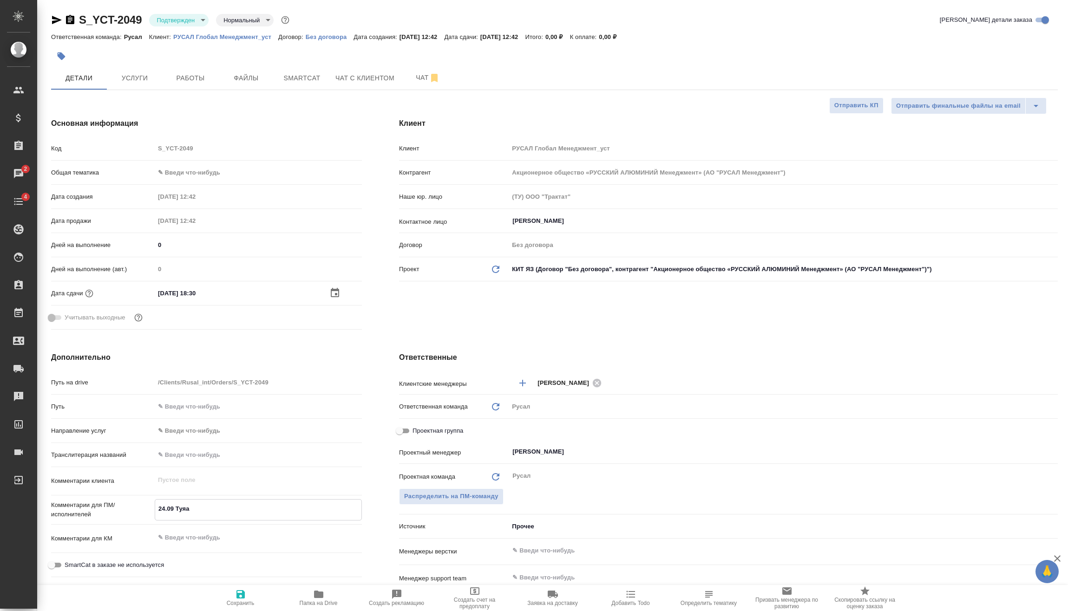
type textarea "x"
type textarea "24.09 Ту"
type textarea "x"
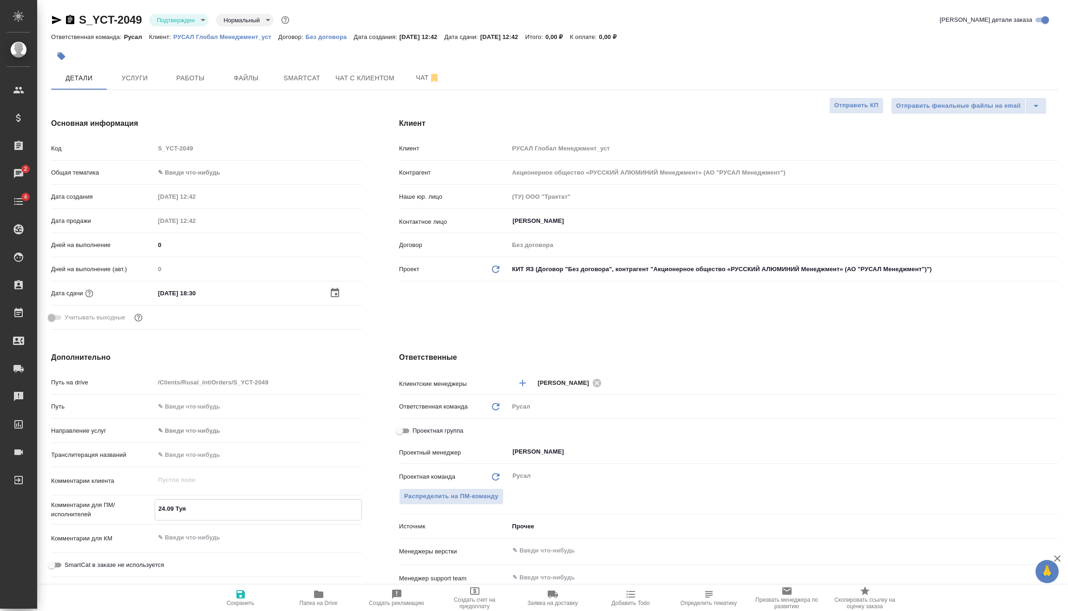
type textarea "x"
type textarea "24.09 Туя"
type textarea "x"
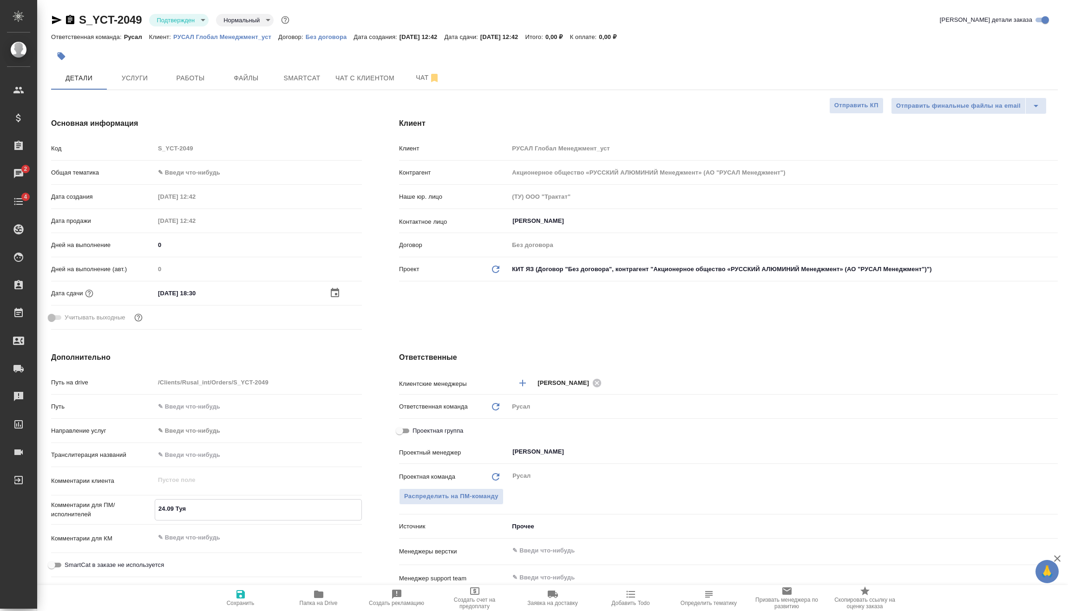
type textarea "x"
type textarea "24.09 Туян"
type textarea "x"
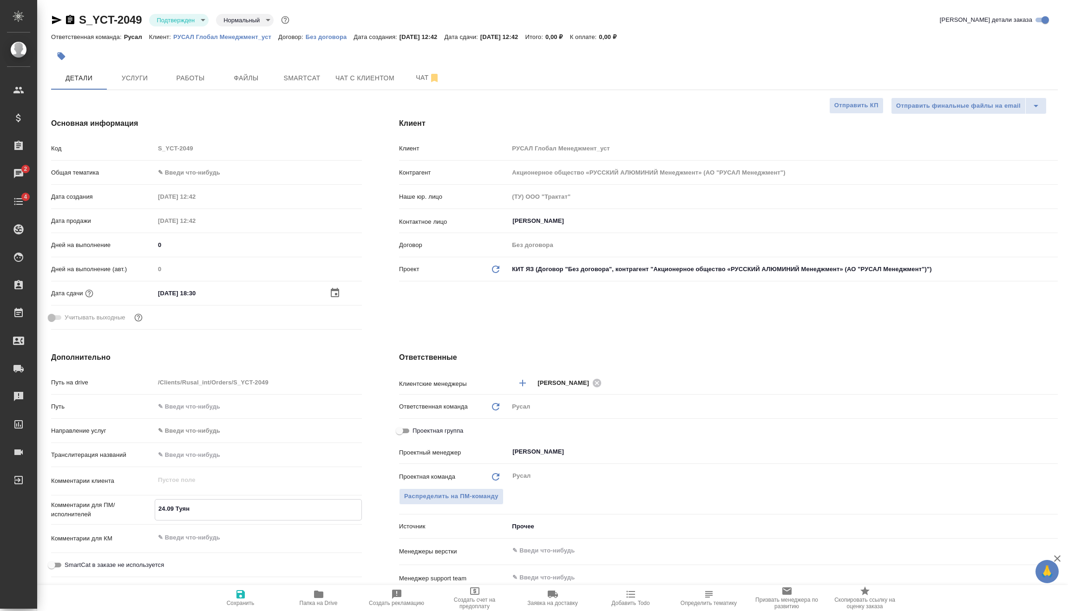
type textarea "24.09 [PERSON_NAME]"
type textarea "x"
type textarea "24.09 [PERSON_NAME]"
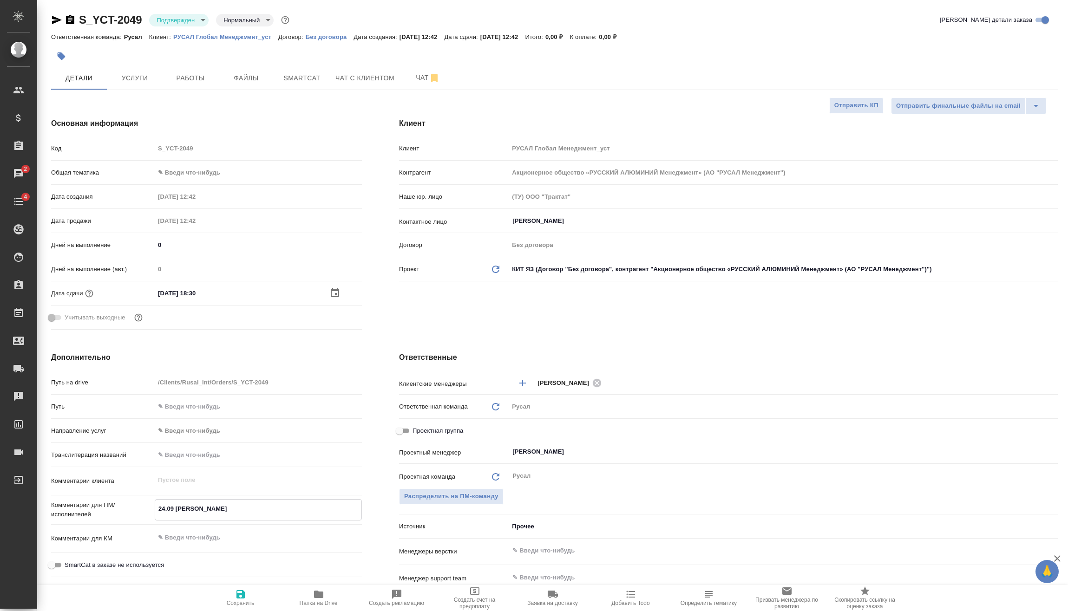
type textarea "x"
type textarea "24.09 [PERSON_NAME] о"
type textarea "x"
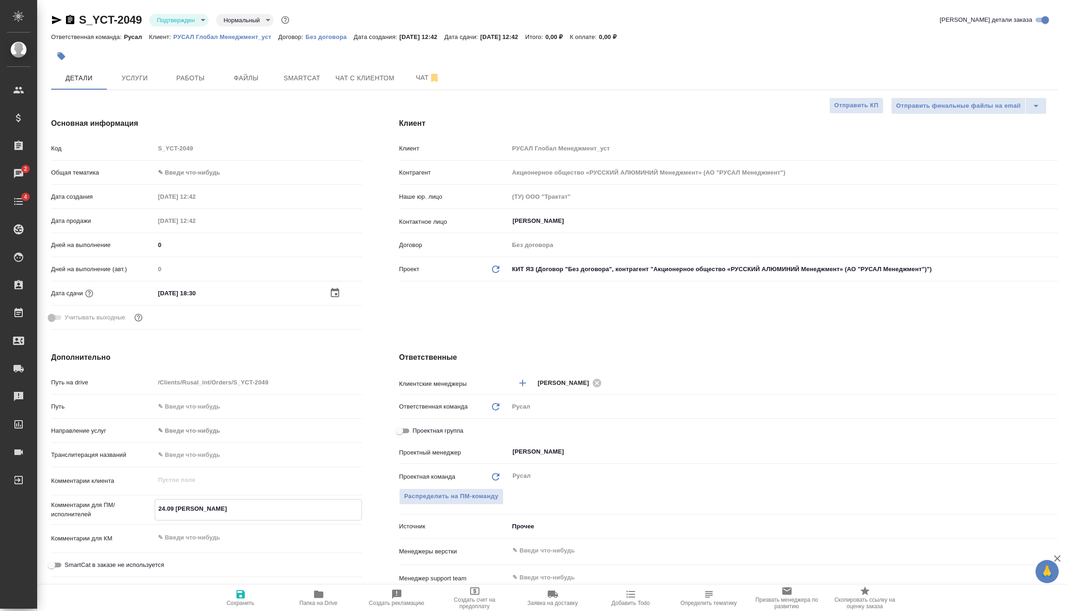
type textarea "x"
type textarea "24.09 [PERSON_NAME] он"
type textarea "x"
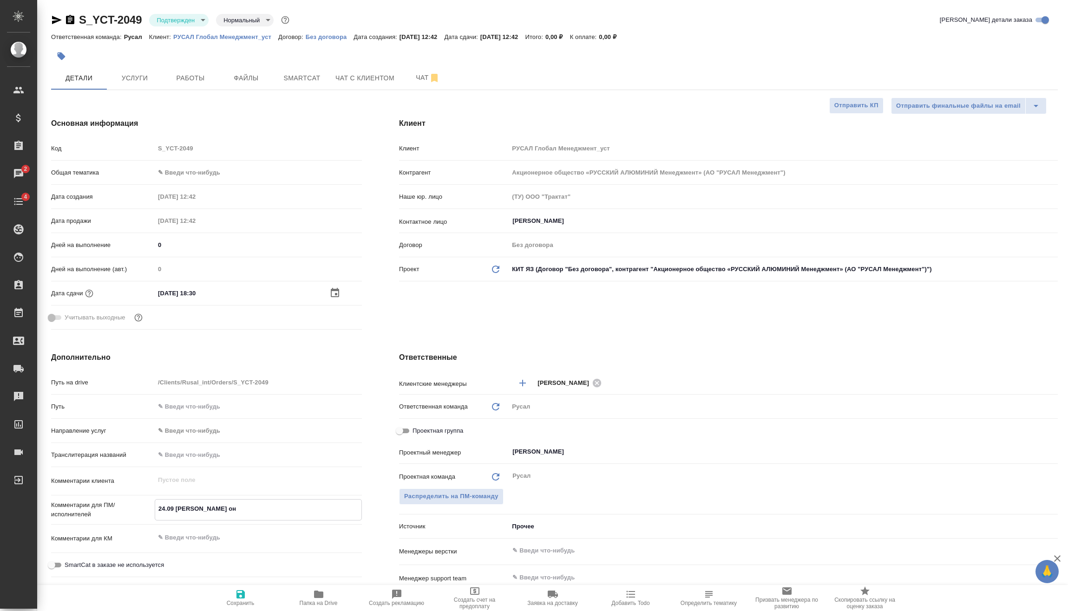
type textarea "x"
type textarea "24.09 [PERSON_NAME] онл"
type textarea "x"
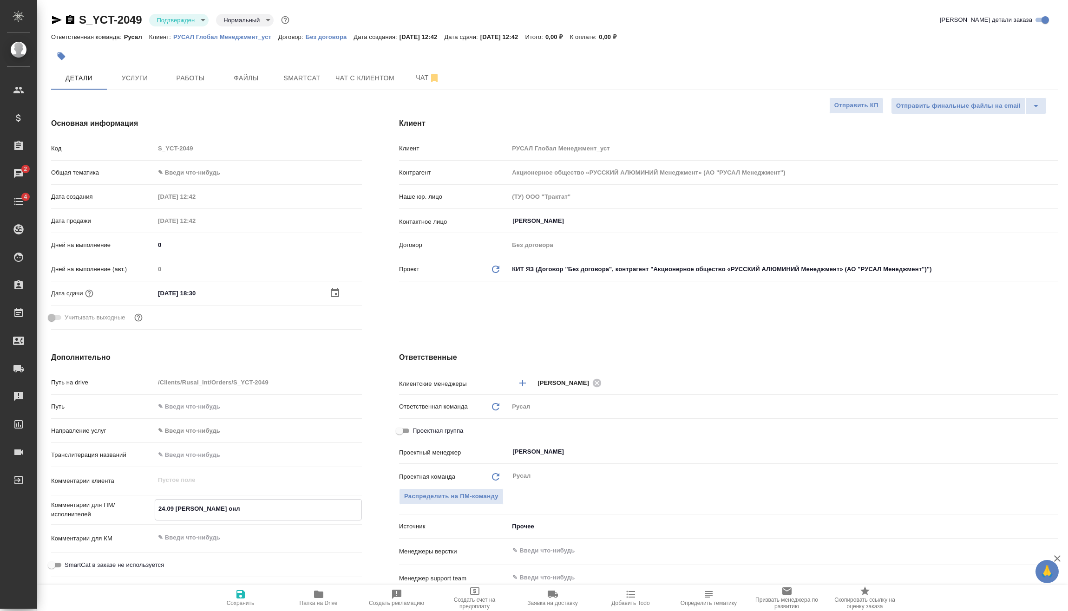
type textarea "24.09 [PERSON_NAME] онла"
type textarea "x"
type textarea "24.09 [PERSON_NAME]"
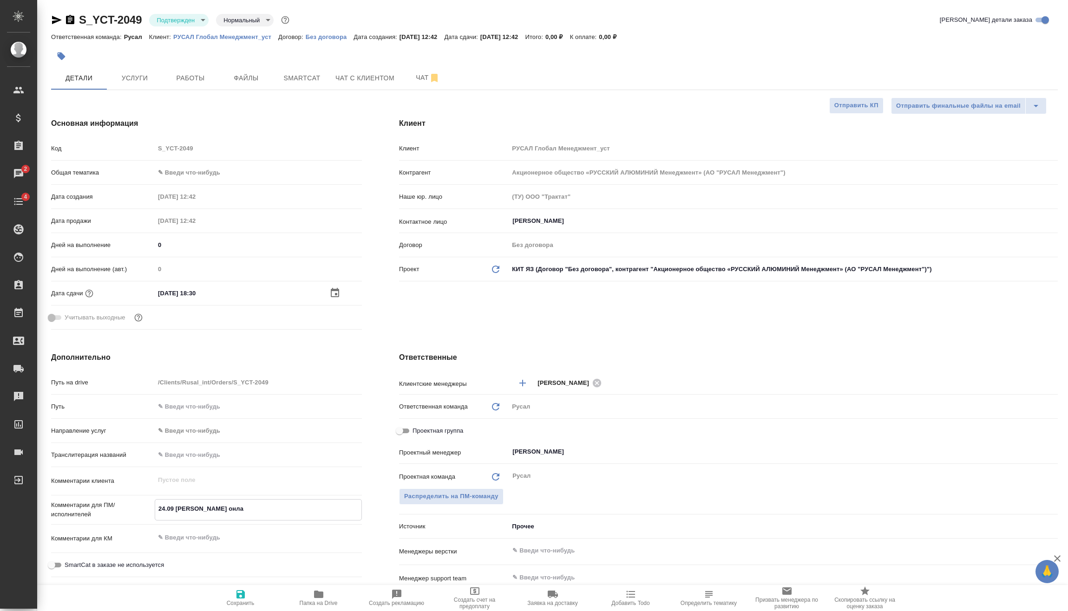
type textarea "x"
type textarea "24.09 [PERSON_NAME] онлайн"
type textarea "x"
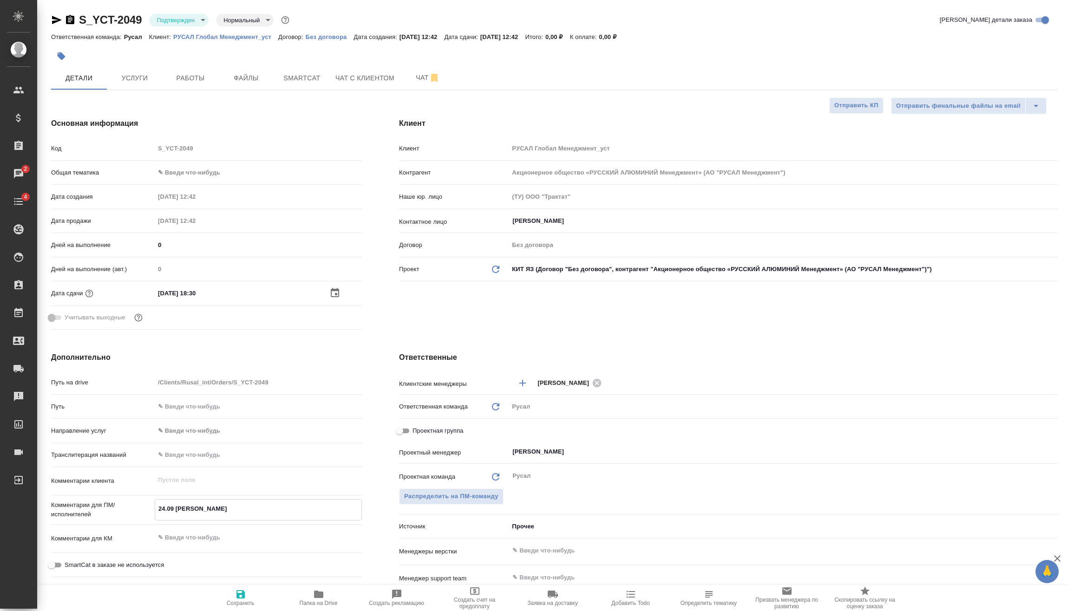
type textarea "x"
type textarea "24.09 [PERSON_NAME] онлайн"
type textarea "x"
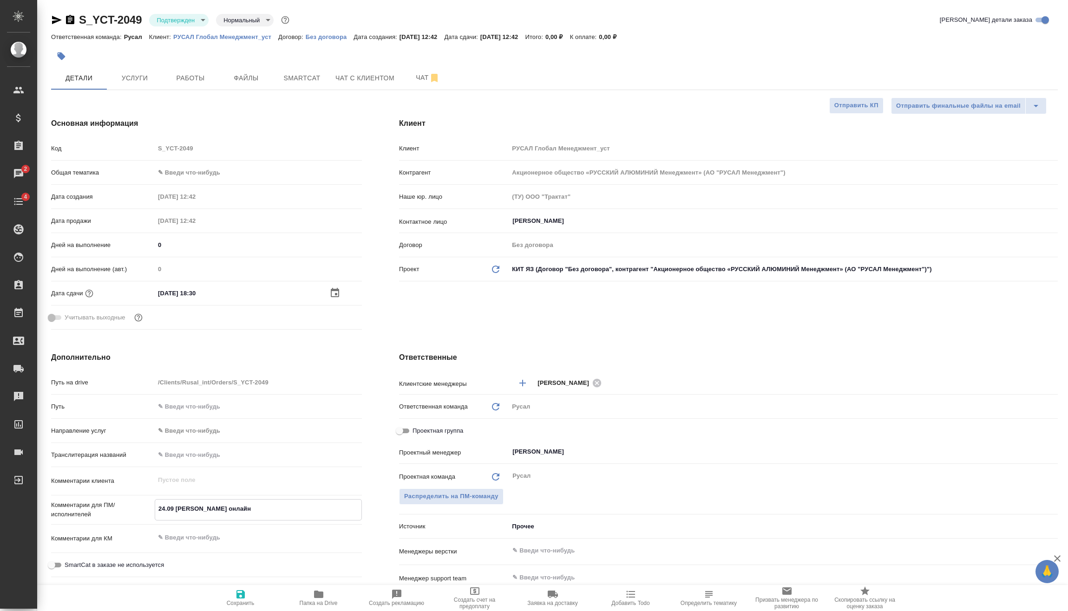
type textarea "24.09 [PERSON_NAME] онлайн"
type textarea "x"
click at [229, 588] on button "Сохранить" at bounding box center [241, 598] width 78 height 26
type textarea "x"
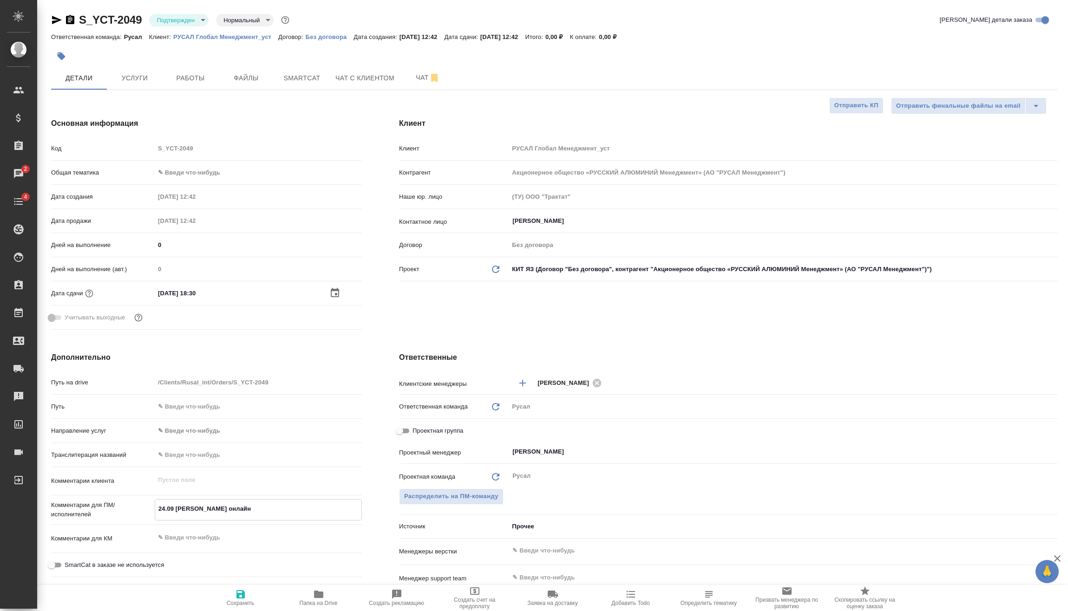
type textarea "x"
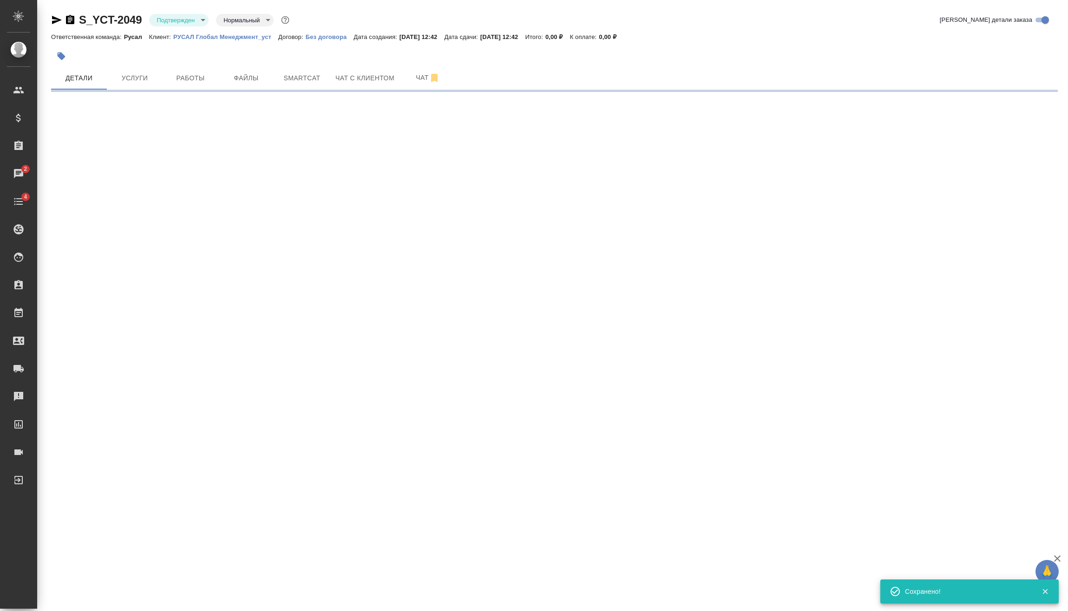
click at [229, 588] on div ".cls-1 fill:#fff; AWATERA [PERSON_NAME] Спецификации Заказы 2 Чаты 4 Todo Проек…" at bounding box center [534, 305] width 1068 height 611
select select "RU"
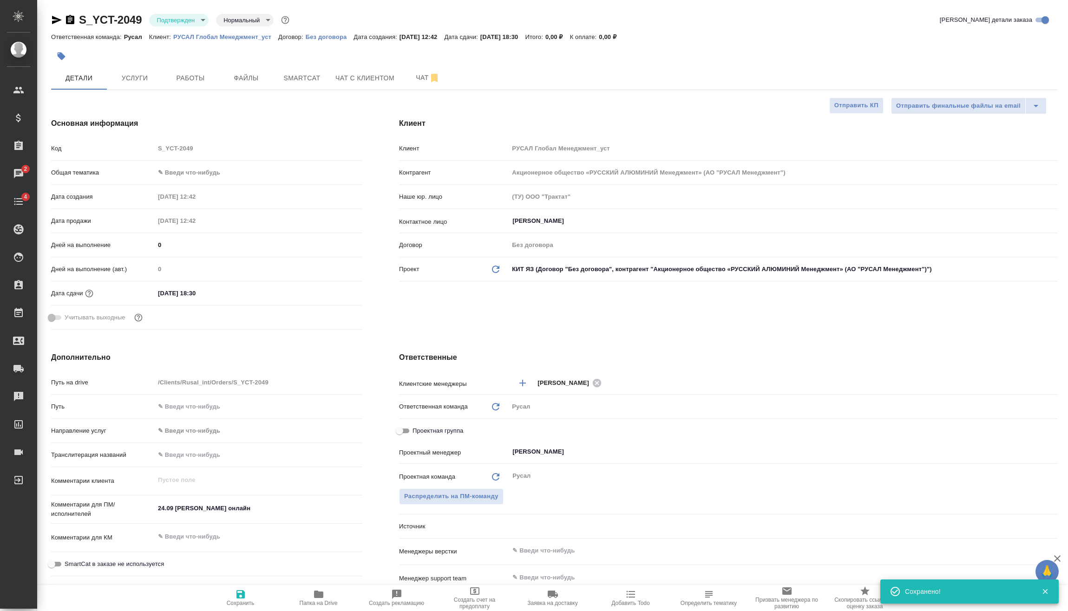
type textarea "x"
click at [150, 80] on span "Услуги" at bounding box center [134, 78] width 45 height 12
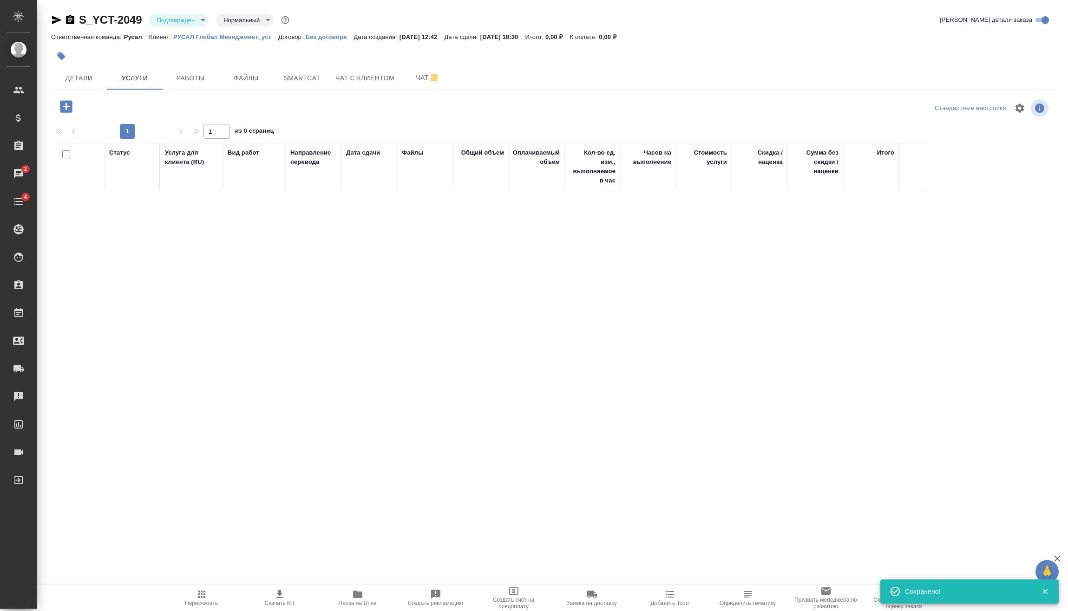
click at [65, 99] on icon "button" at bounding box center [66, 106] width 16 height 16
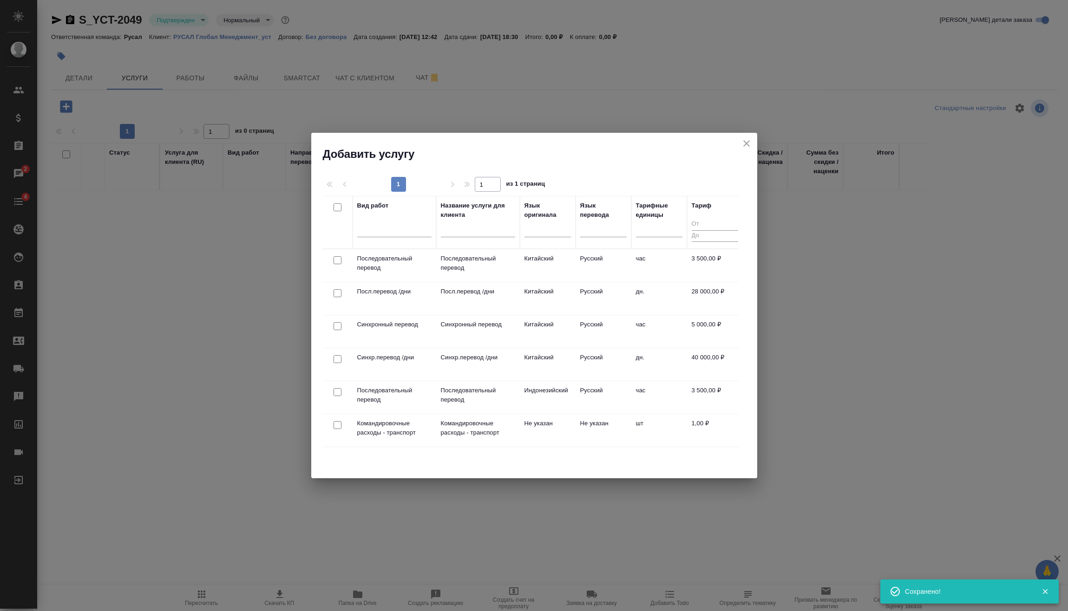
click at [615, 268] on td "Русский" at bounding box center [603, 265] width 56 height 33
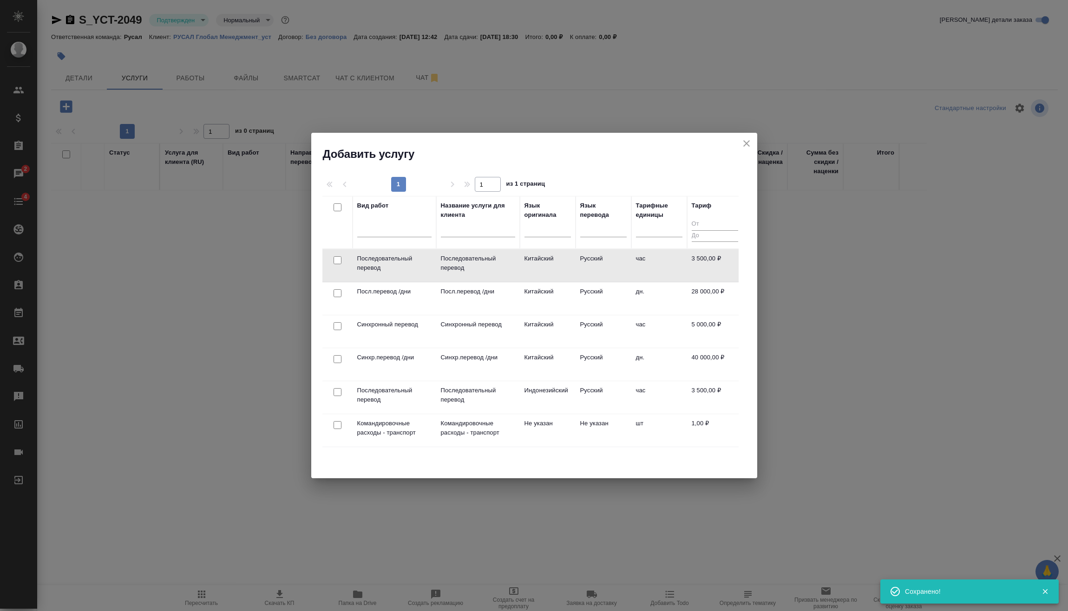
click at [340, 261] on input "checkbox" at bounding box center [337, 260] width 8 height 8
checkbox input "true"
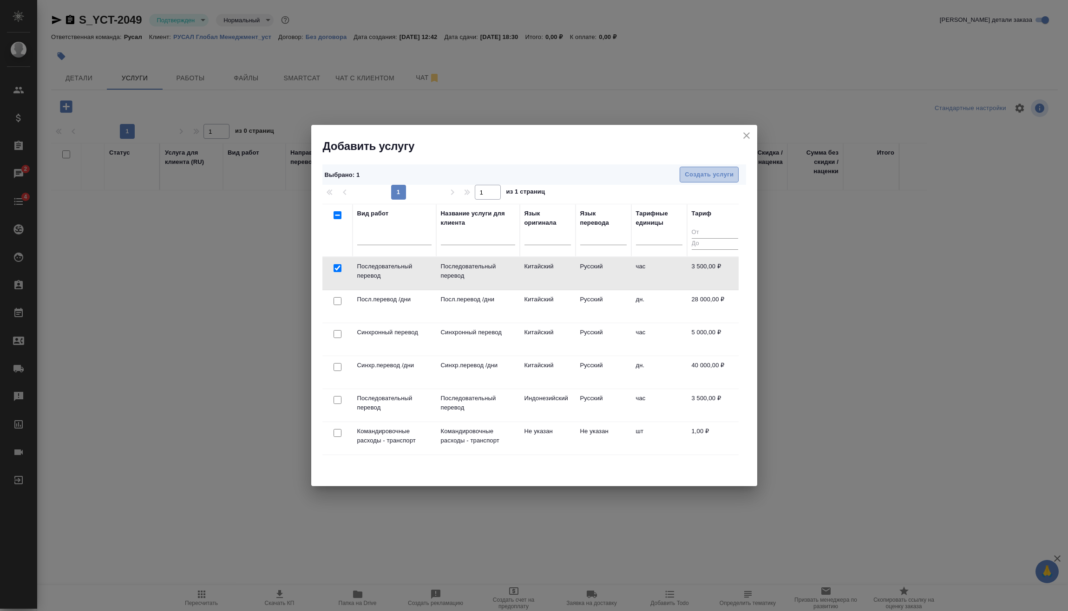
click at [701, 176] on span "Создать услуги" at bounding box center [709, 175] width 49 height 11
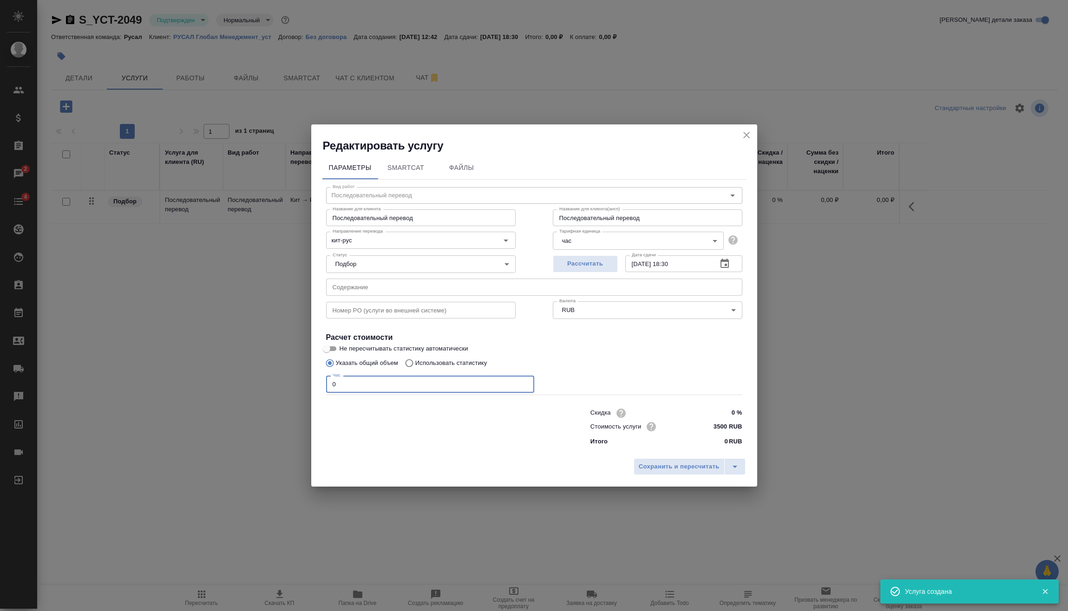
drag, startPoint x: 381, startPoint y: 388, endPoint x: 267, endPoint y: 388, distance: 114.3
click at [272, 385] on div "Редактировать услугу Параметры SmartCat Файлы Вид работ Последовательный перево…" at bounding box center [534, 305] width 1068 height 611
click at [744, 133] on icon "close" at bounding box center [746, 135] width 7 height 7
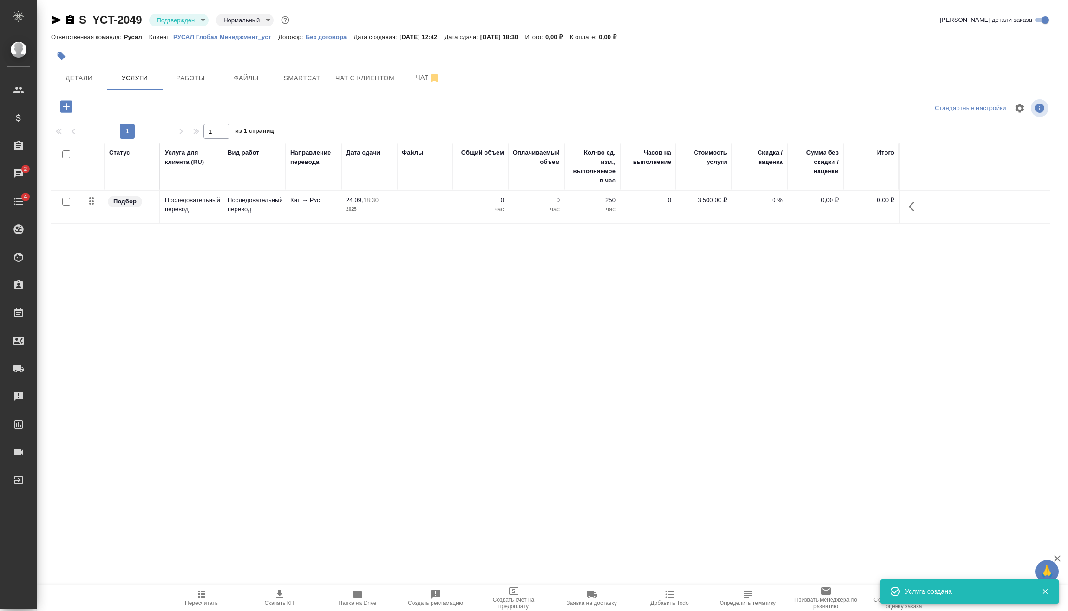
click at [72, 202] on div at bounding box center [66, 202] width 21 height 13
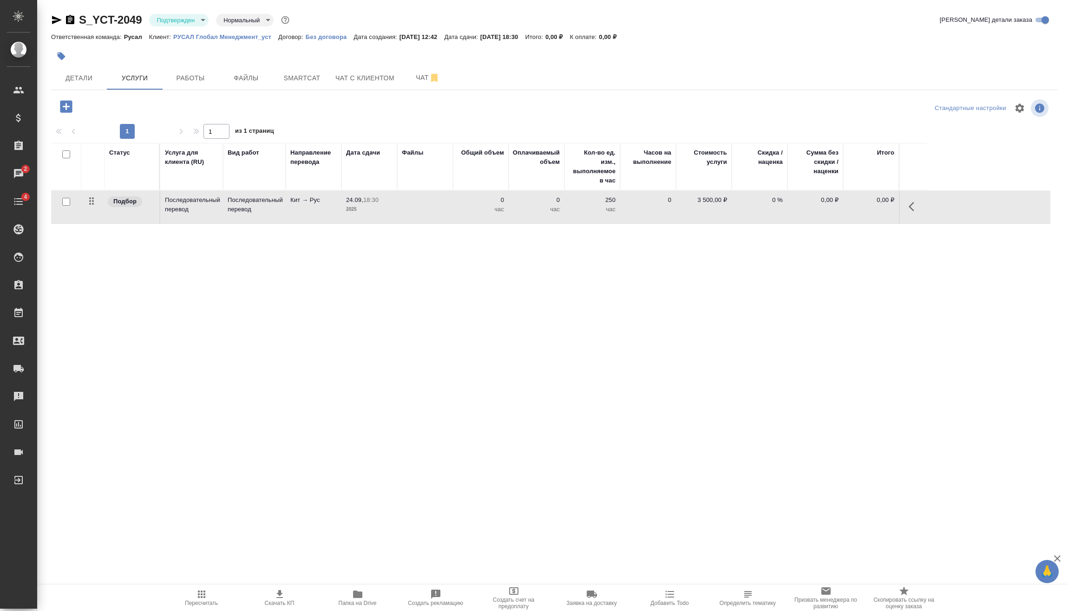
click at [68, 203] on input "checkbox" at bounding box center [66, 202] width 8 height 8
checkbox input "true"
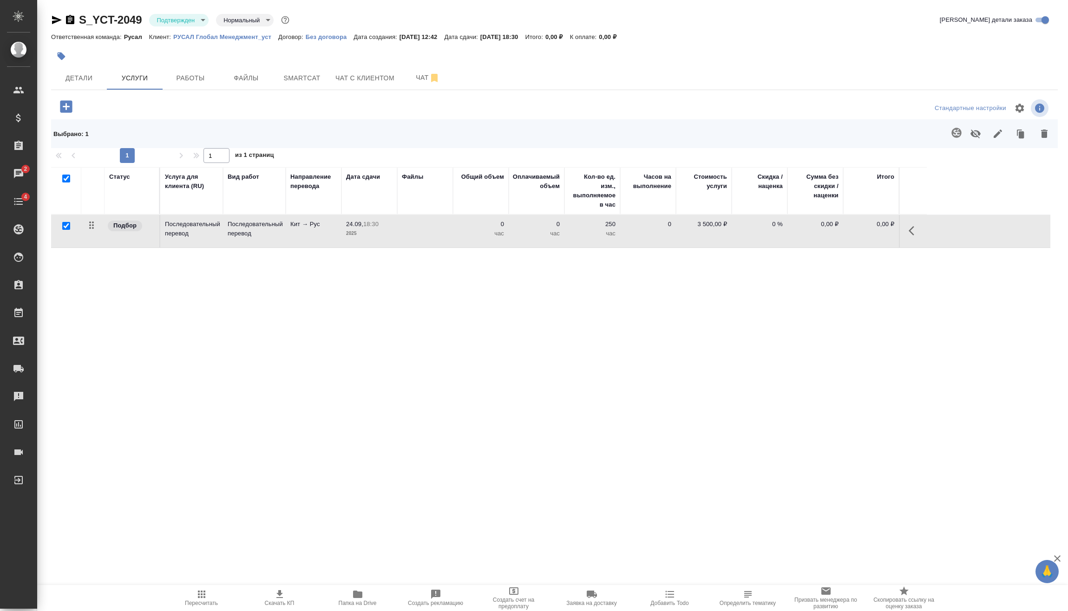
click at [1045, 131] on icon "button" at bounding box center [1044, 134] width 7 height 8
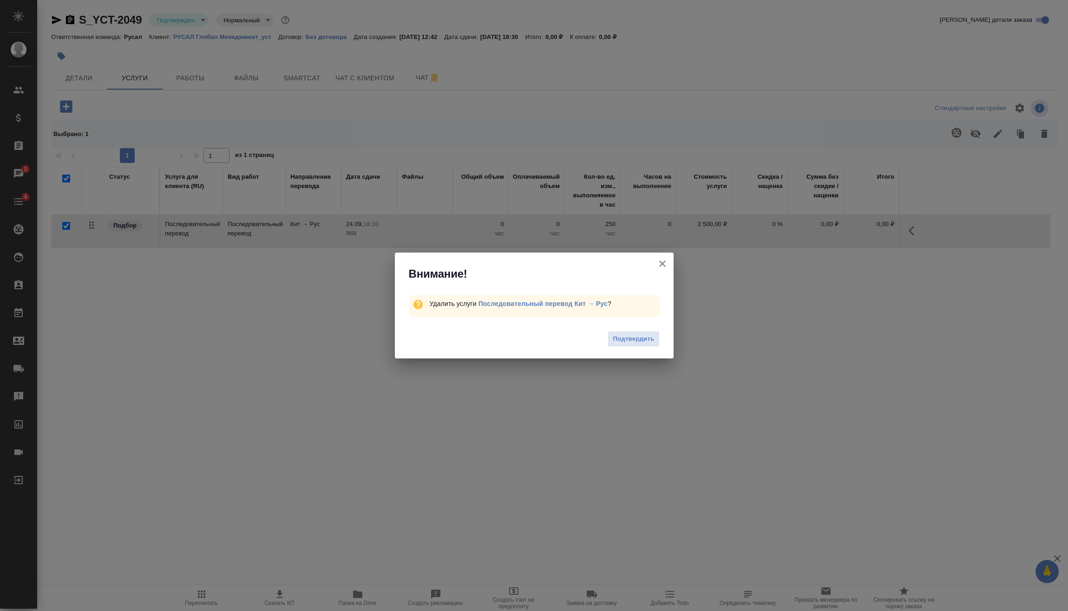
click at [640, 330] on div "Подтвердить" at bounding box center [534, 340] width 279 height 37
drag, startPoint x: 631, startPoint y: 336, endPoint x: 623, endPoint y: 338, distance: 8.2
click at [631, 336] on span "Подтвердить" at bounding box center [633, 339] width 41 height 11
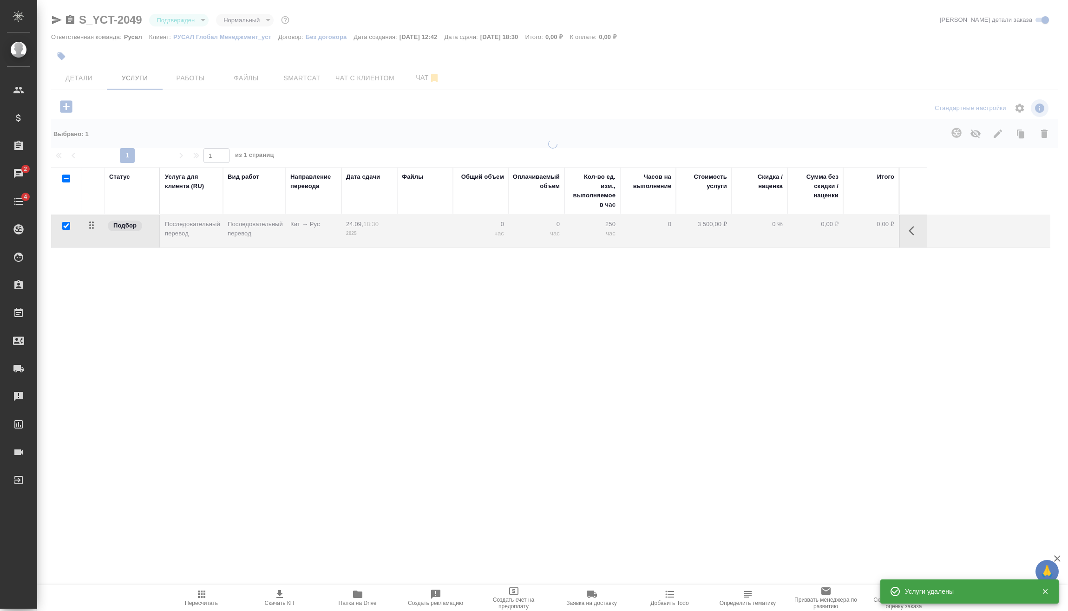
checkbox input "false"
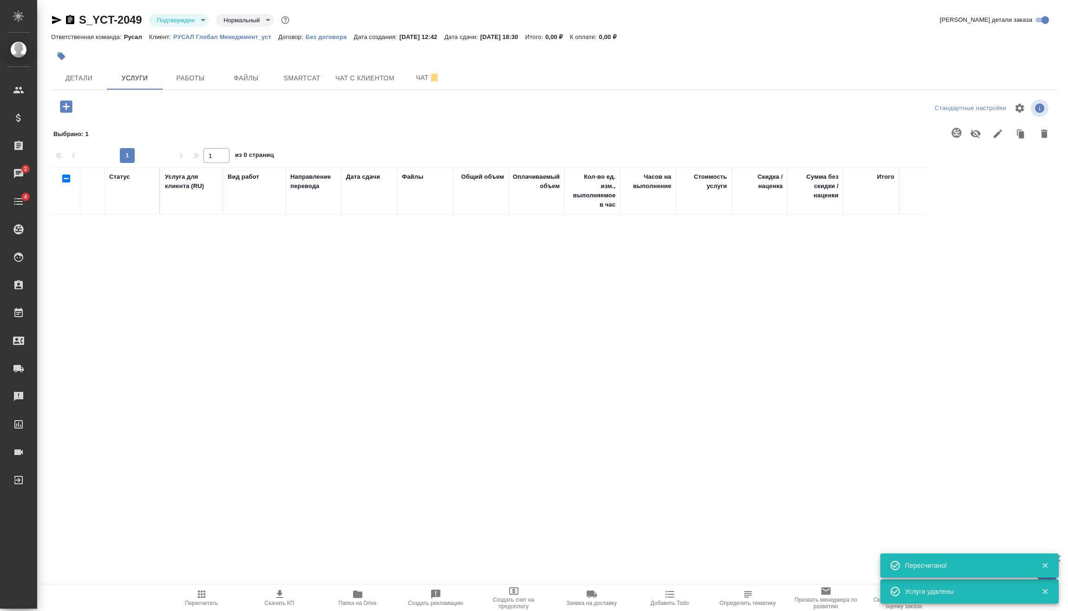
click at [68, 100] on icon "button" at bounding box center [66, 106] width 16 height 16
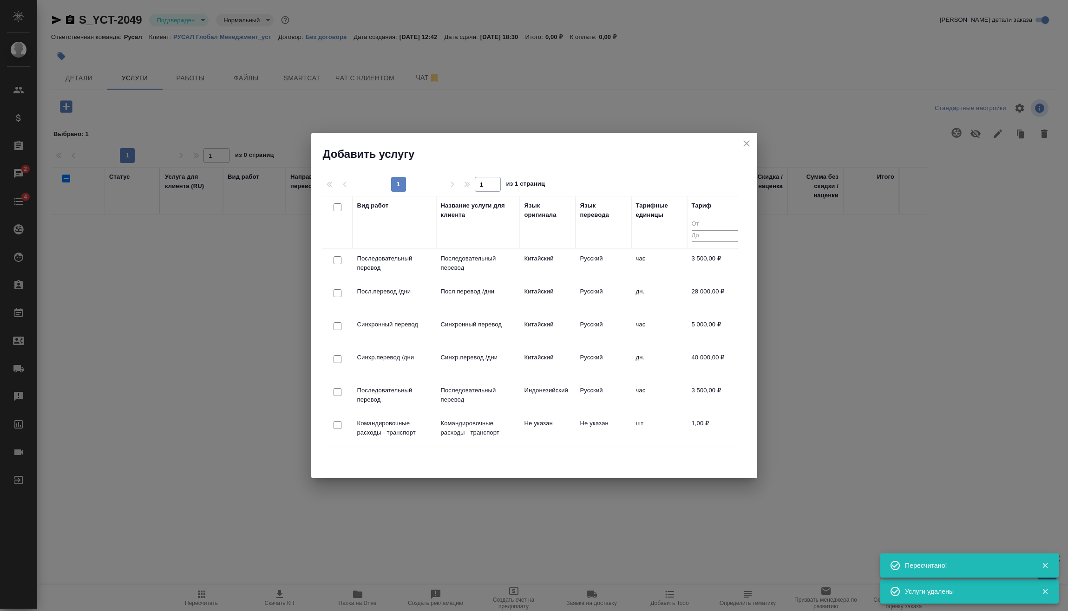
click at [338, 327] on input "checkbox" at bounding box center [337, 326] width 8 height 8
checkbox input "true"
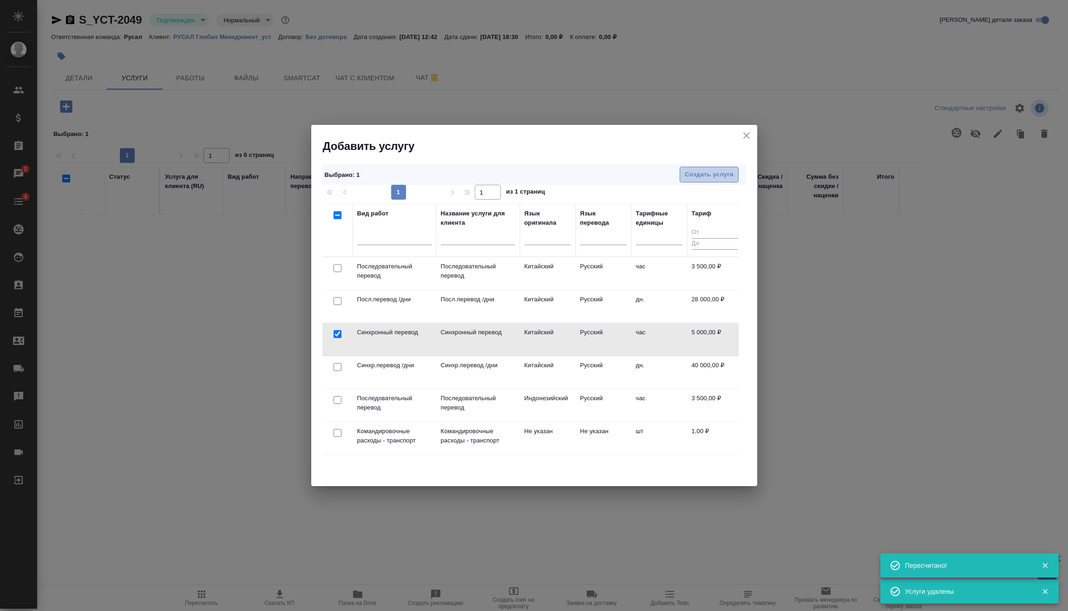
click at [731, 173] on span "Создать услуги" at bounding box center [709, 175] width 49 height 11
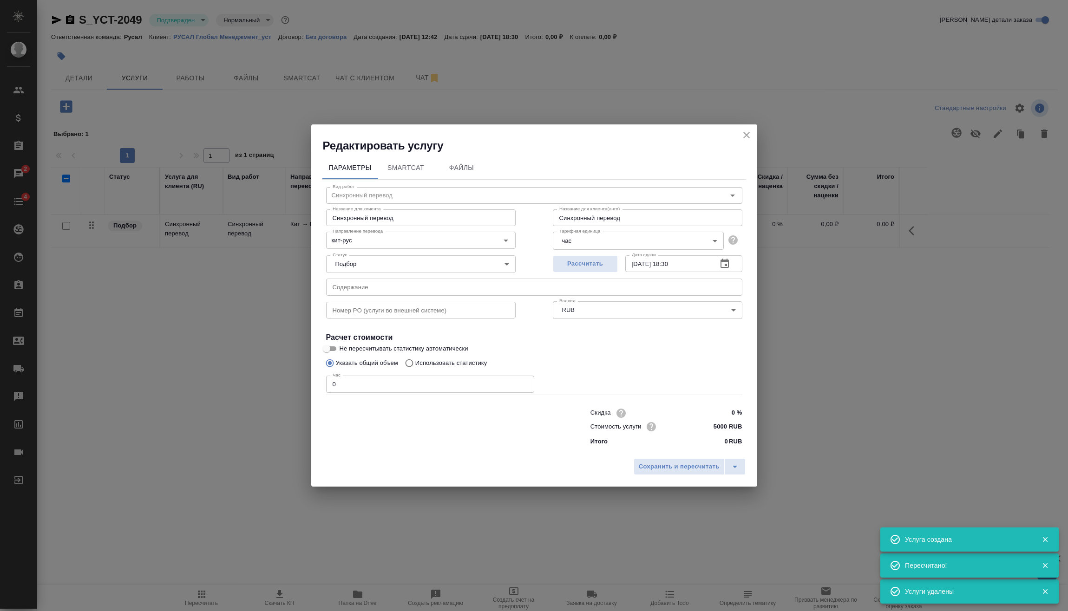
drag, startPoint x: 347, startPoint y: 243, endPoint x: 206, endPoint y: 234, distance: 141.5
click at [209, 235] on div "Редактировать услугу Параметры SmartCat Файлы Вид работ Синхронный перевод Вид …" at bounding box center [534, 305] width 1068 height 611
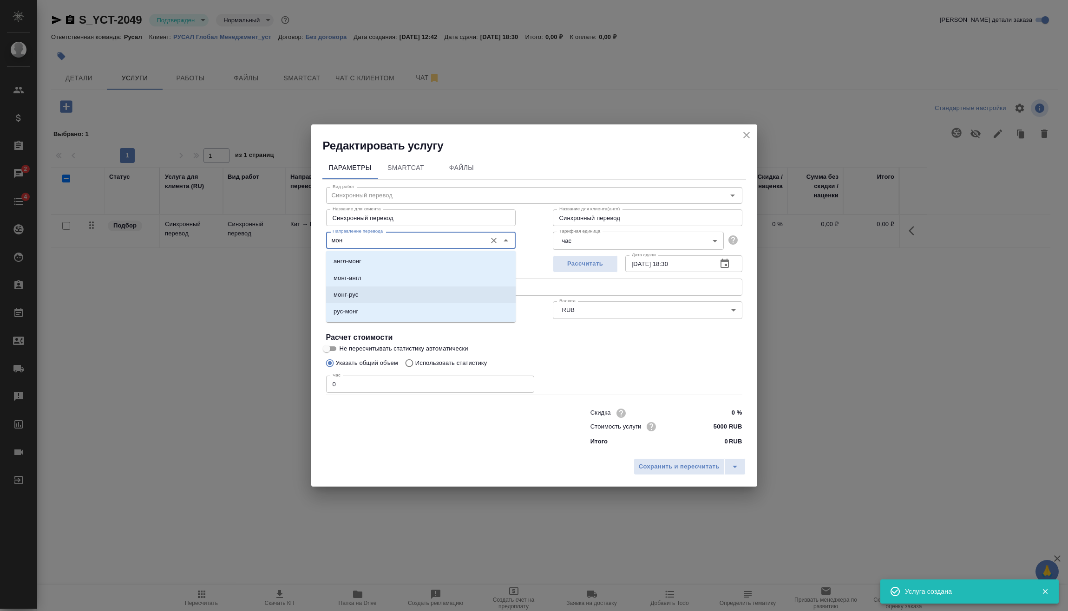
click at [368, 296] on li "монг-рус" at bounding box center [420, 295] width 189 height 17
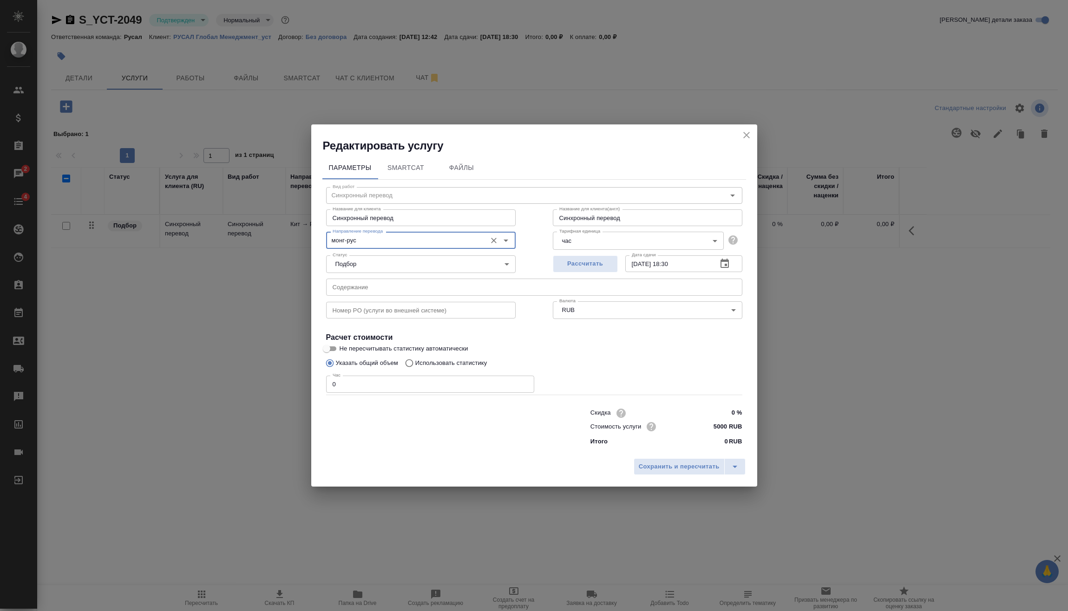
type input "монг-рус"
drag, startPoint x: 372, startPoint y: 379, endPoint x: 260, endPoint y: 387, distance: 113.1
click at [262, 386] on div "Редактировать услугу Параметры SmartCat Файлы Вид работ Синхронный перевод Вид …" at bounding box center [534, 305] width 1068 height 611
type input "2"
click at [669, 462] on span "Сохранить и пересчитать" at bounding box center [679, 467] width 81 height 11
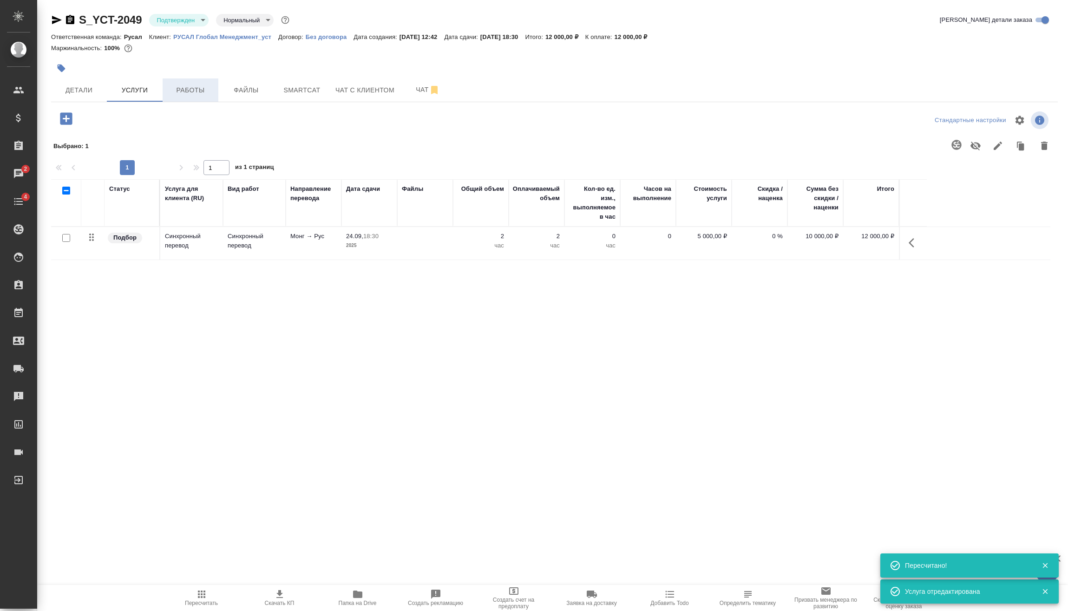
click at [172, 89] on span "Работы" at bounding box center [190, 91] width 45 height 12
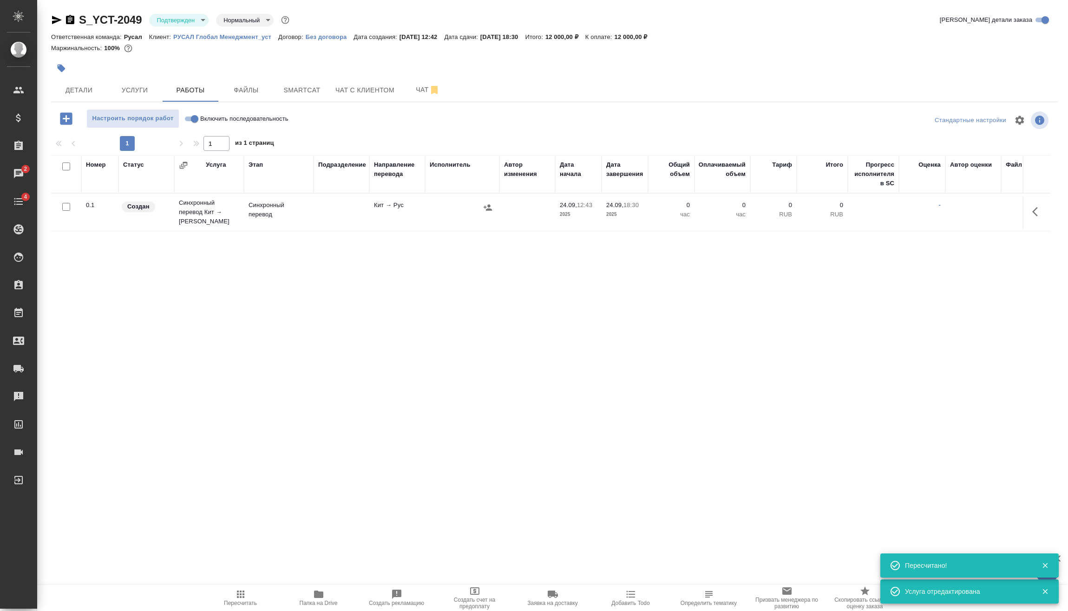
click at [189, 120] on input "Включить последовательность" at bounding box center [194, 118] width 33 height 11
checkbox input "true"
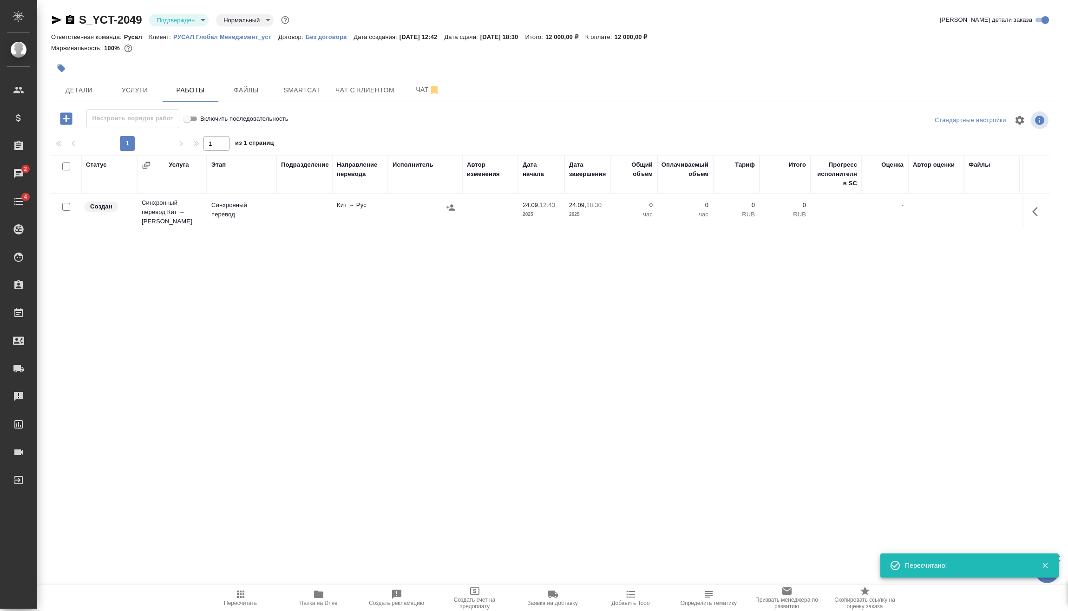
click at [67, 204] on input "checkbox" at bounding box center [66, 207] width 8 height 8
checkbox input "true"
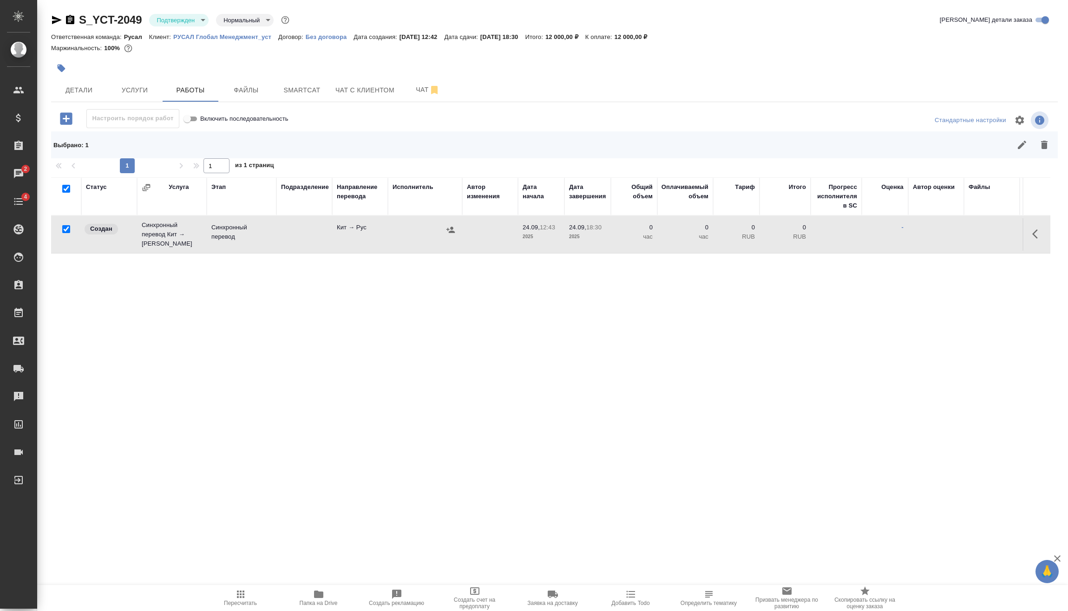
click at [1045, 149] on icon "button" at bounding box center [1044, 145] width 7 height 8
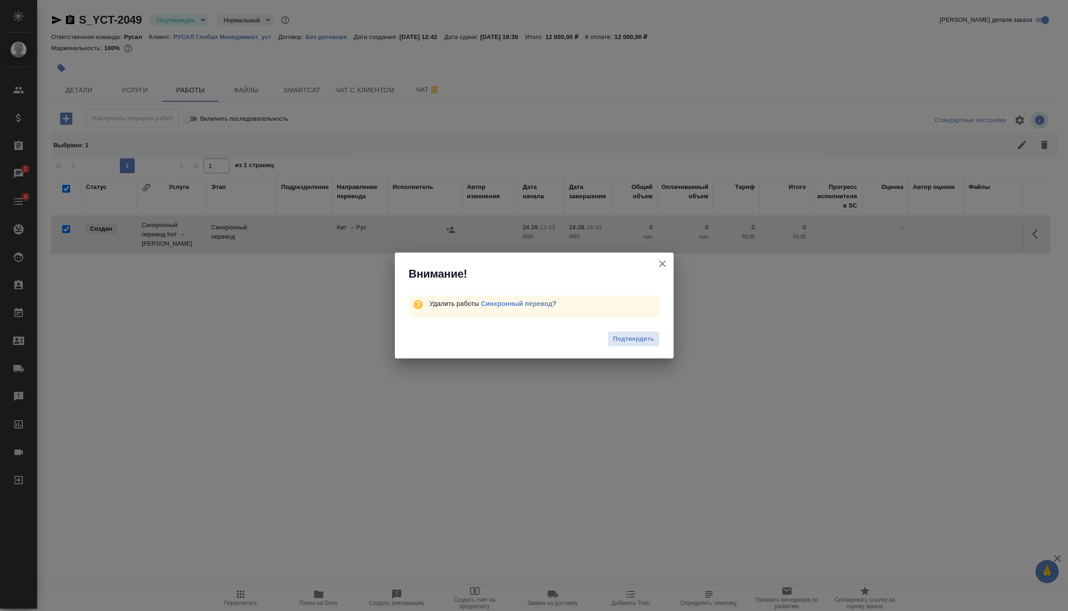
click at [638, 337] on span "Подтвердить" at bounding box center [633, 339] width 41 height 11
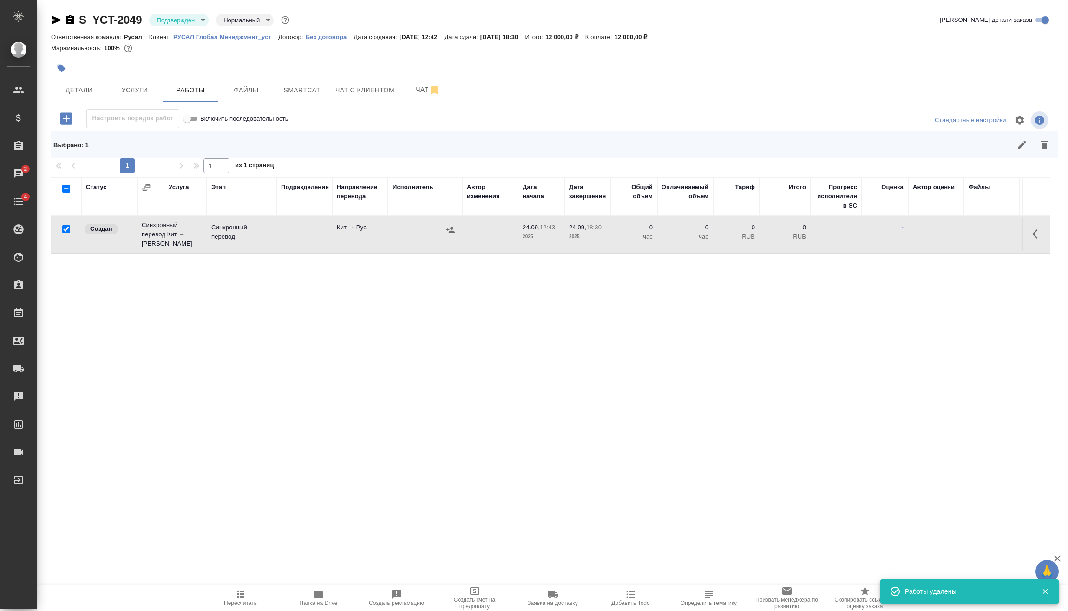
checkbox input "false"
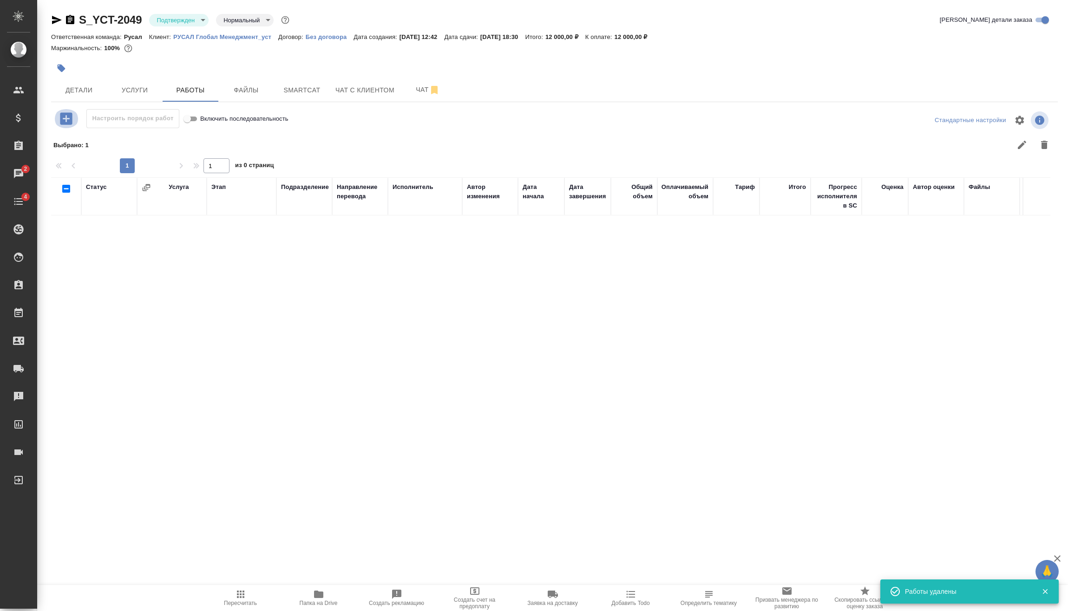
click at [61, 121] on icon "button" at bounding box center [66, 118] width 12 height 12
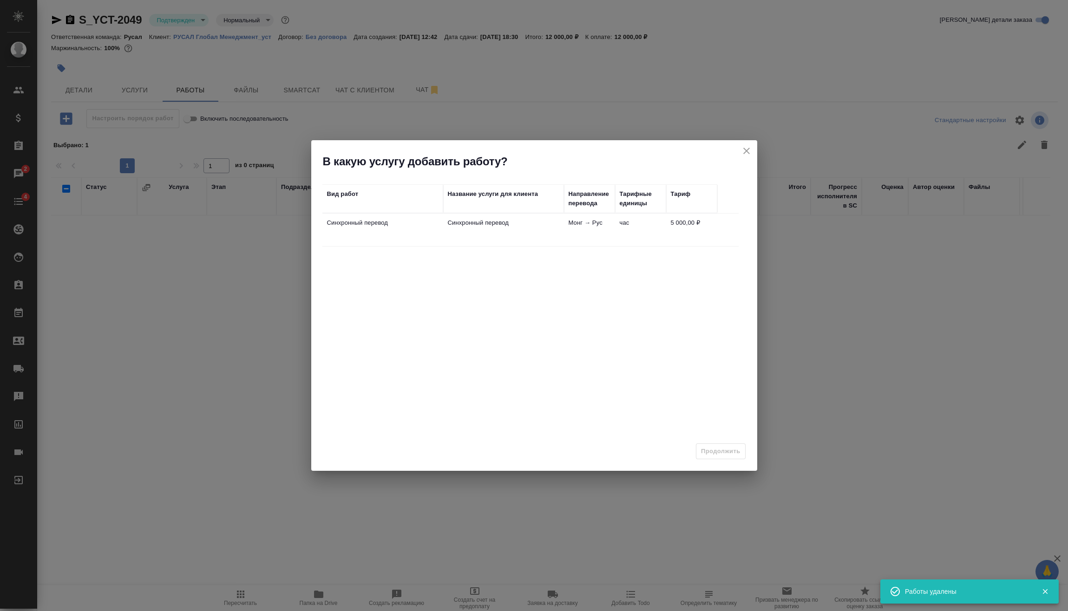
click at [531, 229] on td "Синхронный перевод" at bounding box center [503, 230] width 121 height 33
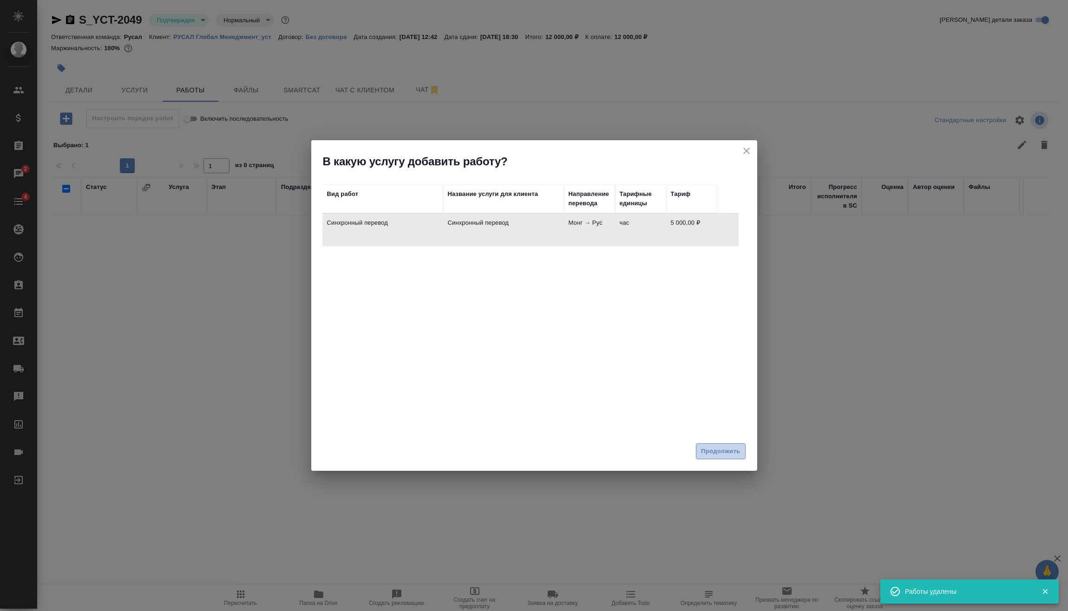
click at [720, 456] on span "Продолжить" at bounding box center [720, 451] width 39 height 11
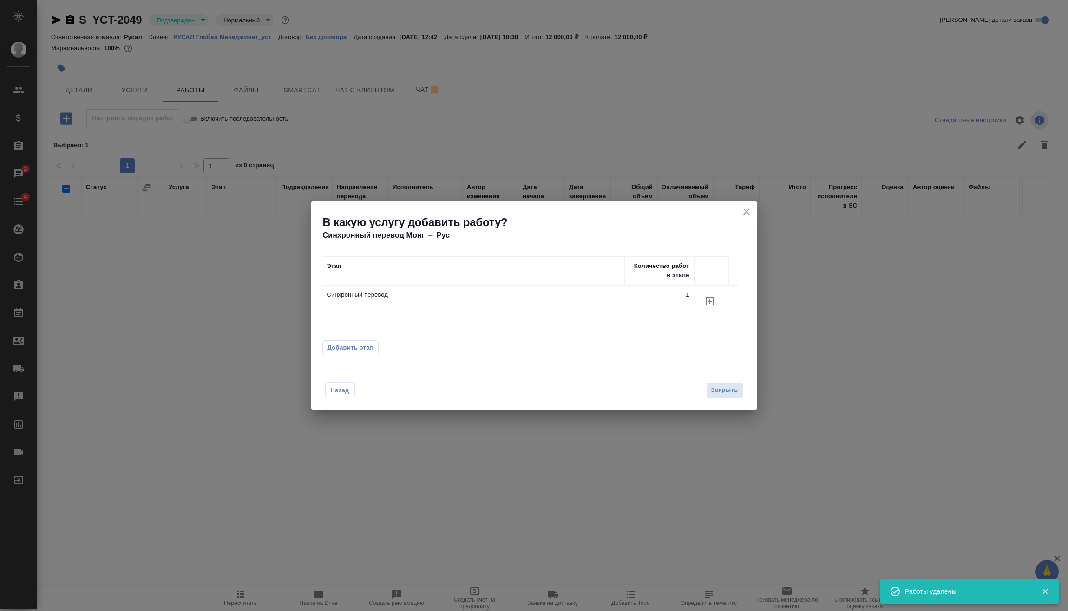
click at [354, 347] on span "Добавить этап" at bounding box center [350, 347] width 46 height 9
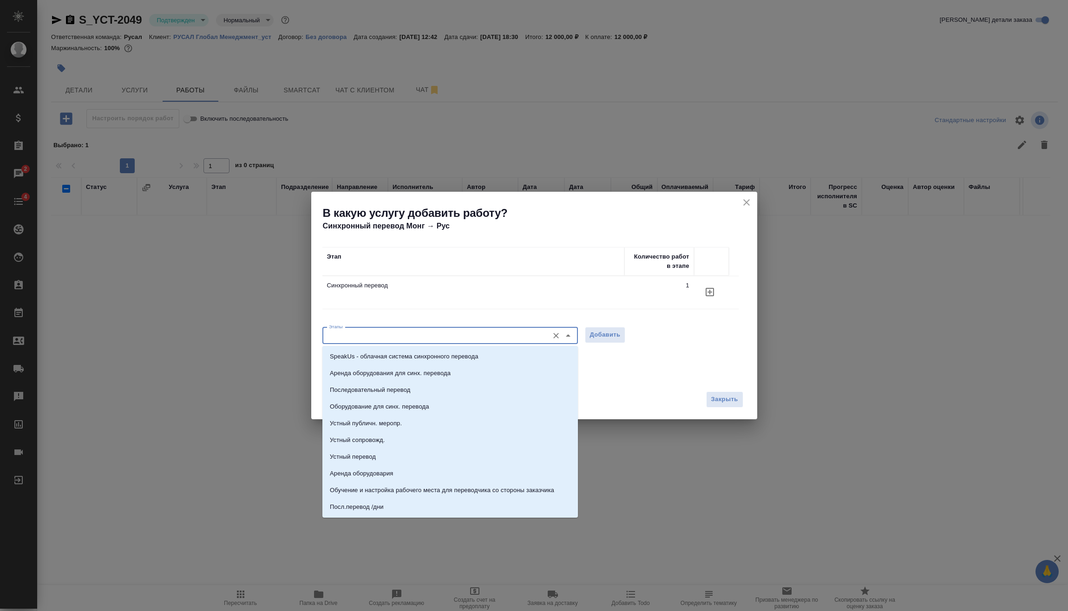
click at [405, 333] on input "Этапы" at bounding box center [434, 335] width 219 height 11
click at [405, 388] on p "Последовательный перевод" at bounding box center [370, 389] width 80 height 9
type input "Последовательный перевод"
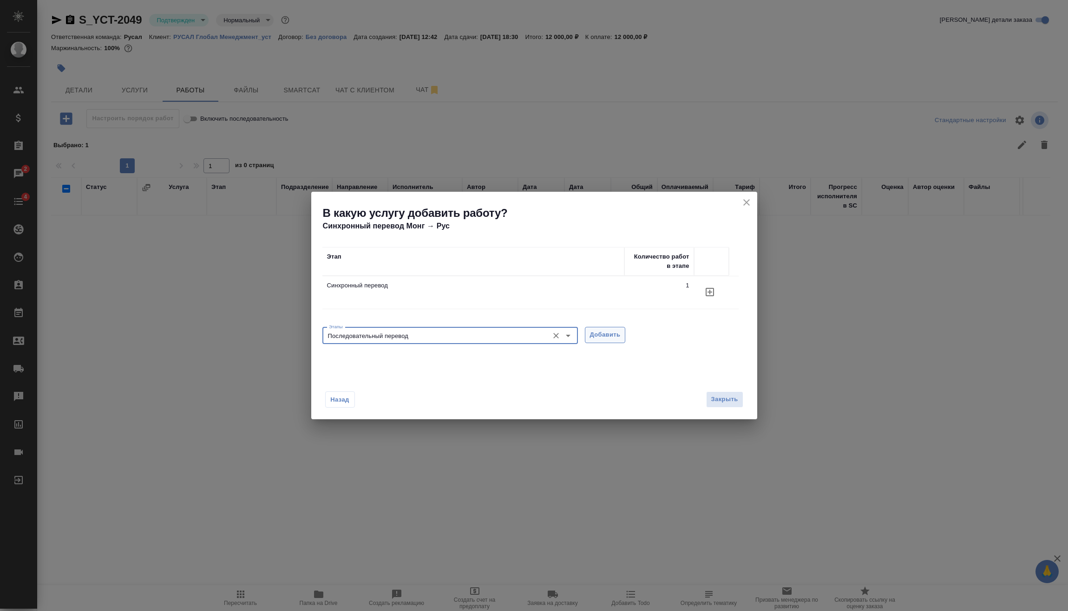
click at [607, 336] on span "Добавить" at bounding box center [605, 335] width 31 height 11
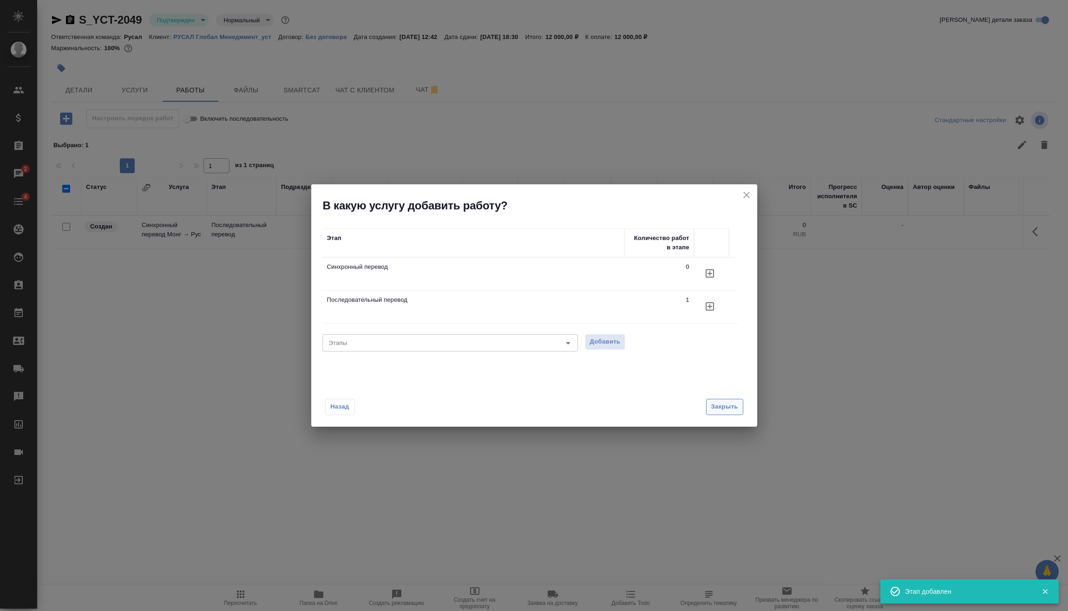
click at [712, 398] on div "Назад Закрыть" at bounding box center [534, 401] width 446 height 51
click at [729, 413] on button "Закрыть" at bounding box center [724, 407] width 37 height 16
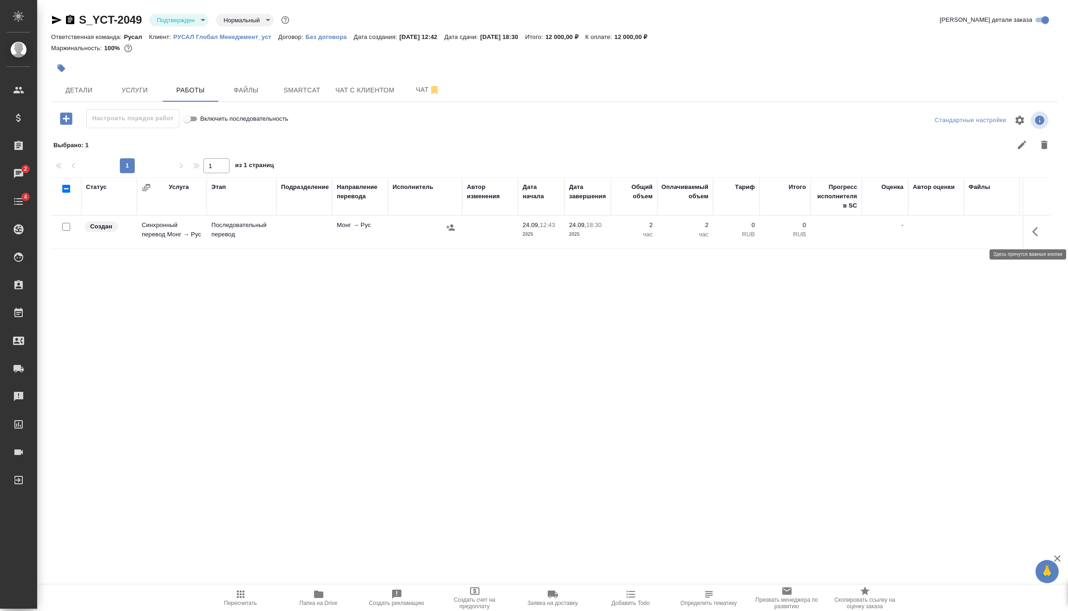
click at [1032, 225] on button "button" at bounding box center [1037, 232] width 22 height 22
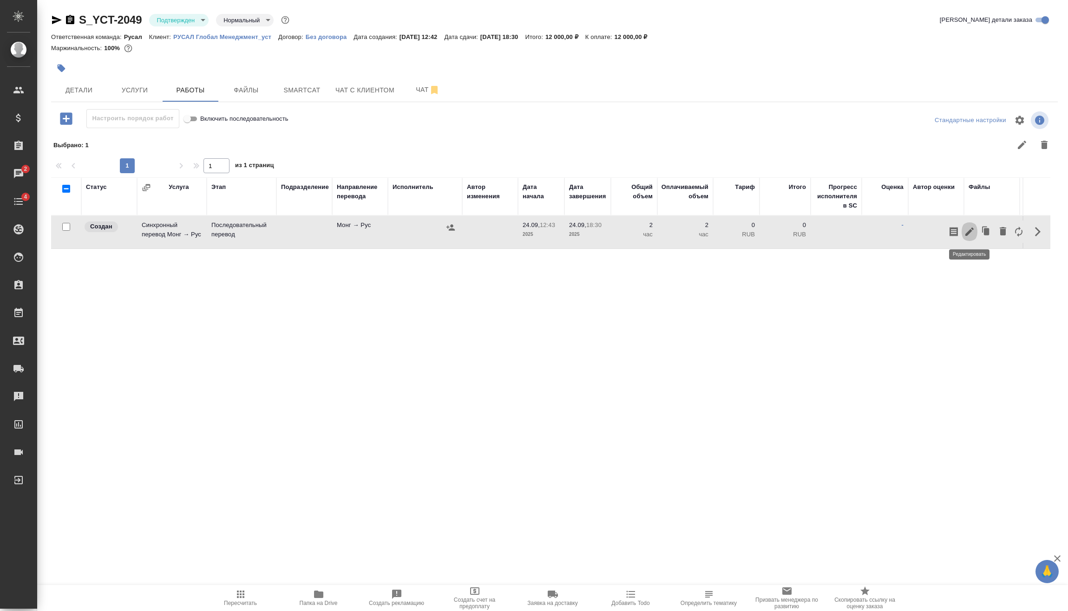
click at [974, 231] on icon "button" at bounding box center [969, 231] width 11 height 11
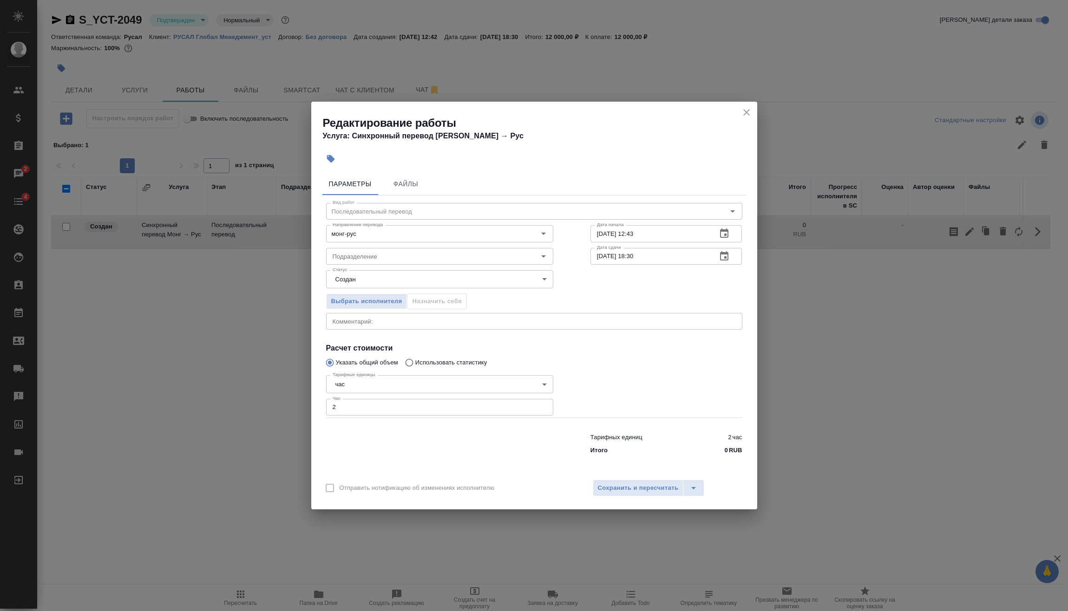
click at [372, 379] on body "🙏 .cls-1 fill:#fff; AWATERA [PERSON_NAME] Спецификации Заказы 2 Чаты 4 Todo Про…" at bounding box center [534, 305] width 1068 height 611
click at [383, 410] on div at bounding box center [534, 305] width 1068 height 611
drag, startPoint x: 365, startPoint y: 407, endPoint x: 254, endPoint y: 414, distance: 111.7
drag, startPoint x: 254, startPoint y: 414, endPoint x: 365, endPoint y: 411, distance: 111.0
click at [365, 411] on input "2" at bounding box center [439, 407] width 227 height 17
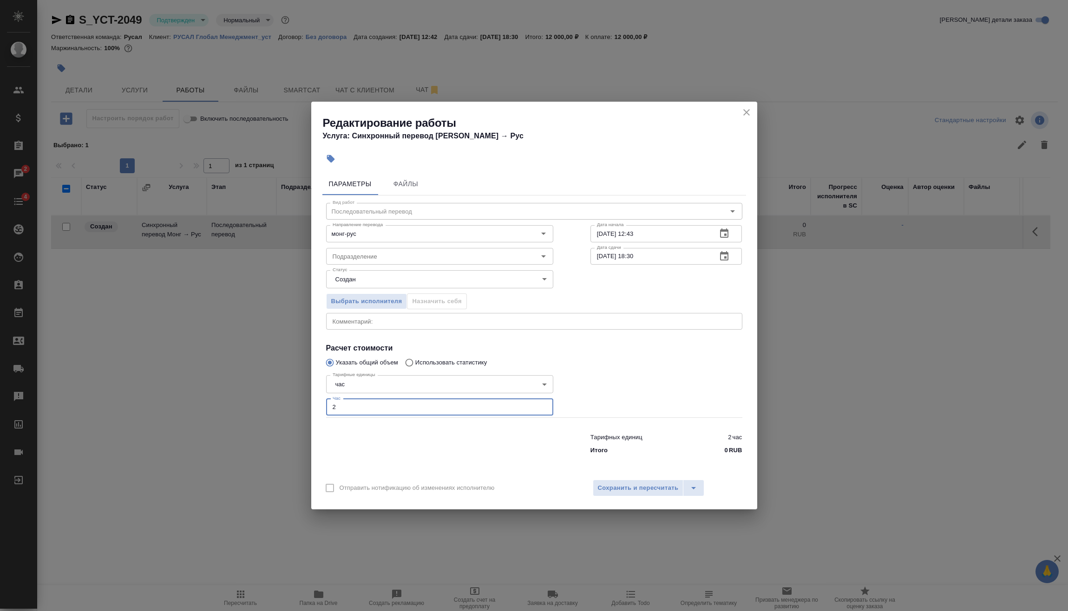
drag, startPoint x: 365, startPoint y: 410, endPoint x: 312, endPoint y: 413, distance: 52.6
click at [312, 413] on div "Параметры Файлы Вид работ Последовательный перевод Вид работ Направление перево…" at bounding box center [534, 321] width 446 height 305
type input "1"
click at [609, 484] on span "Сохранить и пересчитать" at bounding box center [638, 488] width 81 height 11
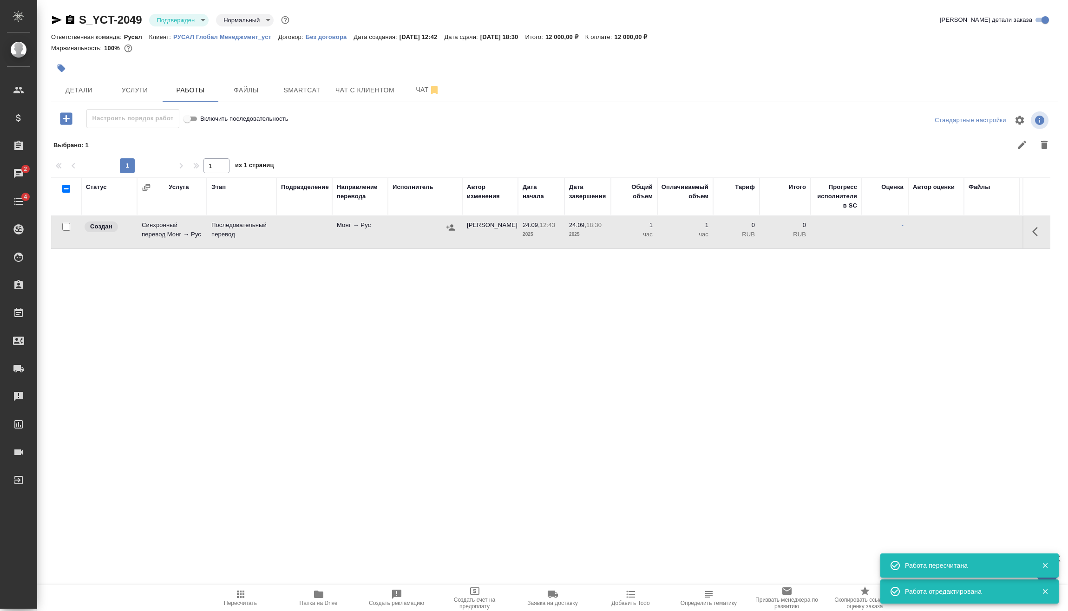
click at [437, 231] on div at bounding box center [424, 228] width 65 height 14
click at [451, 226] on icon "button" at bounding box center [450, 227] width 8 height 6
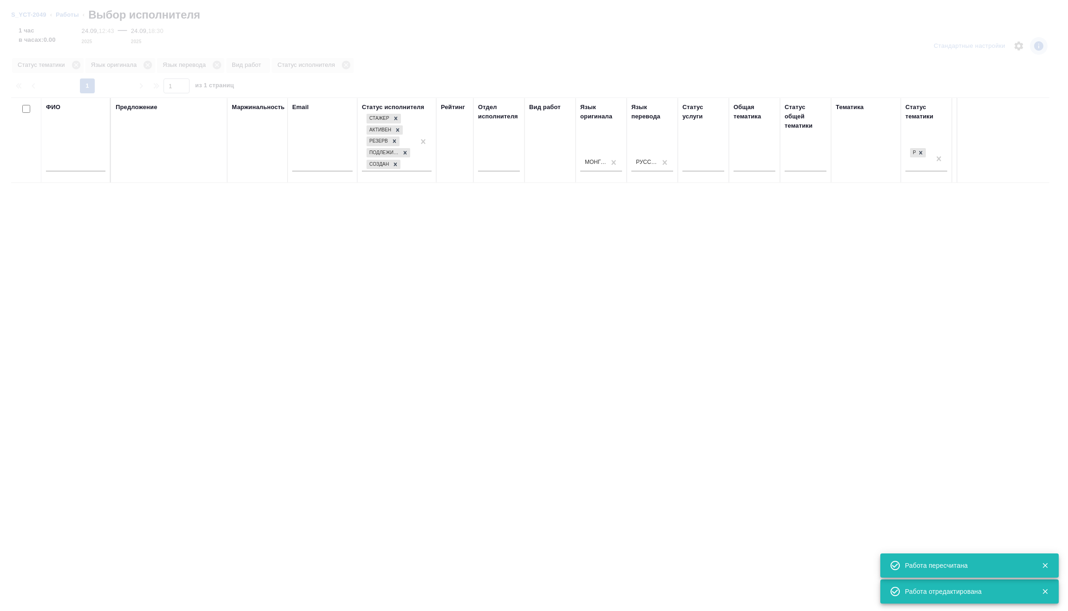
click at [99, 163] on input "text" at bounding box center [75, 166] width 59 height 12
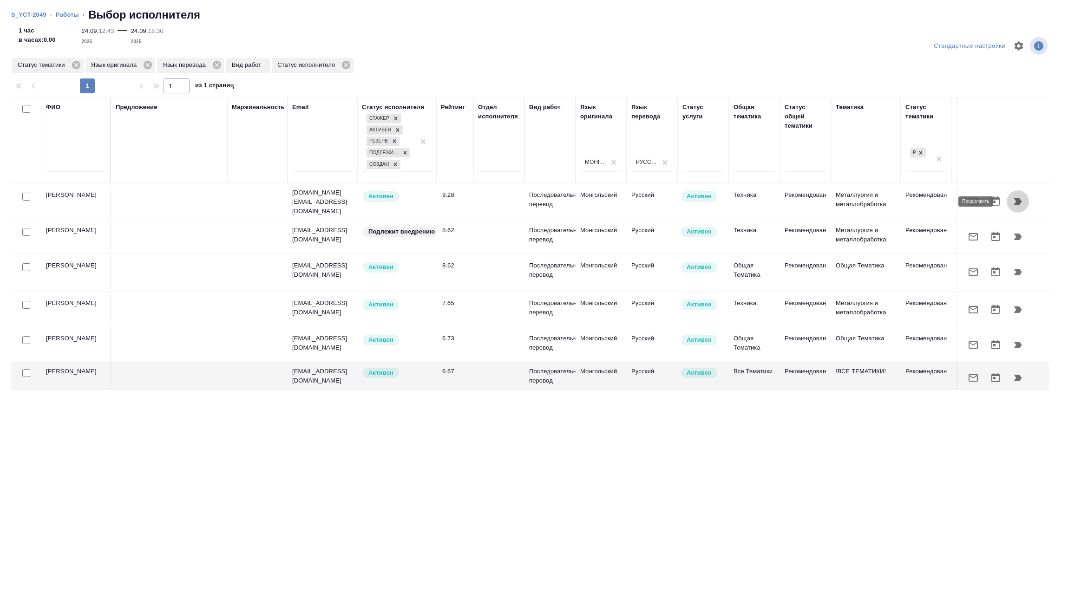
click at [1014, 204] on icon "button" at bounding box center [1017, 201] width 11 height 11
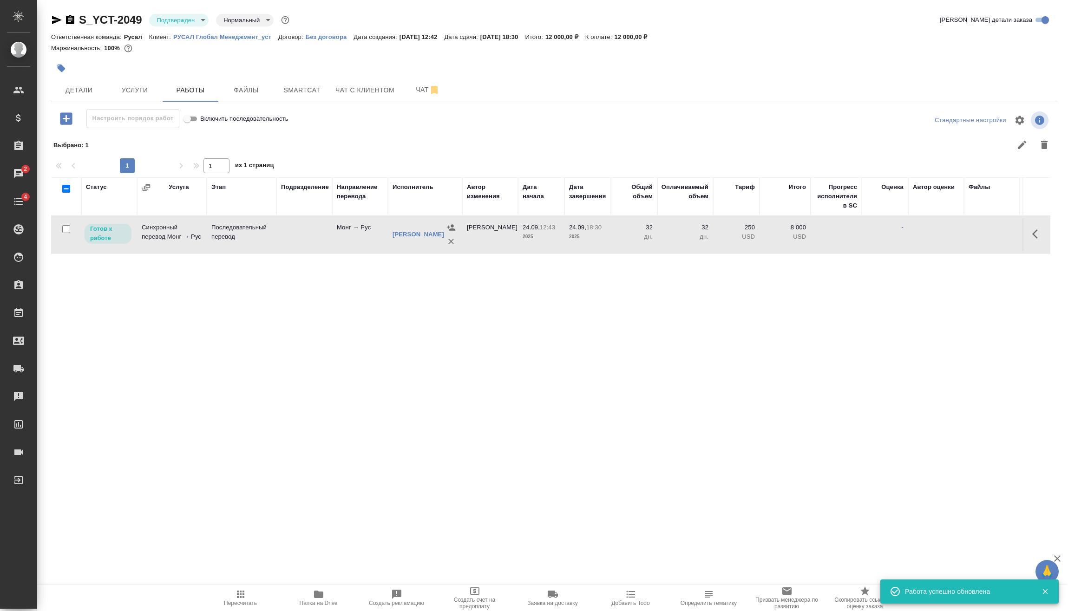
click at [1025, 223] on td at bounding box center [1036, 234] width 28 height 33
click at [1041, 233] on icon "button" at bounding box center [1037, 234] width 11 height 11
click at [975, 235] on button "button" at bounding box center [969, 234] width 16 height 22
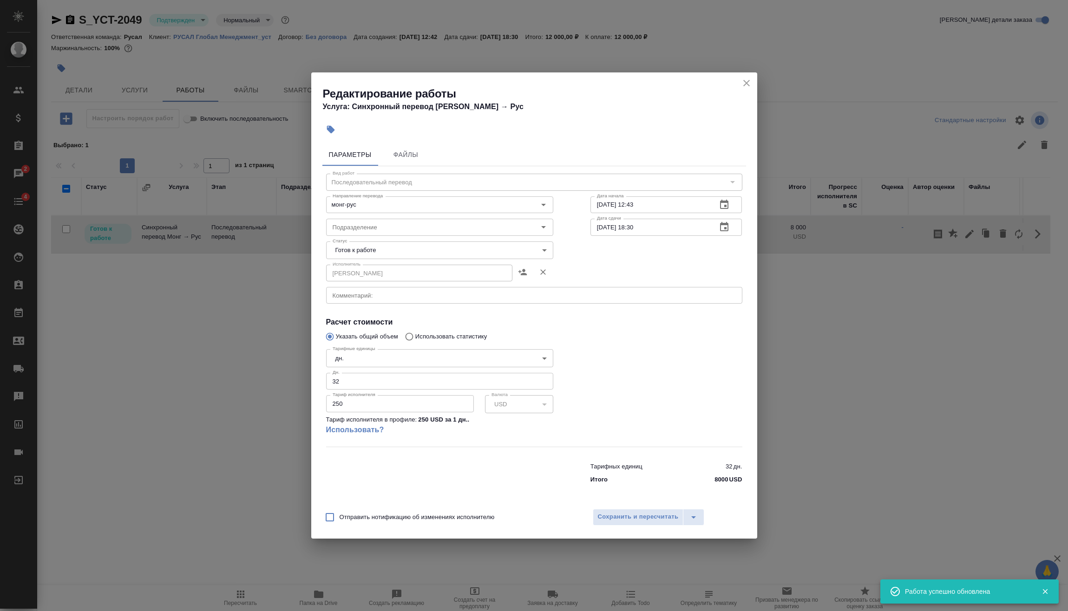
click at [387, 350] on body "🙏 .cls-1 fill:#fff; AWATERA [PERSON_NAME] Спецификации Заказы 2 Чаты 4 Todo Про…" at bounding box center [534, 305] width 1068 height 611
click at [370, 377] on li "час" at bounding box center [439, 374] width 227 height 16
type input "5a8b1489cc6b4906c91bfd93"
drag, startPoint x: 355, startPoint y: 381, endPoint x: 258, endPoint y: 389, distance: 97.8
click at [260, 387] on div "Редактирование работы Услуга: Синхронный перевод Монг → [PERSON_NAME] Файлы Вид…" at bounding box center [534, 305] width 1068 height 611
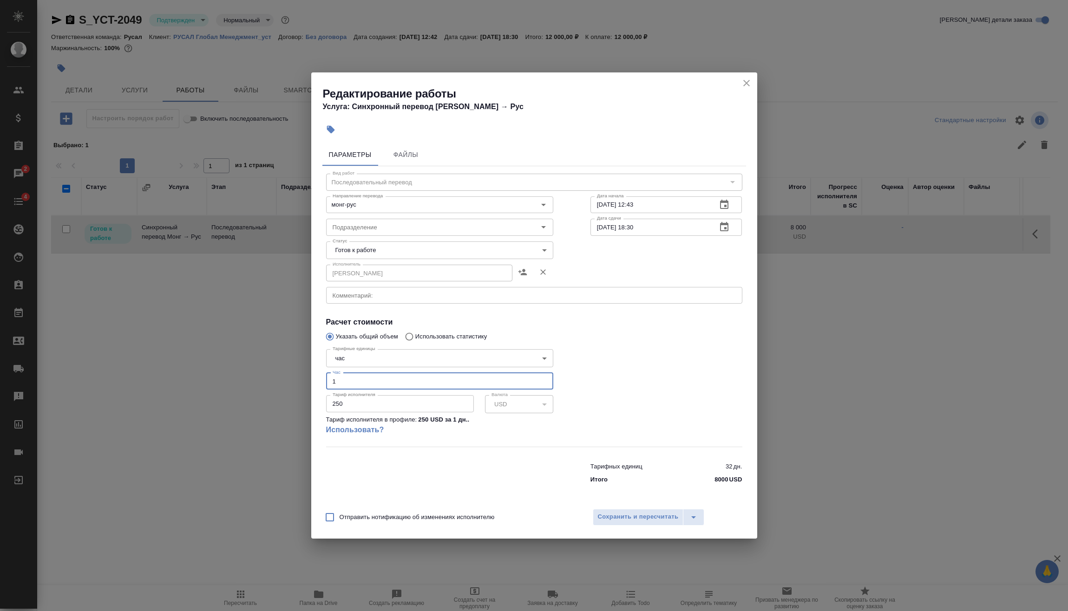
type input "1"
drag, startPoint x: 359, startPoint y: 402, endPoint x: 262, endPoint y: 407, distance: 96.3
click at [268, 407] on div "Редактирование работы Услуга: Синхронный перевод Монг → [PERSON_NAME] Файлы Вид…" at bounding box center [534, 305] width 1068 height 611
type input "60"
click at [638, 512] on span "Сохранить и пересчитать" at bounding box center [638, 517] width 81 height 11
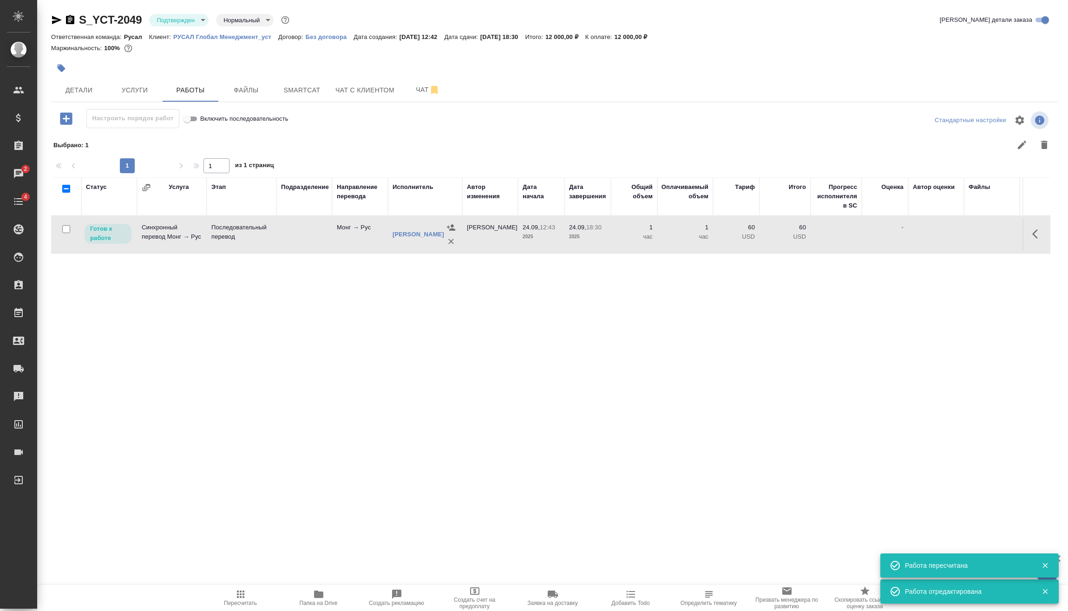
click at [229, 596] on span "Пересчитать" at bounding box center [240, 598] width 67 height 18
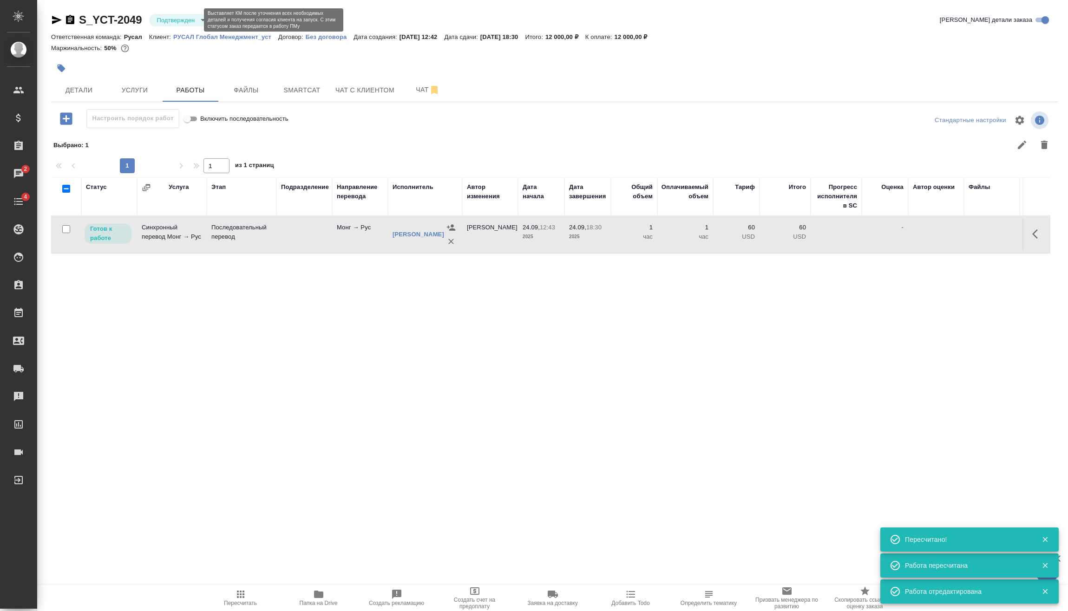
click at [190, 20] on body "🙏 .cls-1 fill:#fff; AWATERA [PERSON_NAME] Спецификации Заказы 2 Чаты 4 Todo Про…" at bounding box center [534, 305] width 1068 height 611
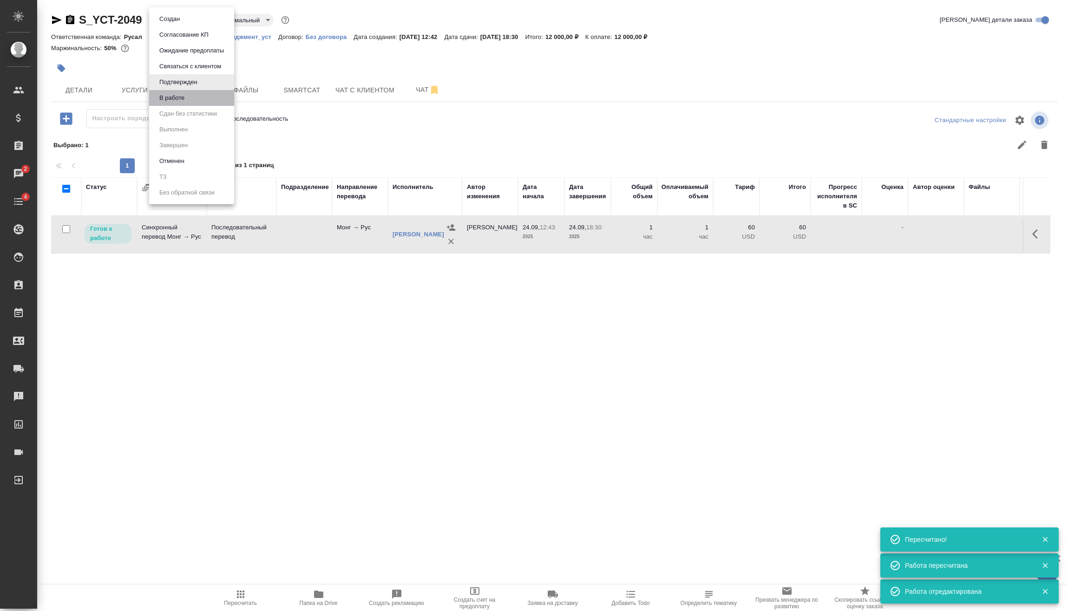
click at [190, 98] on li "В работе" at bounding box center [191, 98] width 85 height 16
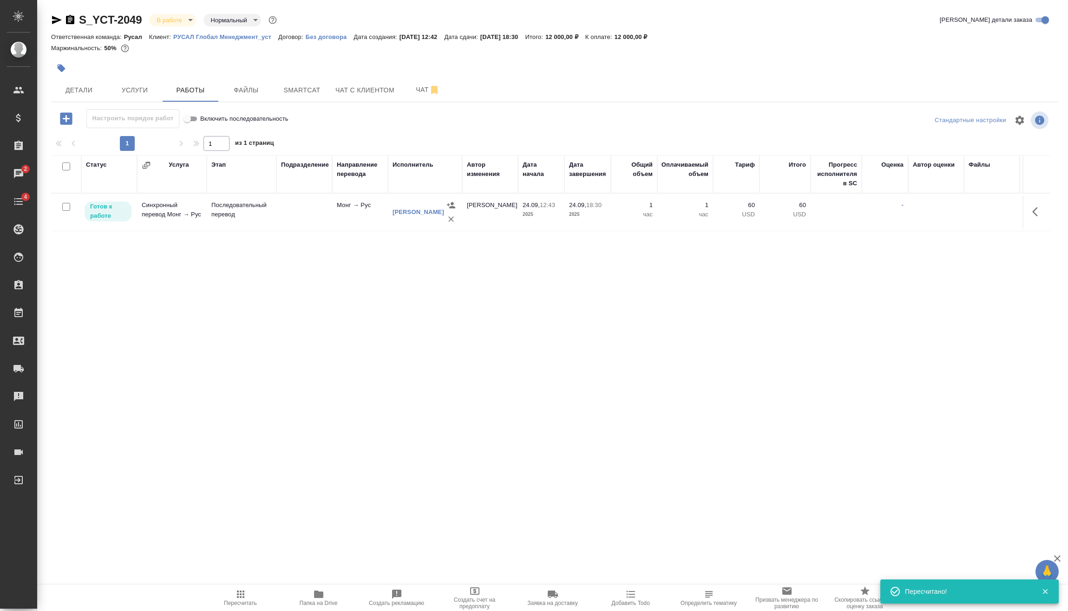
click at [66, 208] on input "checkbox" at bounding box center [66, 207] width 8 height 8
checkbox input "true"
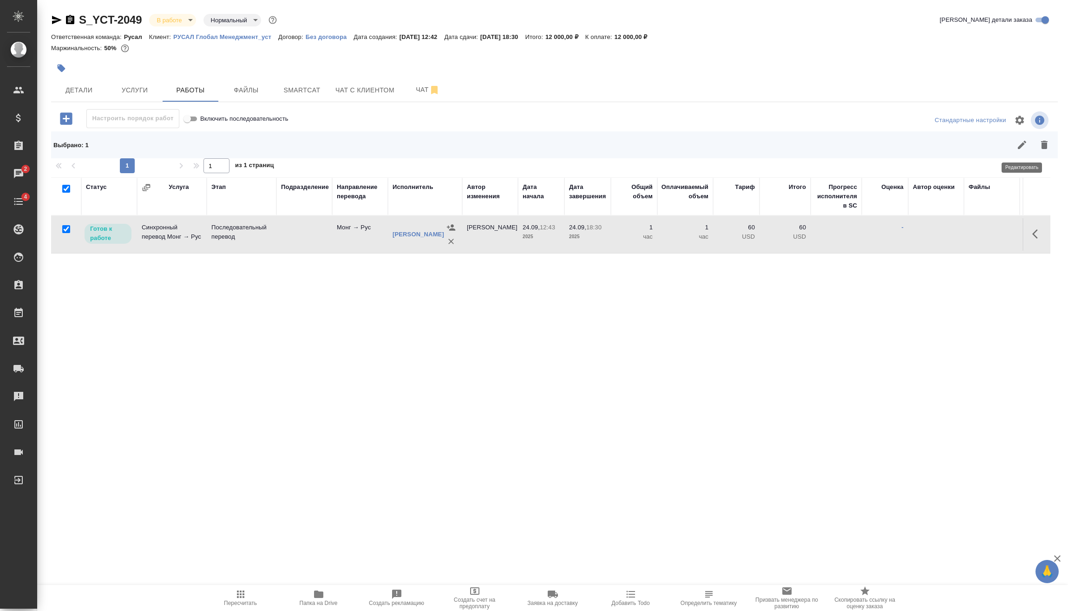
click at [1019, 145] on icon "button" at bounding box center [1021, 144] width 11 height 11
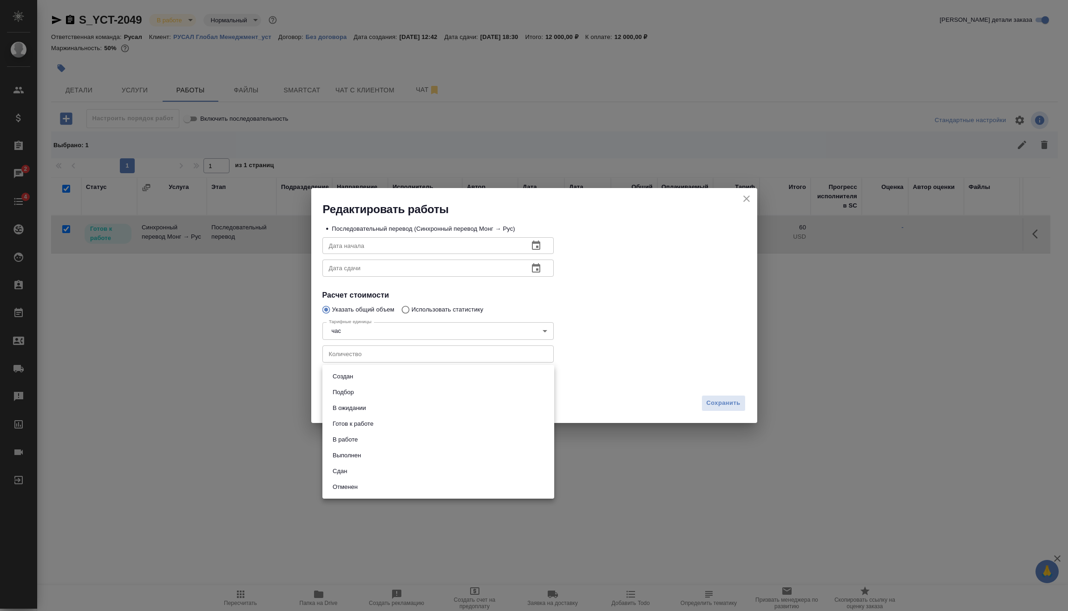
click at [438, 372] on body "🙏 .cls-1 fill:#fff; AWATERA [PERSON_NAME] Спецификации Заказы 2 Чаты 4 Todo Про…" at bounding box center [534, 305] width 1068 height 611
click at [373, 468] on li "Сдан" at bounding box center [438, 472] width 232 height 16
type input "closed"
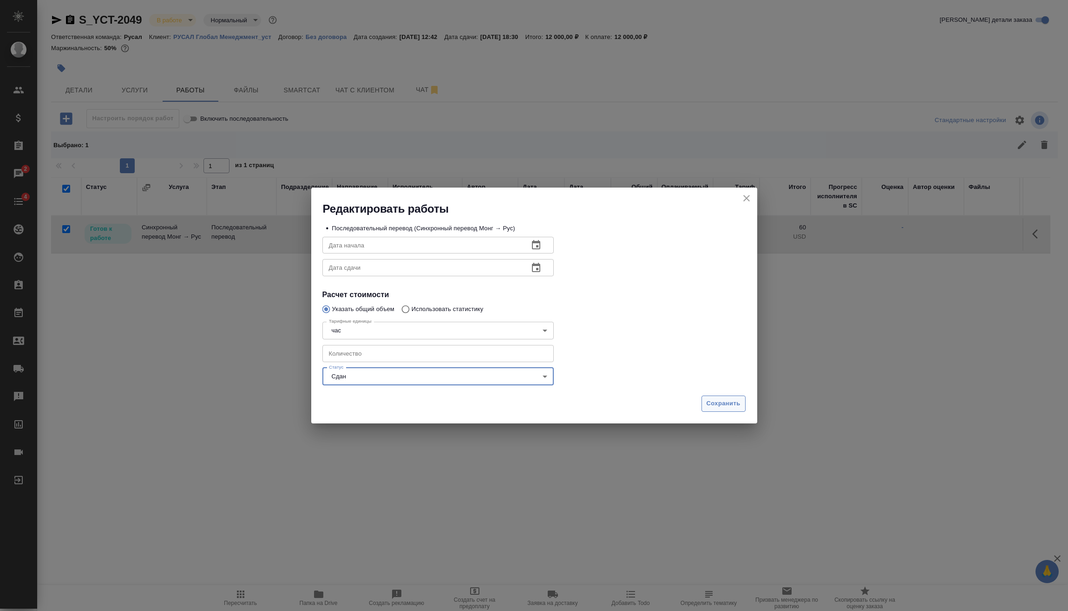
click at [713, 410] on button "Сохранить" at bounding box center [723, 404] width 44 height 16
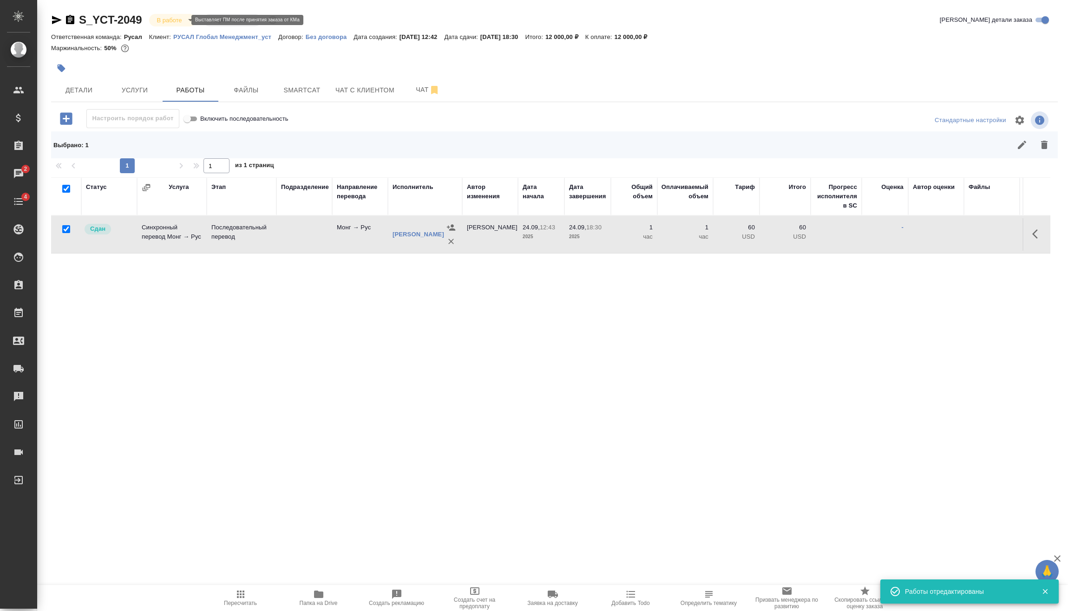
click at [180, 15] on body "🙏 .cls-1 fill:#fff; AWATERA [PERSON_NAME] Спецификации Заказы 2 Чаты 4 Todo Про…" at bounding box center [534, 305] width 1068 height 611
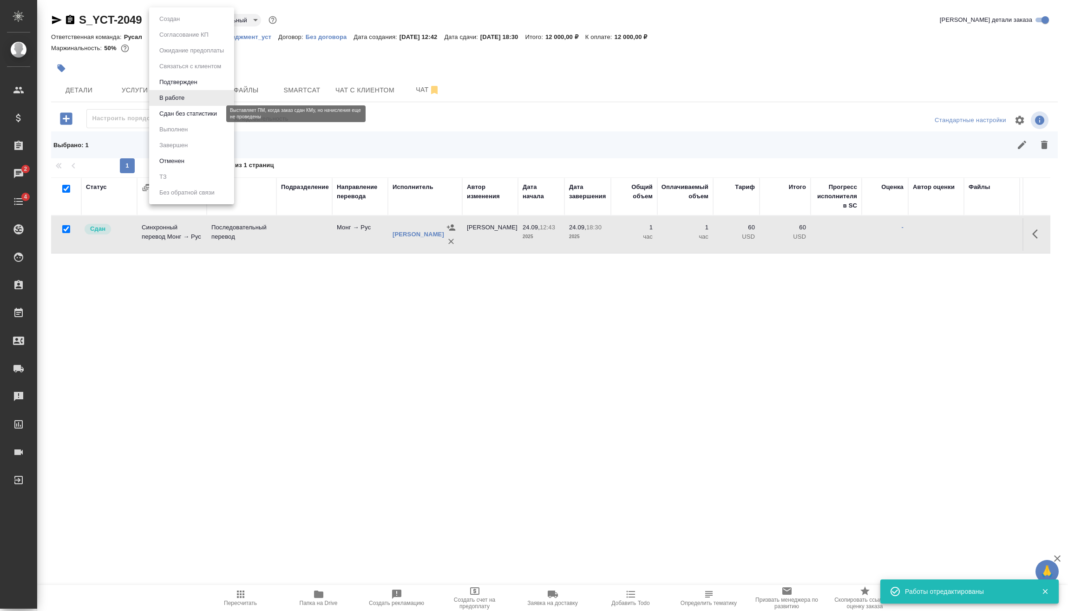
click at [188, 114] on button "Сдан без статистики" at bounding box center [188, 114] width 63 height 10
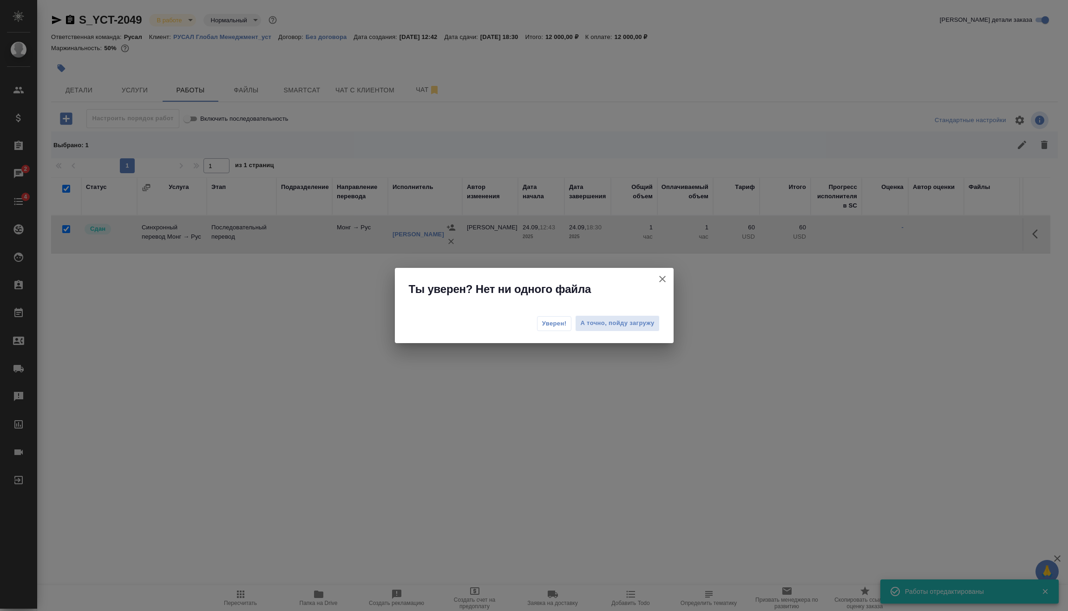
click at [555, 323] on span "Уверен!" at bounding box center [554, 323] width 25 height 9
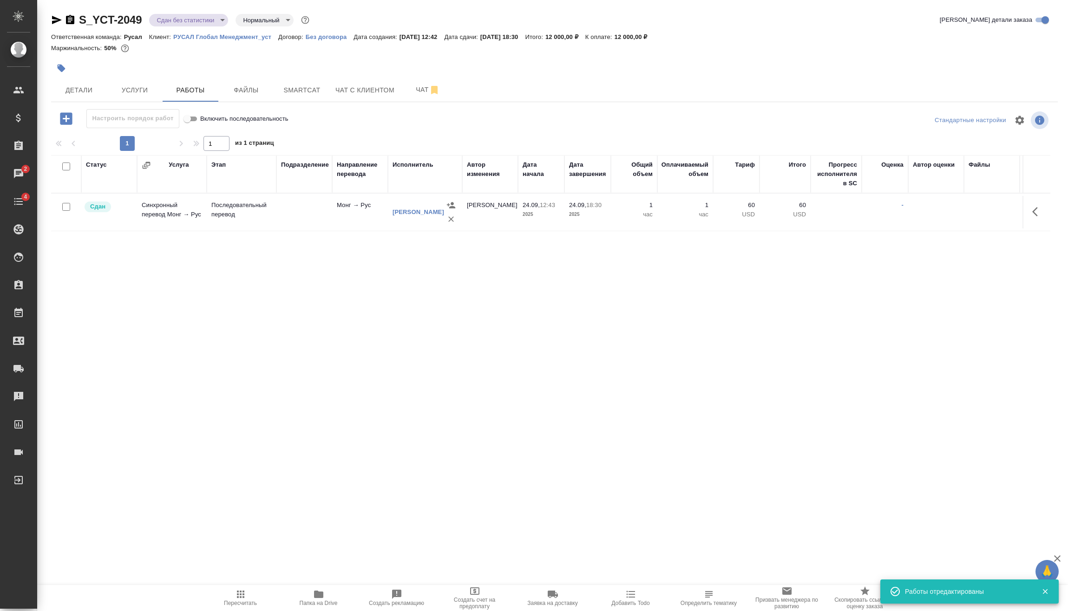
click at [168, 18] on body "🙏 .cls-1 fill:#fff; AWATERA [PERSON_NAME] Спецификации Заказы 2 Чаты 4 Todo Про…" at bounding box center [534, 305] width 1068 height 611
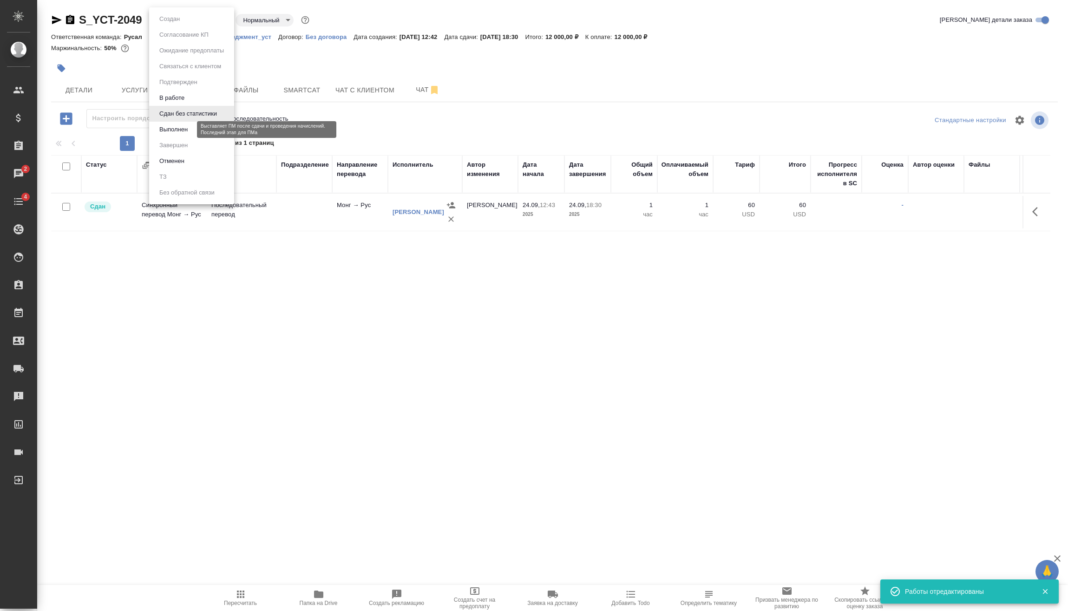
click at [174, 117] on button "Сдан без статистики" at bounding box center [188, 114] width 63 height 10
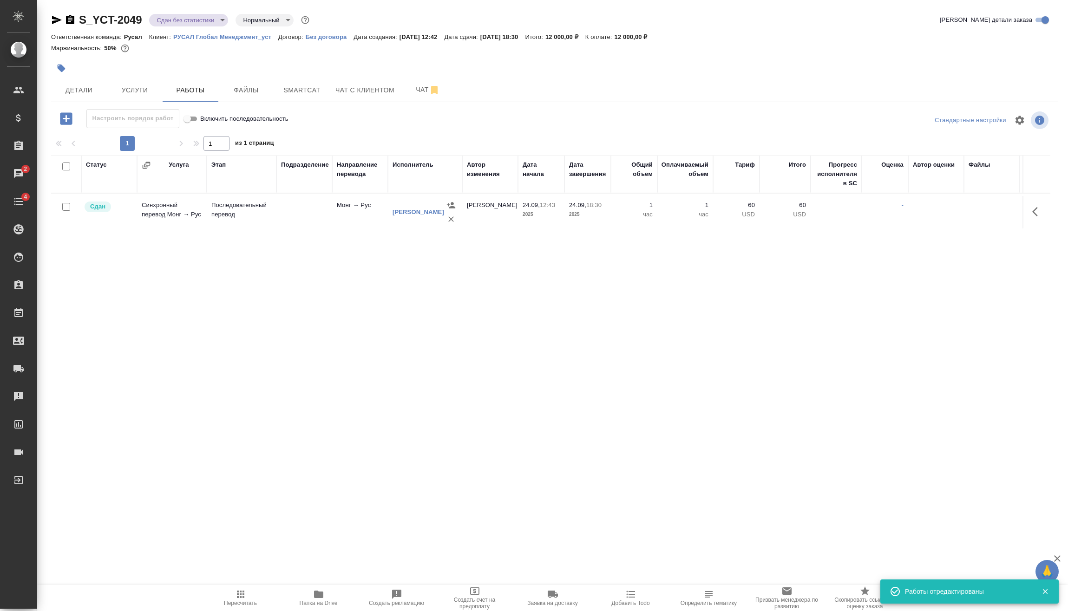
click at [178, 26] on div "S_YCT-2049 Сдан без статистики distributed Нормальный normal" at bounding box center [181, 20] width 260 height 15
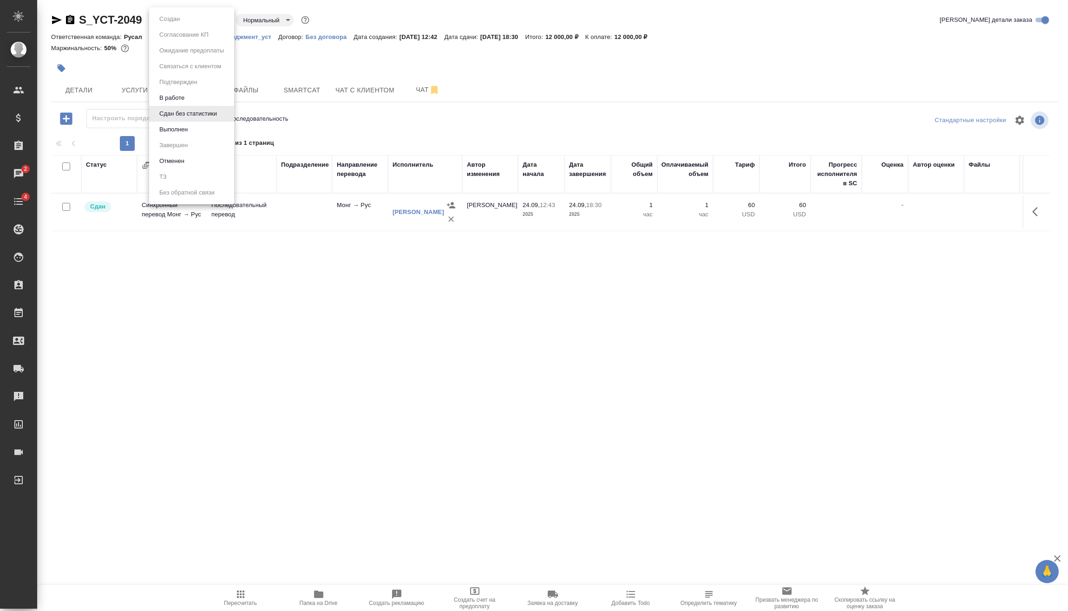
click at [193, 20] on body "🙏 .cls-1 fill:#fff; AWATERA [PERSON_NAME] Спецификации Заказы 2 Чаты 4 Todo Про…" at bounding box center [534, 305] width 1068 height 611
click at [209, 130] on li "Выполнен" at bounding box center [191, 130] width 85 height 16
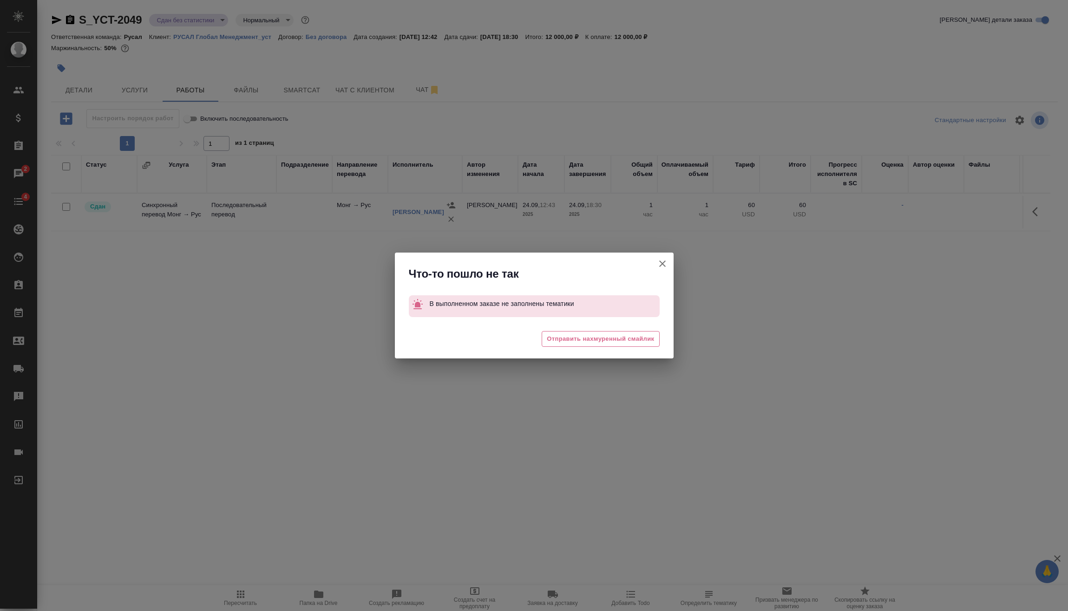
click at [663, 264] on icon "button" at bounding box center [662, 263] width 11 height 11
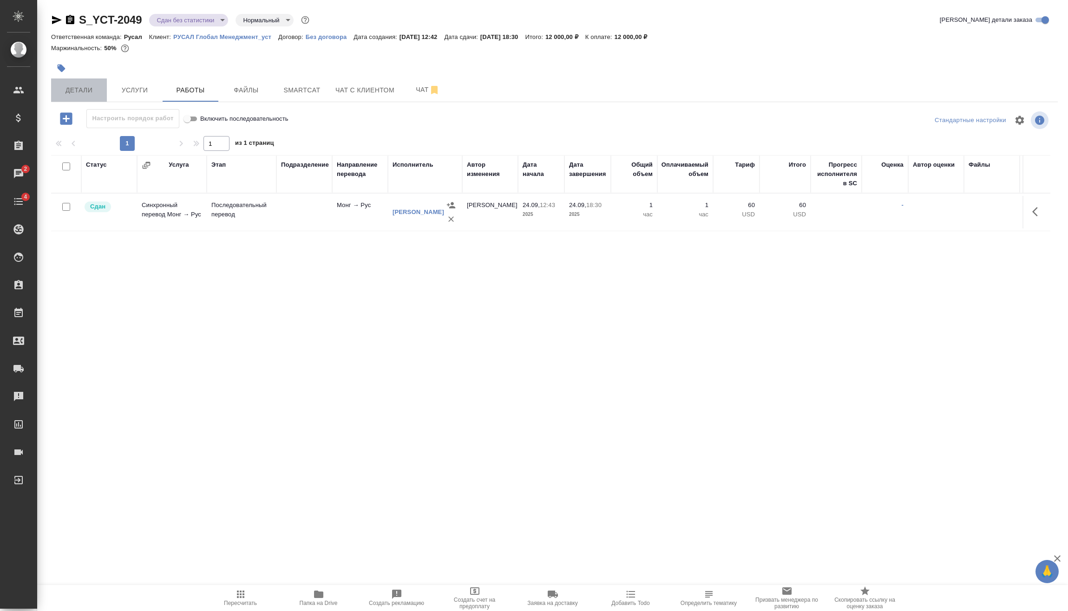
click at [82, 91] on span "Детали" at bounding box center [79, 91] width 45 height 12
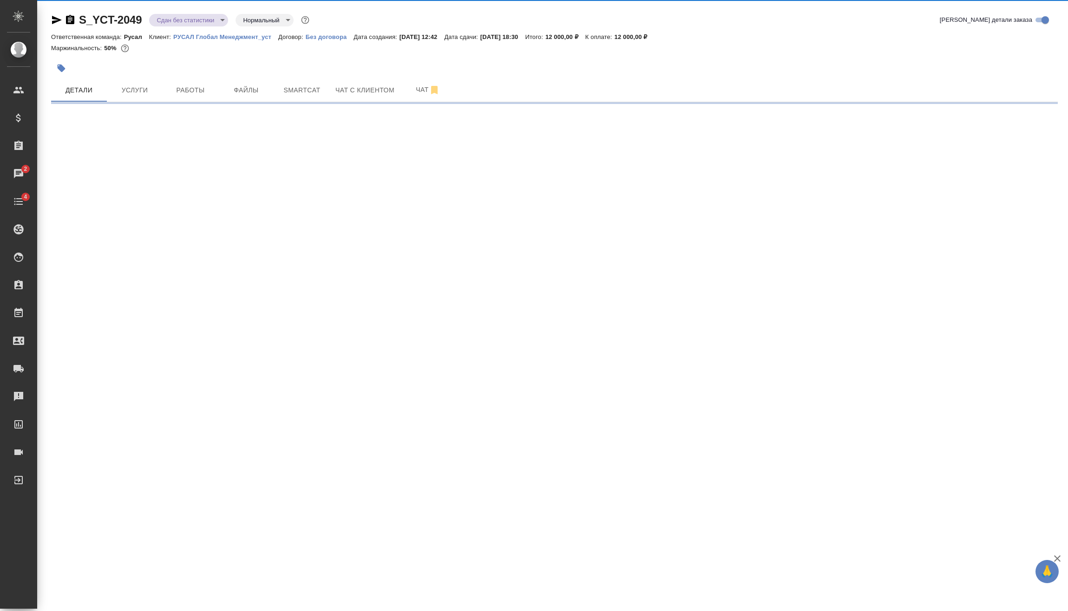
select select "RU"
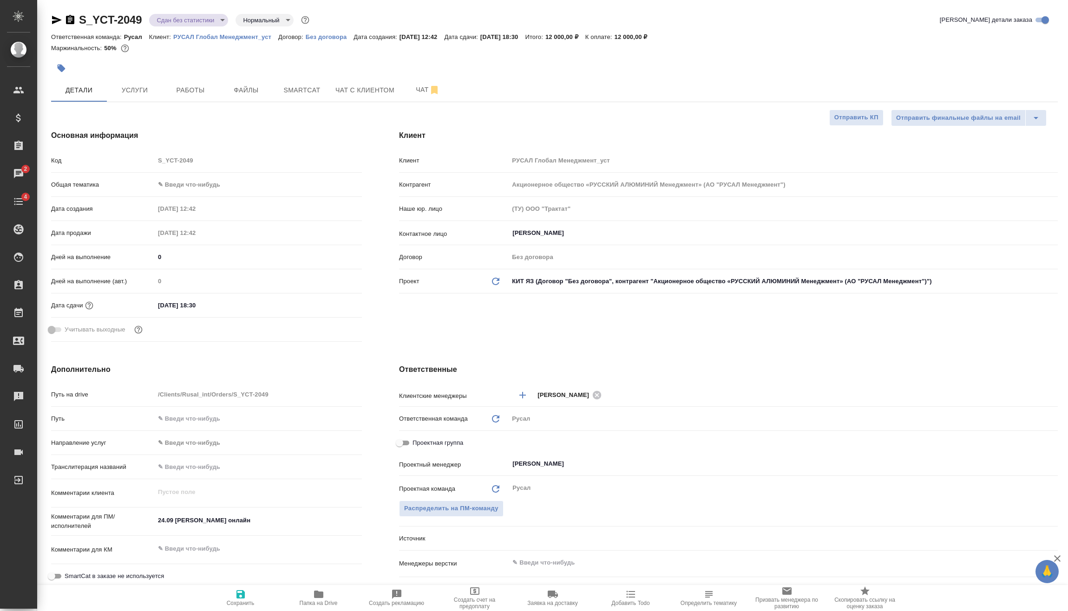
type textarea "x"
click at [209, 189] on body "🙏 .cls-1 fill:#fff; AWATERA [PERSON_NAME] Спецификации Заказы 2 Чаты 4 Todo Про…" at bounding box center [534, 305] width 1068 height 611
drag, startPoint x: 201, startPoint y: 254, endPoint x: 196, endPoint y: 231, distance: 23.1
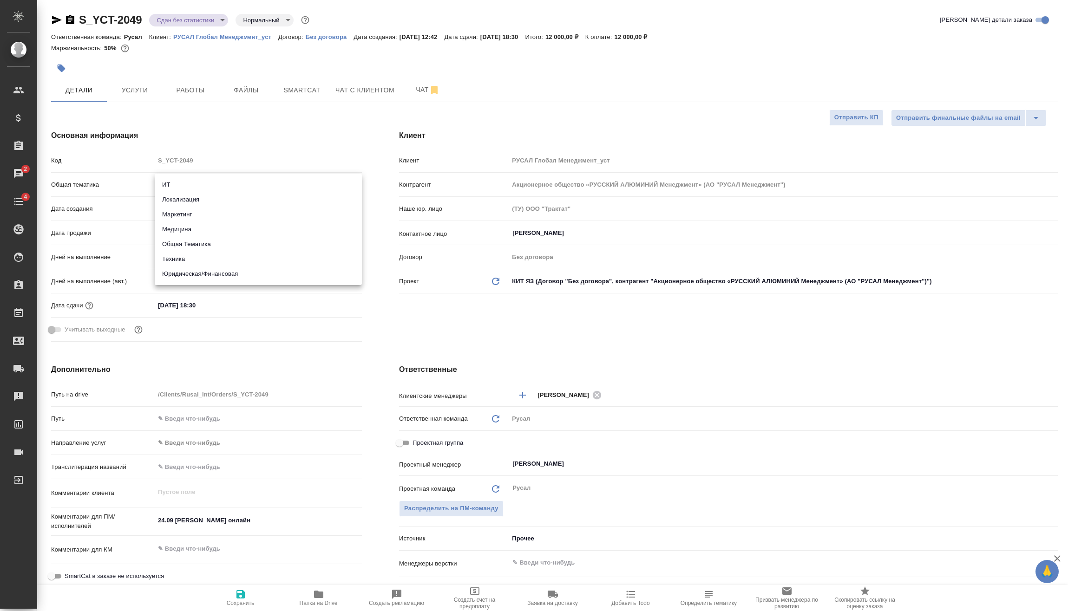
click at [201, 255] on li "Техника" at bounding box center [258, 259] width 207 height 15
type input "tech"
type textarea "x"
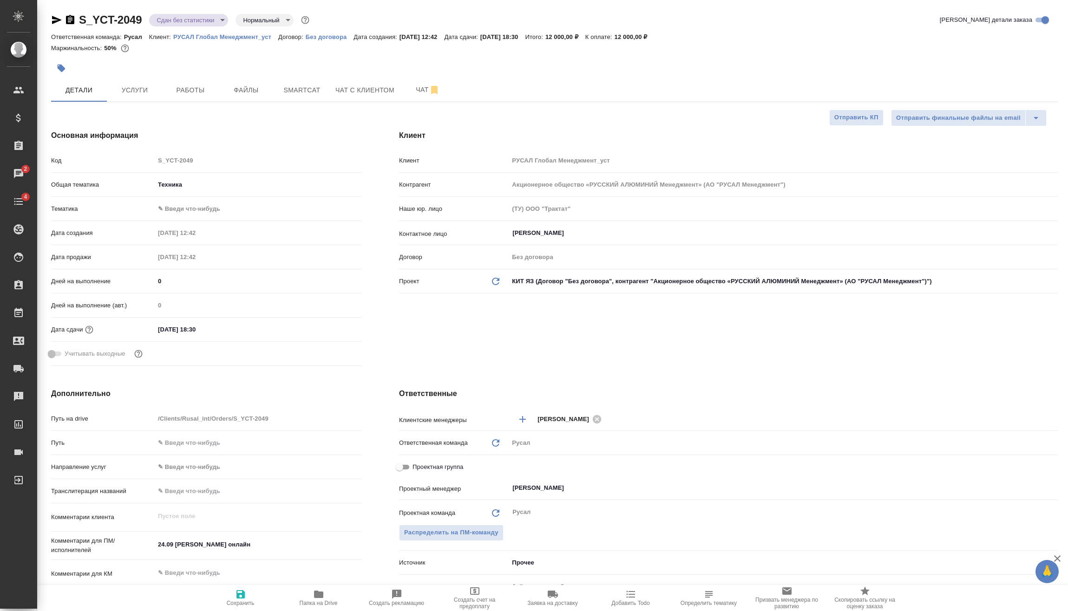
click at [199, 208] on body "🙏 .cls-1 fill:#fff; AWATERA [PERSON_NAME] Спецификации Заказы 2 Чаты 4 Todo Про…" at bounding box center [534, 305] width 1068 height 611
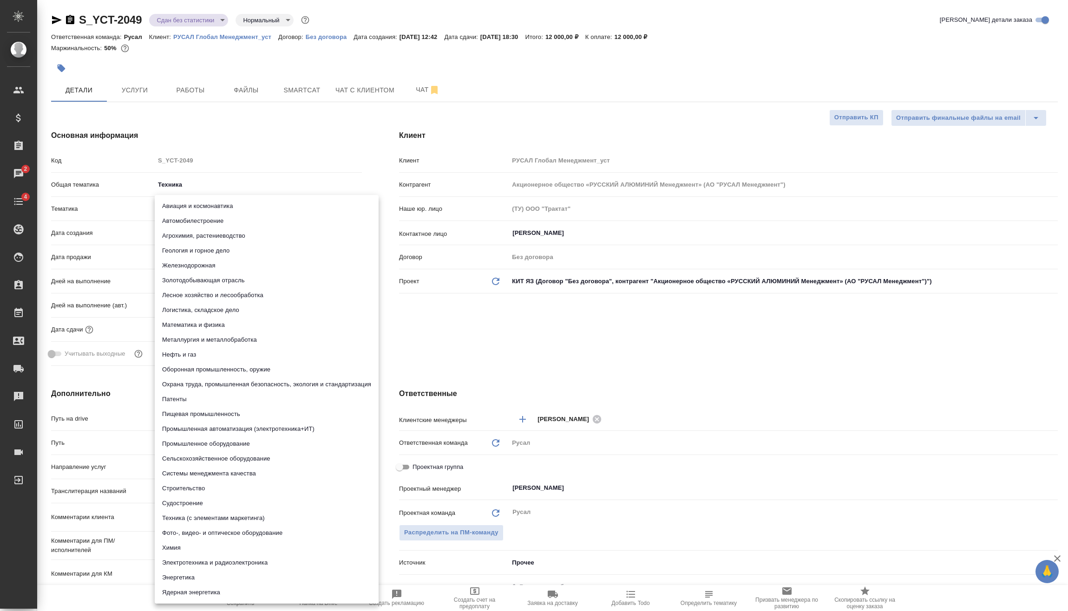
click at [207, 340] on li "Металлургия и металлобработка" at bounding box center [267, 340] width 224 height 15
type textarea "x"
type input "60014e23f7d9dc5f480a3cf8"
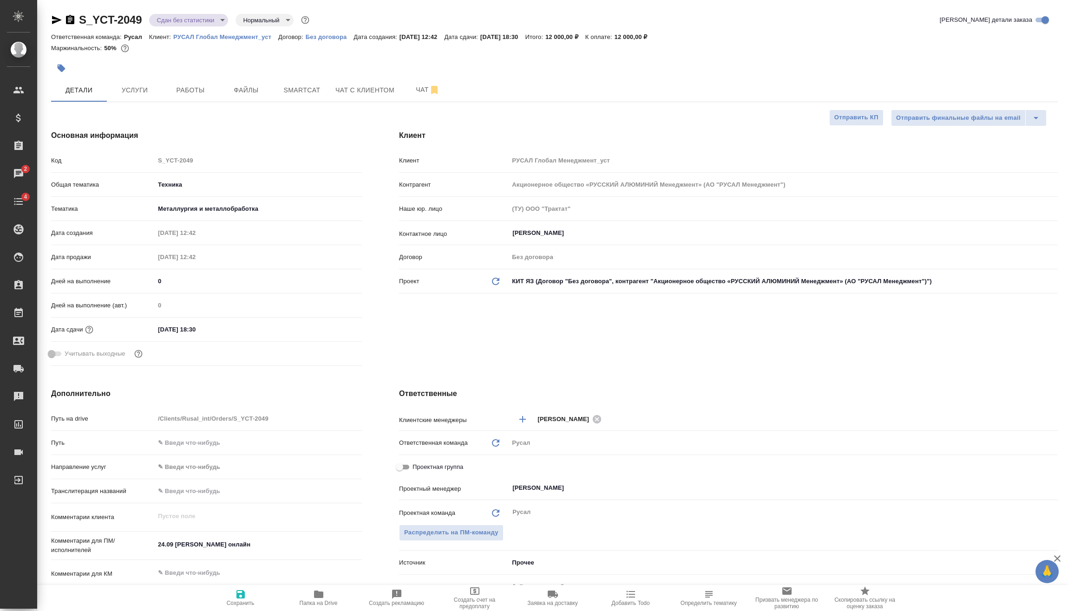
click at [237, 596] on icon "button" at bounding box center [240, 594] width 8 height 8
type textarea "x"
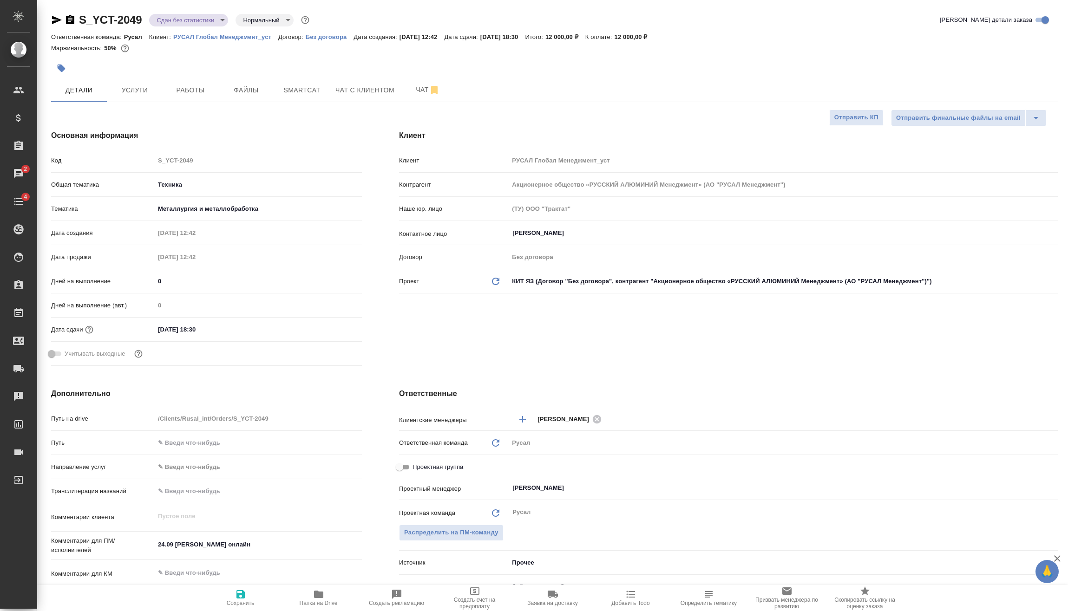
type textarea "x"
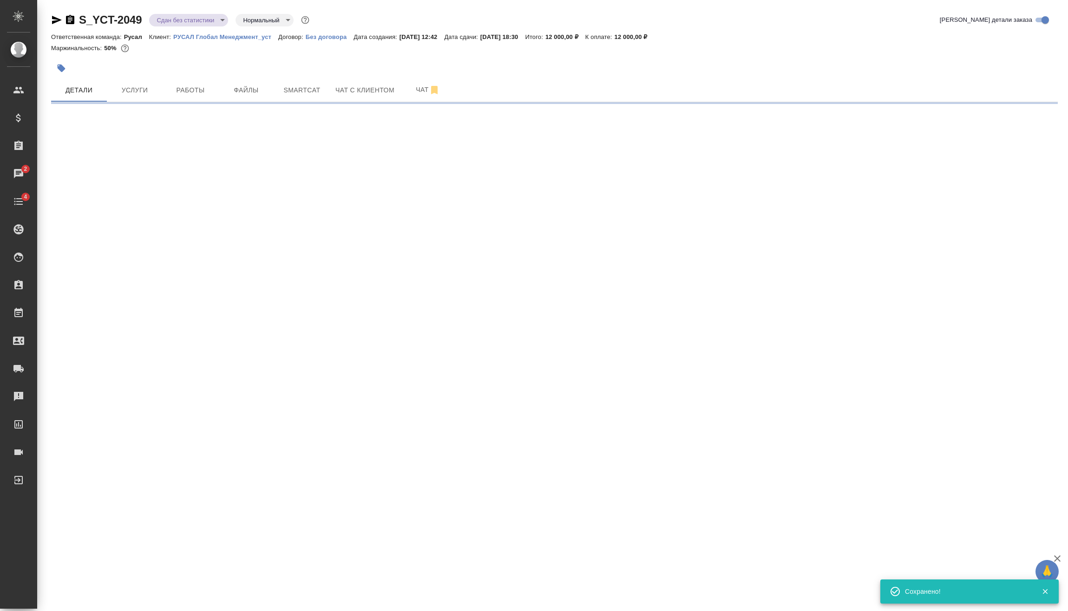
select select "RU"
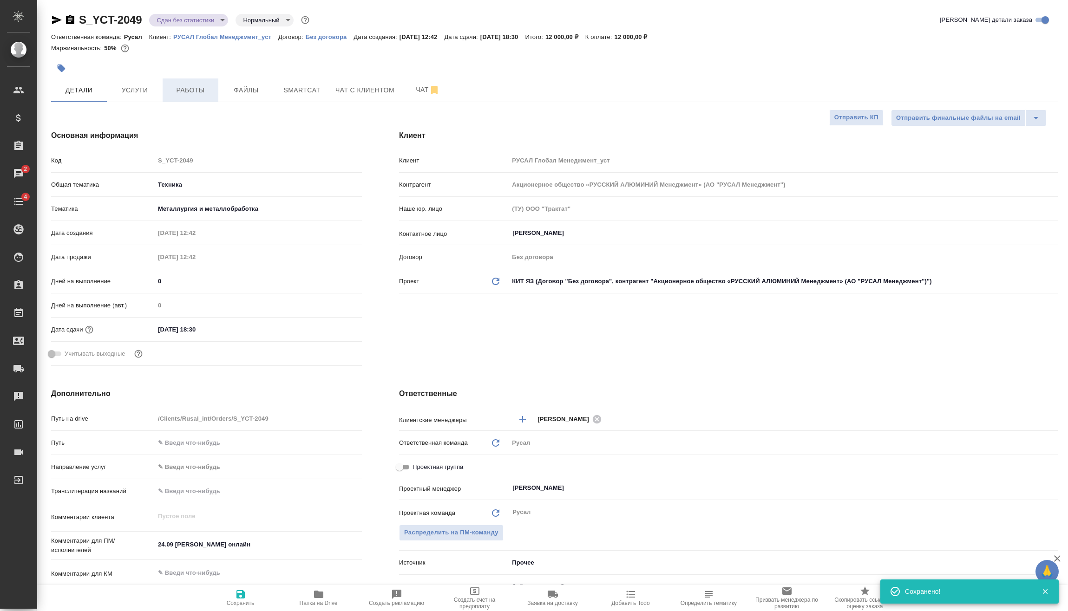
type textarea "x"
click at [176, 90] on span "Работы" at bounding box center [190, 91] width 45 height 12
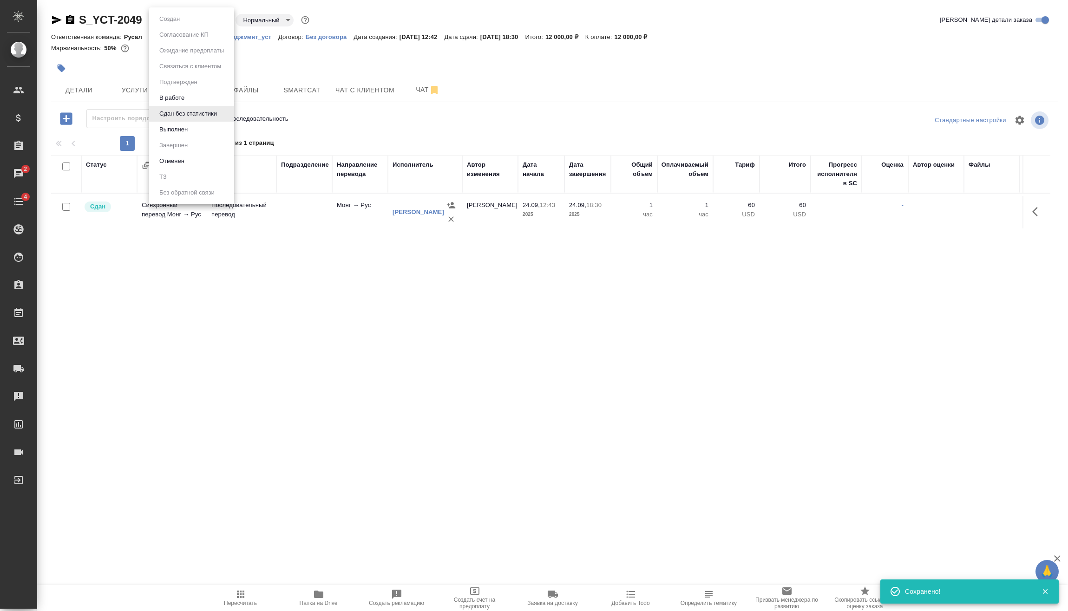
click at [209, 24] on body "🙏 .cls-1 fill:#fff; AWATERA [PERSON_NAME] Спецификации Заказы 2 Чаты 4 Todo Про…" at bounding box center [534, 305] width 1068 height 611
click at [190, 132] on button "Выполнен" at bounding box center [174, 129] width 34 height 10
click at [188, 21] on body "🙏 .cls-1 fill:#fff; AWATERA [PERSON_NAME] Спецификации Заказы 2 Чаты 4 Todo Про…" at bounding box center [534, 305] width 1068 height 611
click at [200, 145] on li "Завершен" at bounding box center [191, 145] width 85 height 16
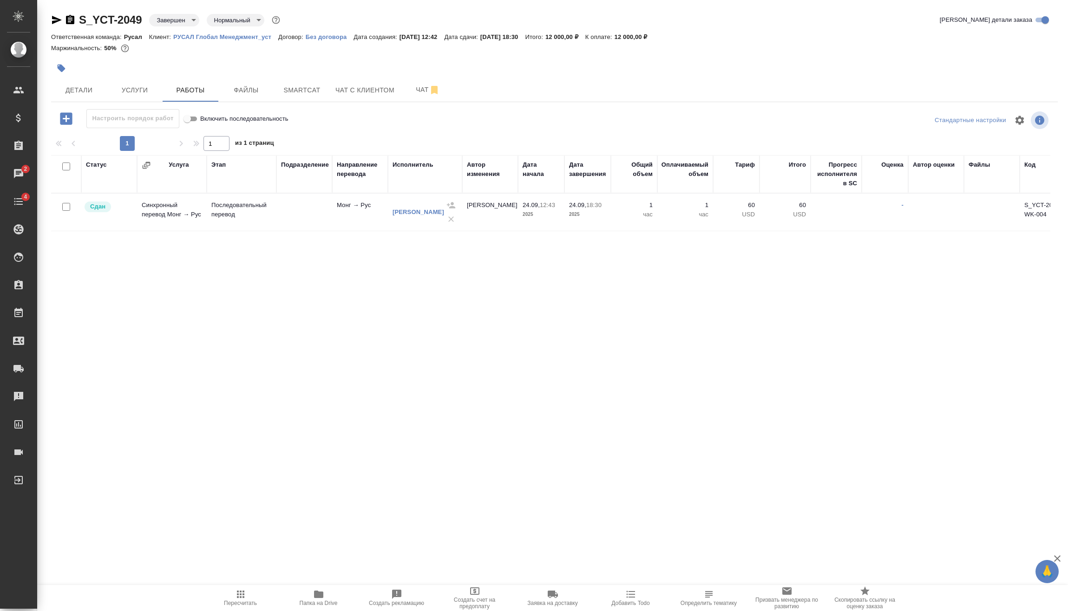
click at [68, 23] on icon "button" at bounding box center [70, 19] width 8 height 9
